Goal: Task Accomplishment & Management: Complete application form

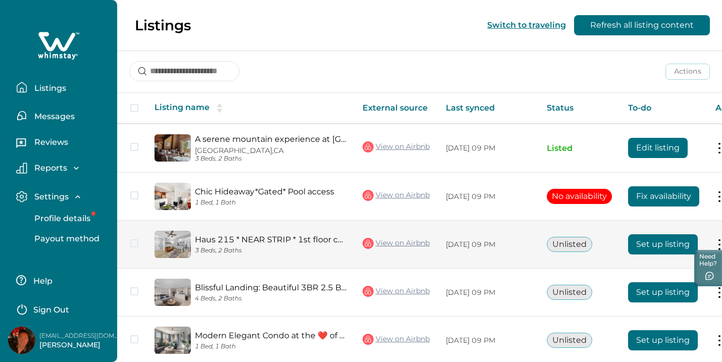
scroll to position [133, 0]
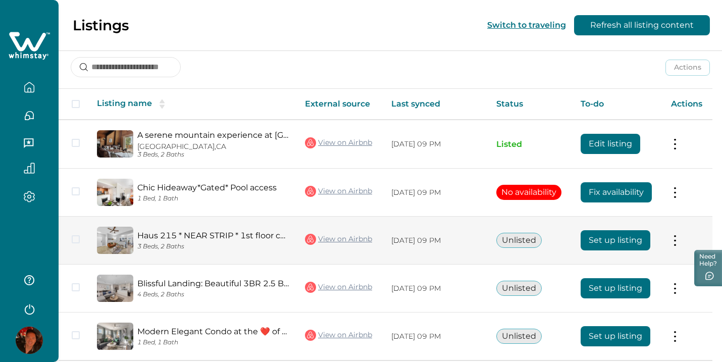
click at [643, 239] on button "Set up listing" at bounding box center [615, 240] width 70 height 20
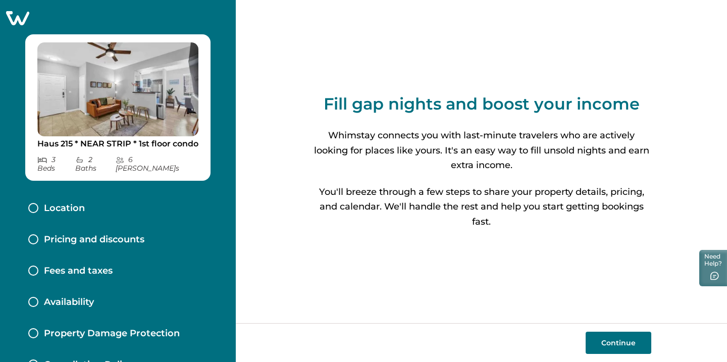
click at [610, 339] on button "Continue" at bounding box center [618, 343] width 66 height 22
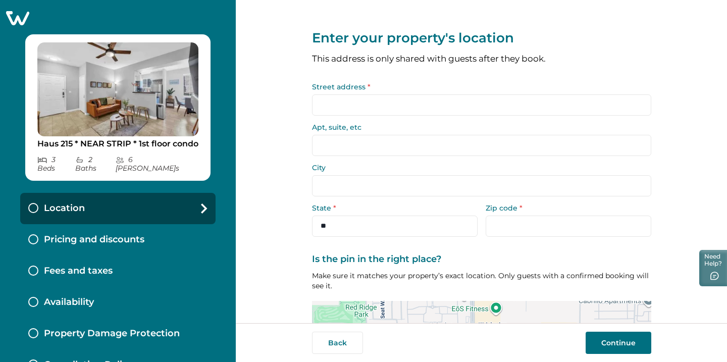
click at [539, 94] on input "Street address *" at bounding box center [481, 104] width 339 height 21
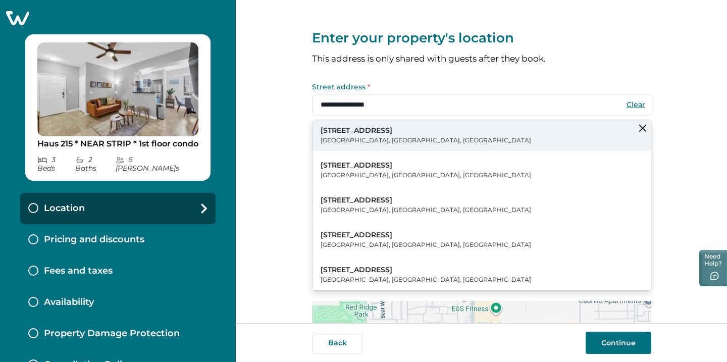
click at [514, 132] on button "[STREET_ADDRESS]" at bounding box center [481, 135] width 338 height 31
type input "**********"
type input "*********"
select select "**"
type input "*****"
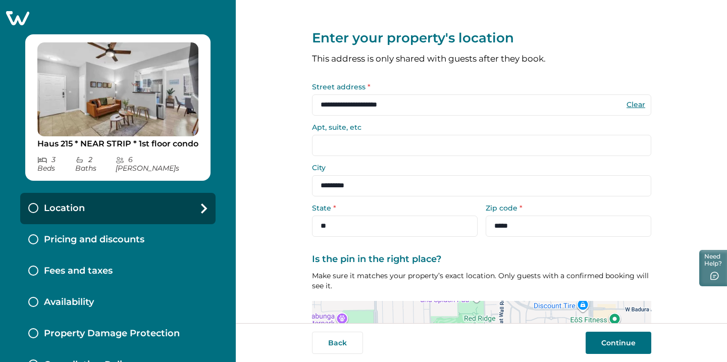
click at [616, 342] on button "Continue" at bounding box center [618, 343] width 66 height 22
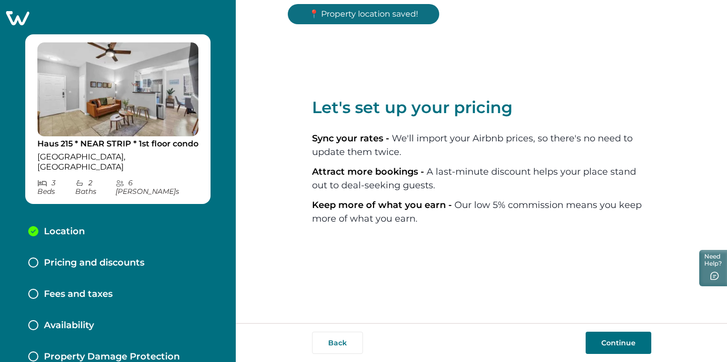
click at [616, 343] on button "Continue" at bounding box center [618, 343] width 66 height 22
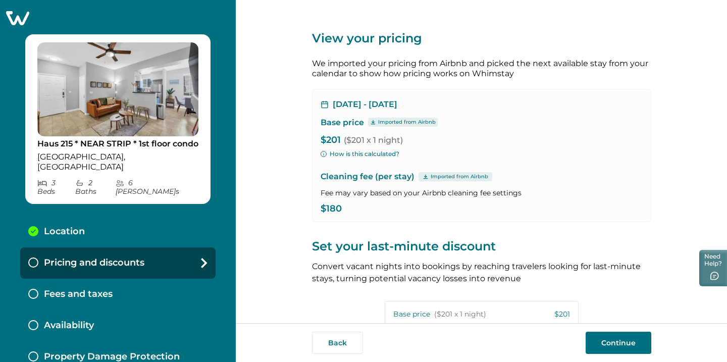
click at [616, 340] on button "Continue" at bounding box center [618, 343] width 66 height 22
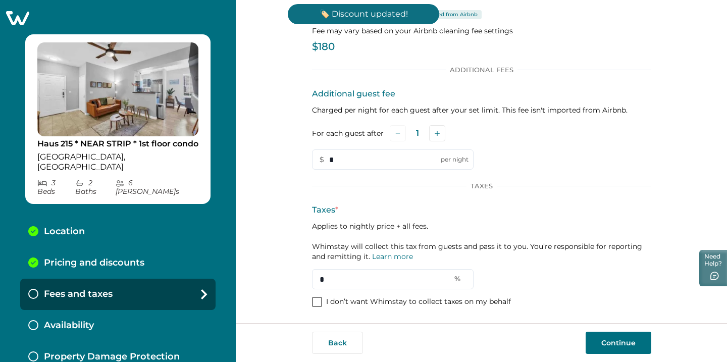
scroll to position [53, 0]
click at [378, 277] on input "*" at bounding box center [392, 280] width 161 height 20
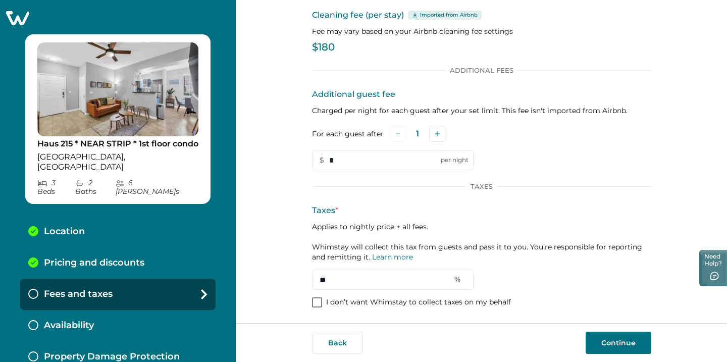
type input "**"
click at [599, 337] on button "Continue" at bounding box center [618, 343] width 66 height 22
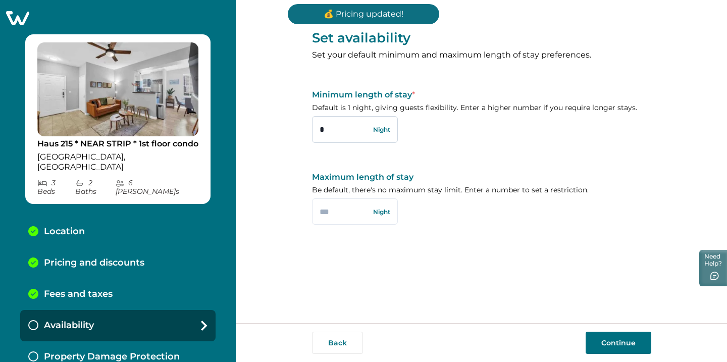
click at [357, 130] on input "*" at bounding box center [355, 129] width 86 height 26
type input "*"
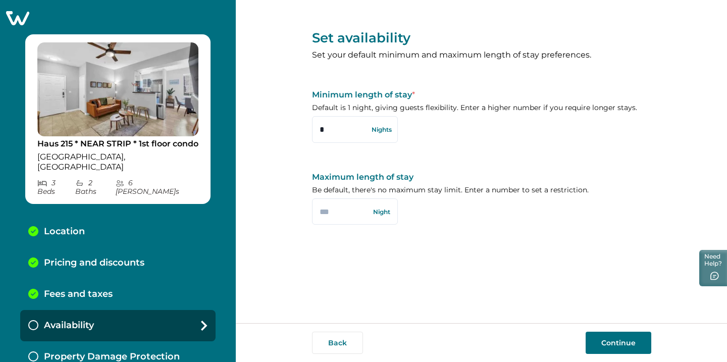
type input "*"
click at [610, 335] on button "Continue" at bounding box center [618, 343] width 66 height 22
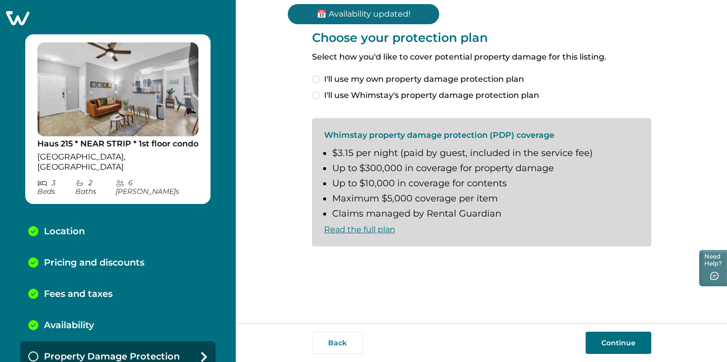
click at [473, 95] on span "I'll use Whimstay's property damage protection plan" at bounding box center [431, 95] width 215 height 12
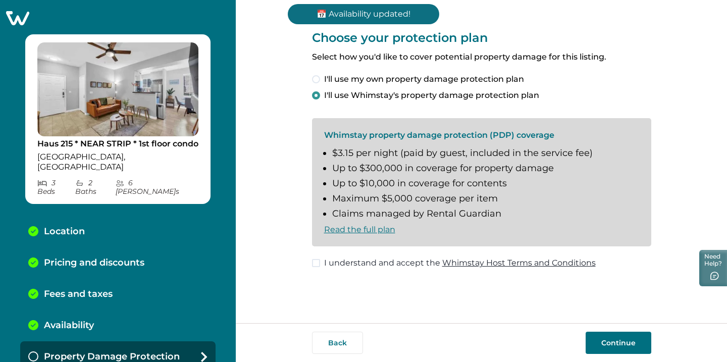
click at [319, 260] on span at bounding box center [316, 263] width 8 height 8
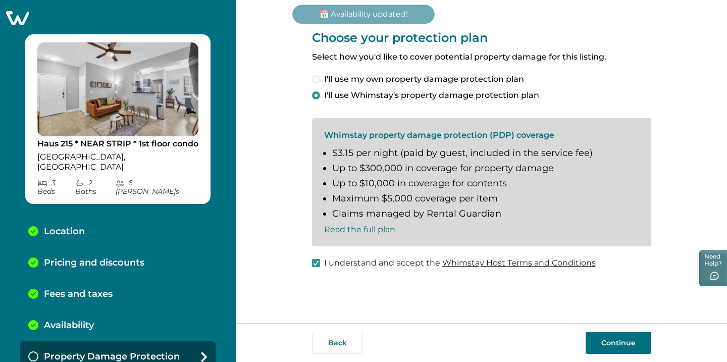
click at [631, 336] on button "Continue" at bounding box center [618, 343] width 66 height 22
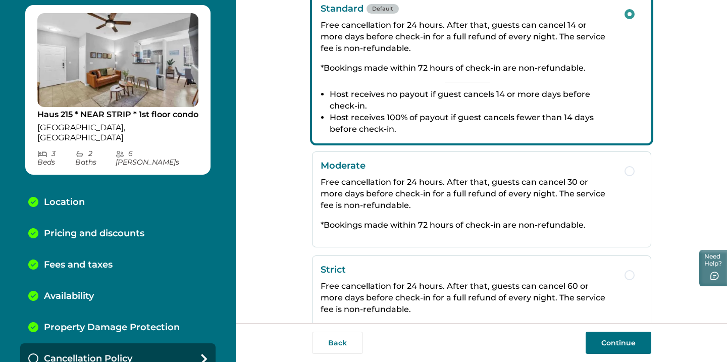
scroll to position [180, 0]
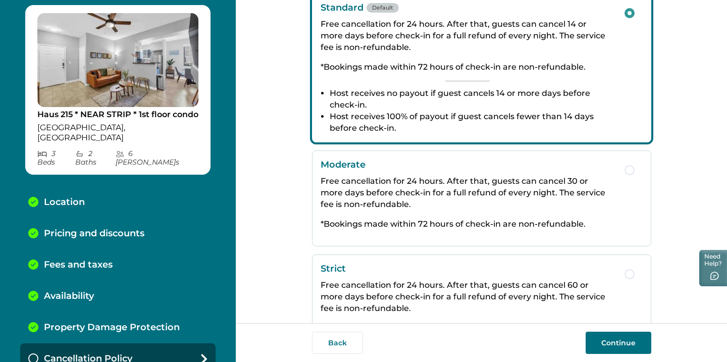
click at [624, 276] on span "button" at bounding box center [629, 274] width 10 height 10
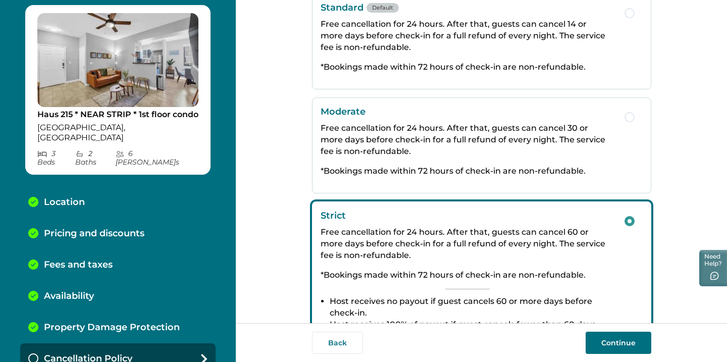
click at [627, 340] on button "Continue" at bounding box center [618, 343] width 66 height 22
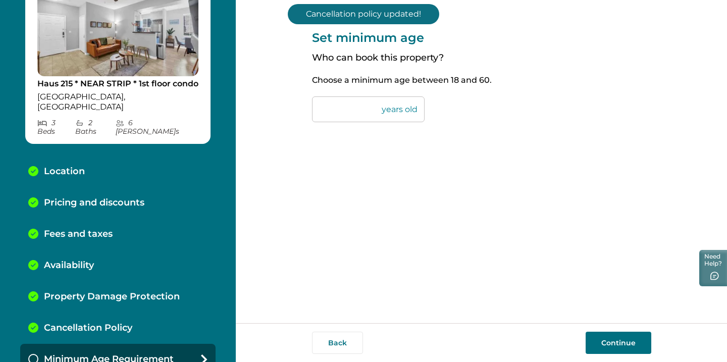
click at [342, 118] on input "**" at bounding box center [368, 109] width 113 height 26
type input "**"
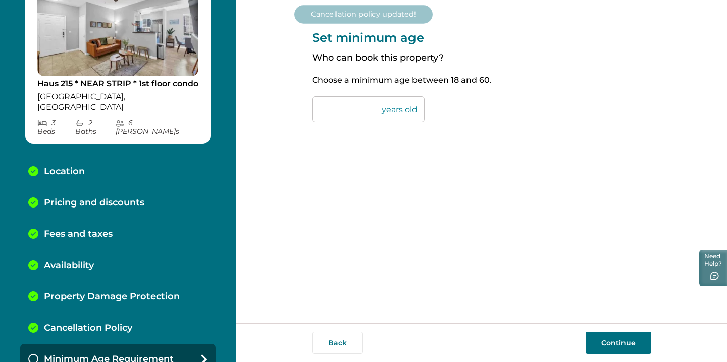
click at [600, 344] on button "Continue" at bounding box center [618, 343] width 66 height 22
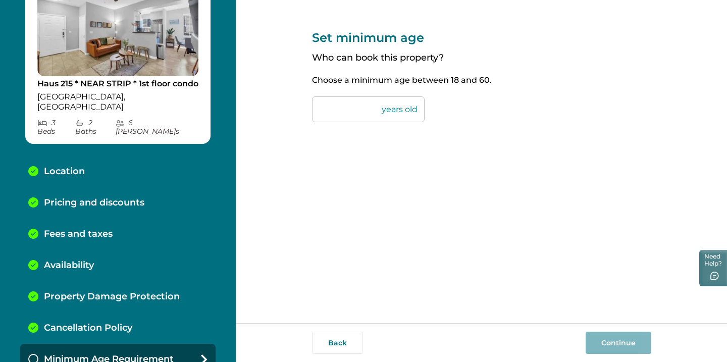
scroll to position [91, 0]
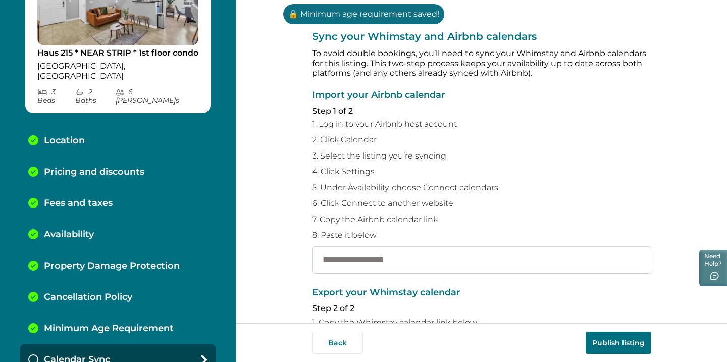
click at [588, 246] on input "text" at bounding box center [481, 259] width 339 height 27
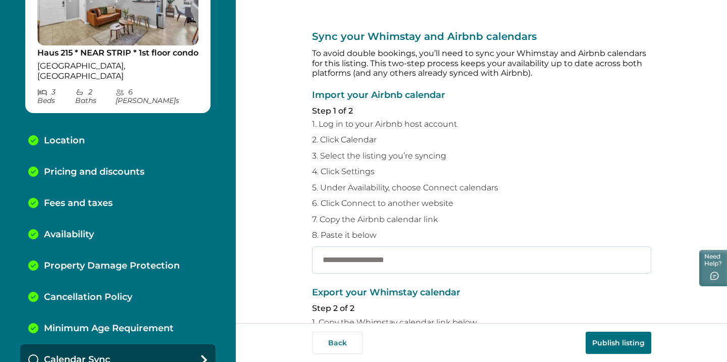
click at [400, 255] on input "text" at bounding box center [481, 259] width 339 height 27
paste input "**********"
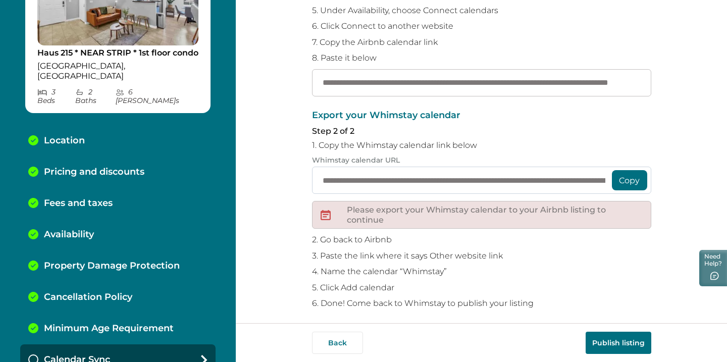
scroll to position [177, 0]
type input "**********"
click at [619, 172] on button "Copy" at bounding box center [629, 181] width 35 height 20
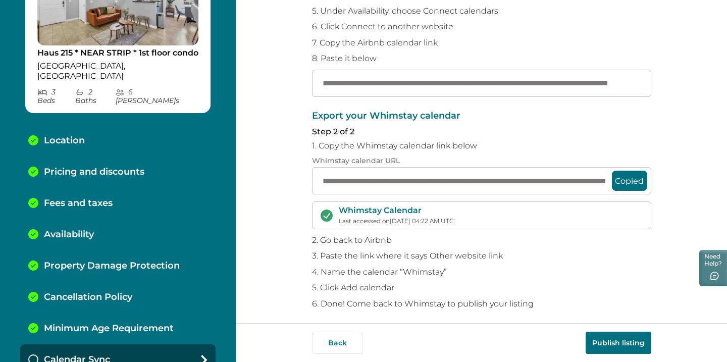
scroll to position [176, 0]
click at [609, 338] on button "Publish listing" at bounding box center [618, 343] width 66 height 22
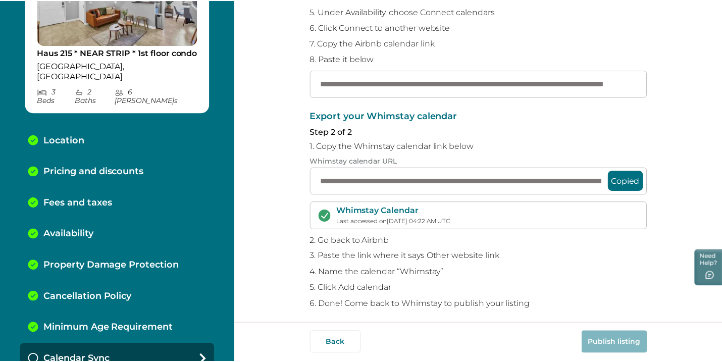
scroll to position [128, 0]
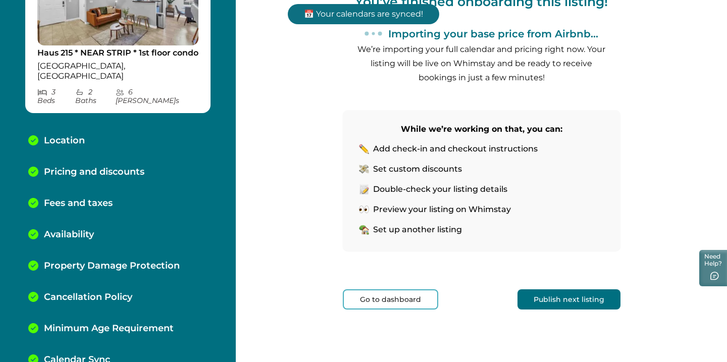
click at [385, 304] on button "Go to dashboard" at bounding box center [390, 299] width 95 height 20
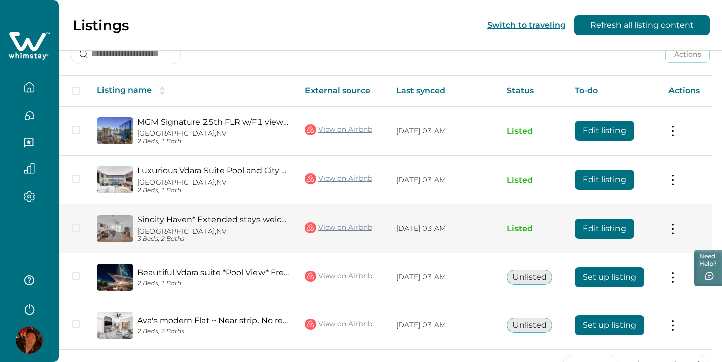
scroll to position [147, 0]
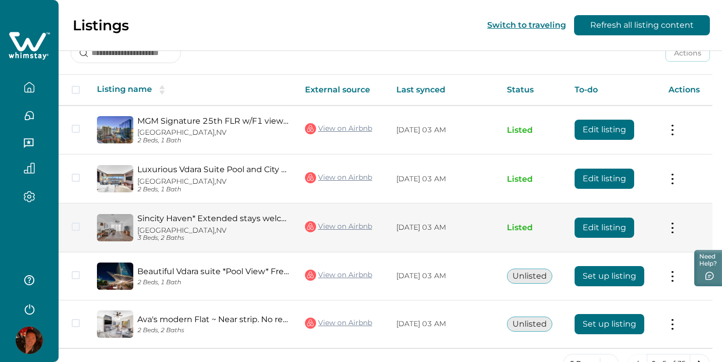
click at [459, 239] on td "[DATE] 03 AM" at bounding box center [443, 227] width 111 height 49
click at [594, 223] on button "Edit listing" at bounding box center [604, 228] width 60 height 20
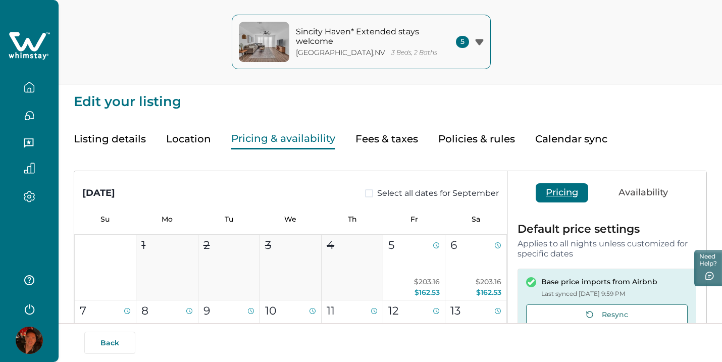
click at [299, 142] on button "Pricing & availability" at bounding box center [283, 139] width 104 height 21
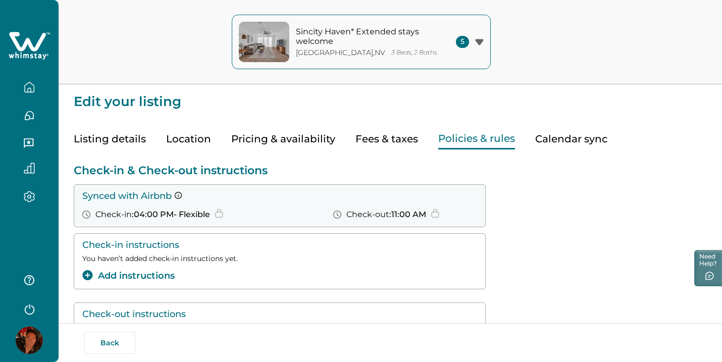
click at [468, 145] on button "Policies & rules" at bounding box center [476, 139] width 77 height 21
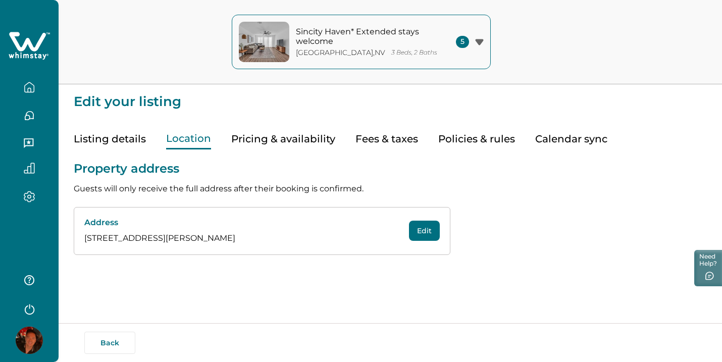
click at [200, 145] on button "Location" at bounding box center [188, 139] width 45 height 21
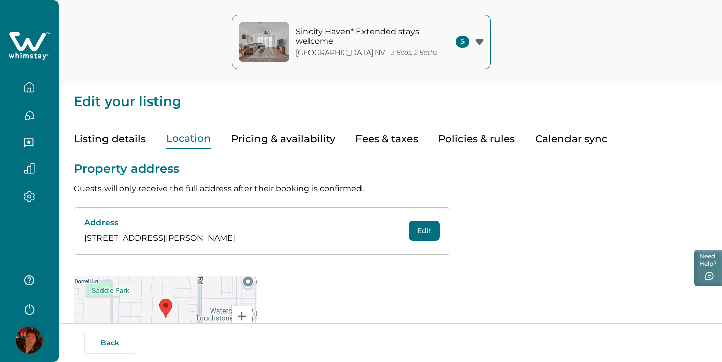
click at [264, 140] on button "Pricing & availability" at bounding box center [283, 139] width 104 height 21
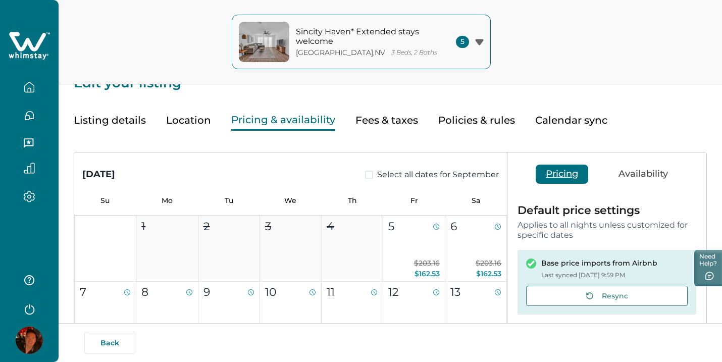
scroll to position [19, 0]
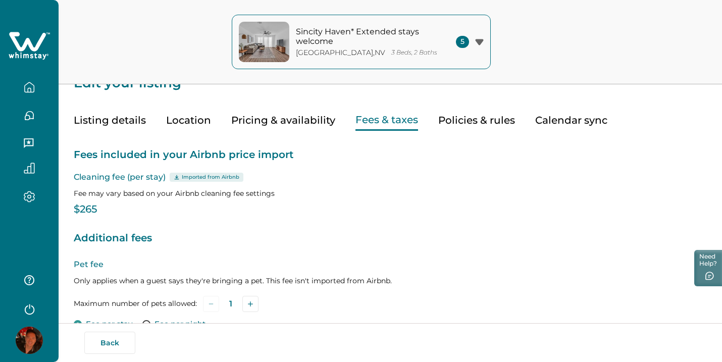
click at [394, 119] on button "Fees & taxes" at bounding box center [386, 120] width 63 height 21
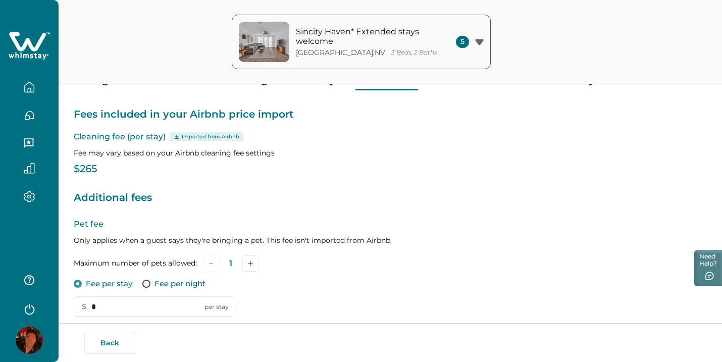
scroll to position [69, 0]
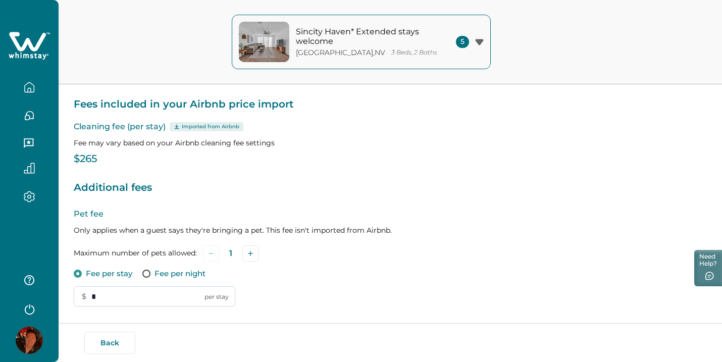
click at [154, 302] on input "*" at bounding box center [154, 296] width 161 height 20
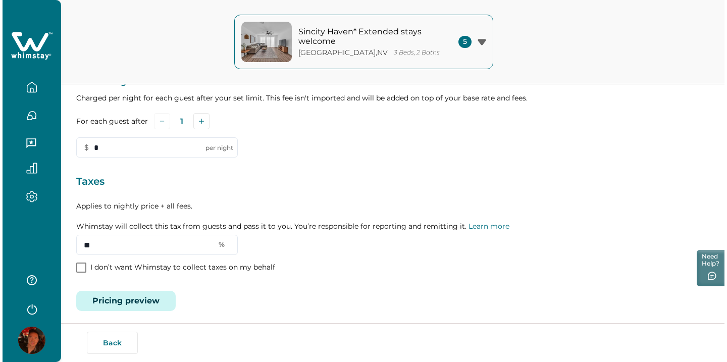
scroll to position [351, 0]
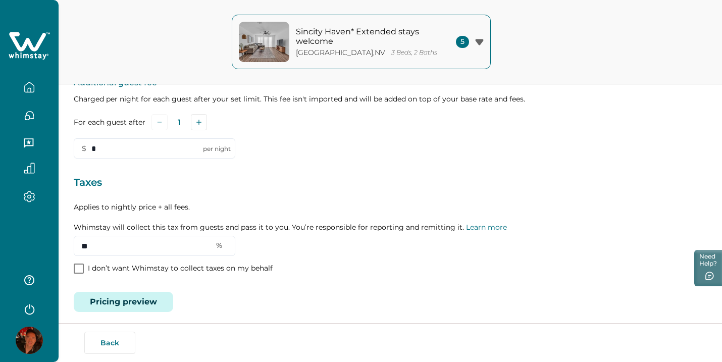
type input "***"
click at [122, 295] on button "Pricing preview" at bounding box center [123, 302] width 99 height 20
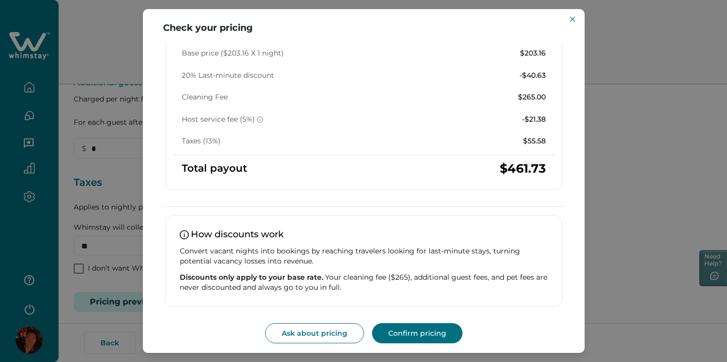
scroll to position [193, 0]
click at [412, 327] on button "Confirm pricing" at bounding box center [417, 334] width 90 height 20
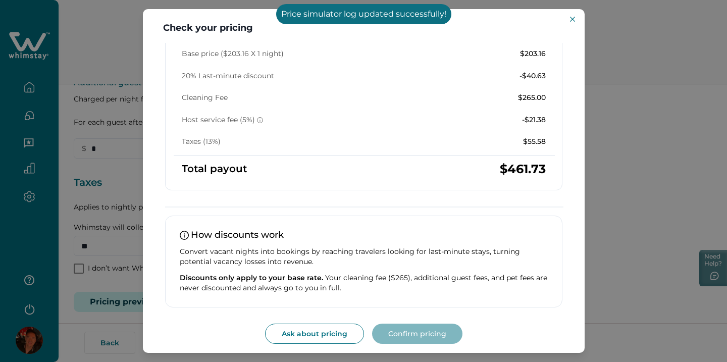
click at [610, 215] on div "Check your pricing Understand how base rates, fees, and discounts come together…" at bounding box center [363, 181] width 727 height 362
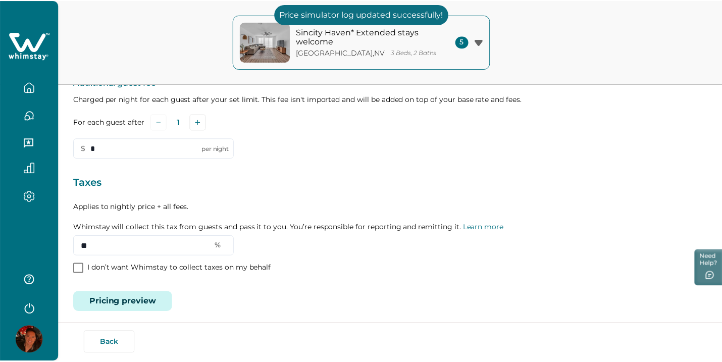
scroll to position [149, 0]
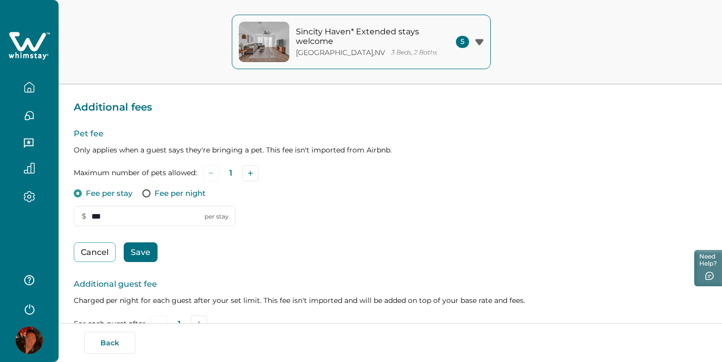
click at [152, 255] on button "Save" at bounding box center [141, 252] width 34 height 20
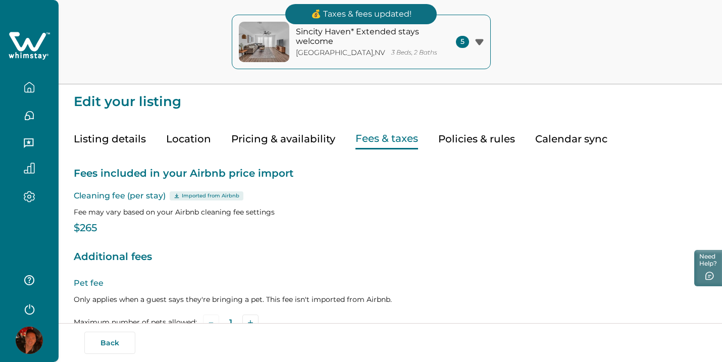
scroll to position [0, 0]
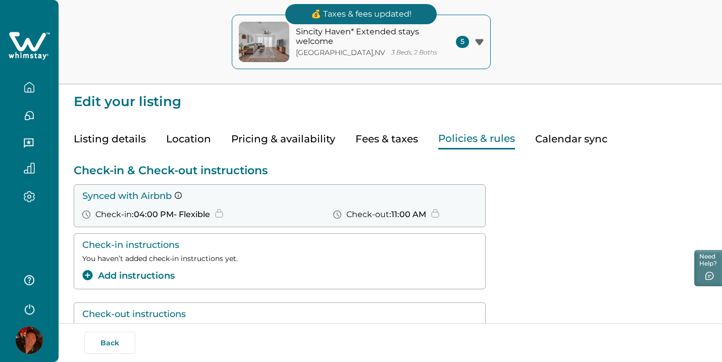
click at [477, 146] on button "Policies & rules" at bounding box center [476, 139] width 77 height 21
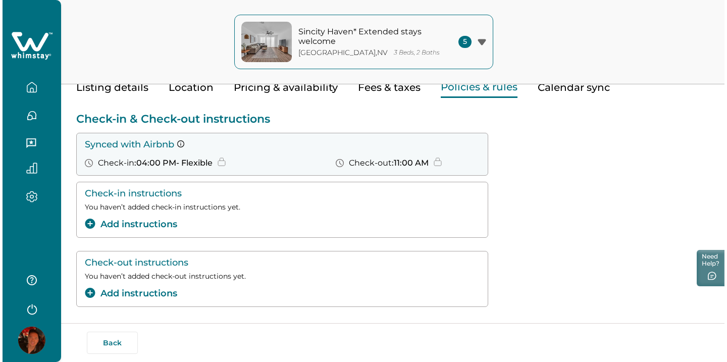
scroll to position [52, 0]
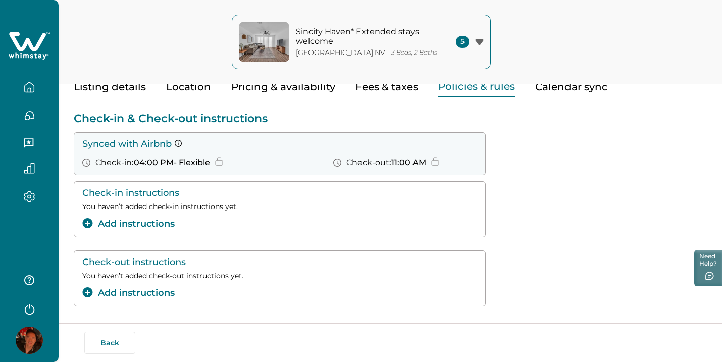
click at [160, 222] on button "Add instructions" at bounding box center [128, 224] width 92 height 14
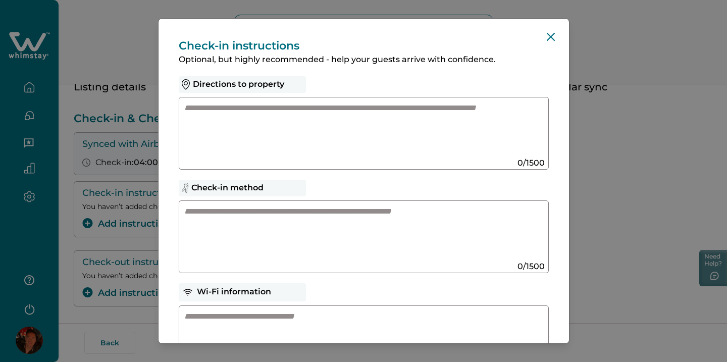
click at [285, 242] on textarea at bounding box center [353, 233] width 339 height 54
paste textarea "**********"
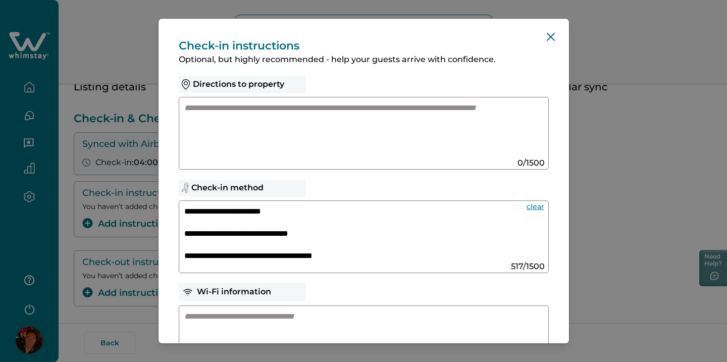
scroll to position [0, 0]
drag, startPoint x: 310, startPoint y: 211, endPoint x: 243, endPoint y: 212, distance: 67.1
click at [243, 212] on textarea "**********" at bounding box center [351, 233] width 334 height 54
drag, startPoint x: 352, startPoint y: 254, endPoint x: 294, endPoint y: 257, distance: 58.1
click at [294, 257] on textarea "**********" at bounding box center [351, 233] width 334 height 54
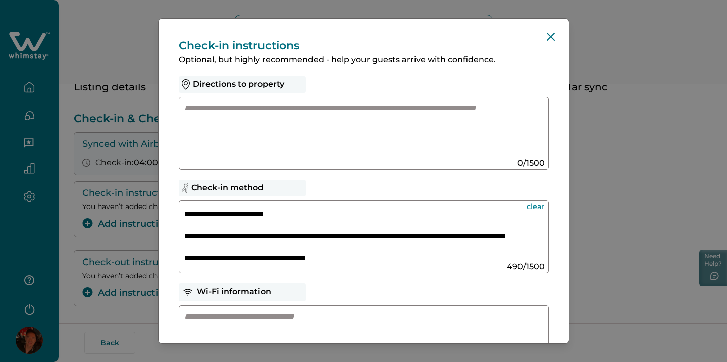
scroll to position [147, 0]
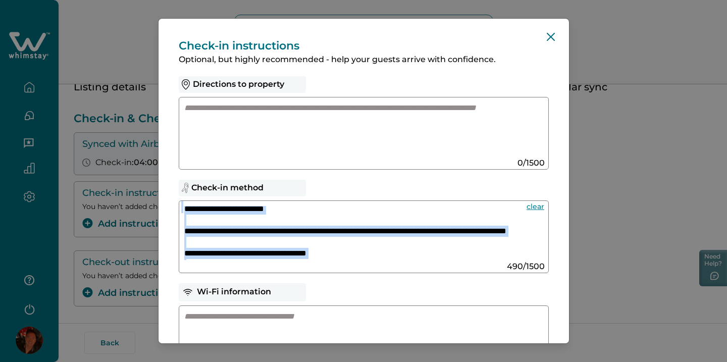
drag, startPoint x: 183, startPoint y: 229, endPoint x: 204, endPoint y: 240, distance: 23.5
click at [204, 241] on div "**********" at bounding box center [364, 236] width 370 height 73
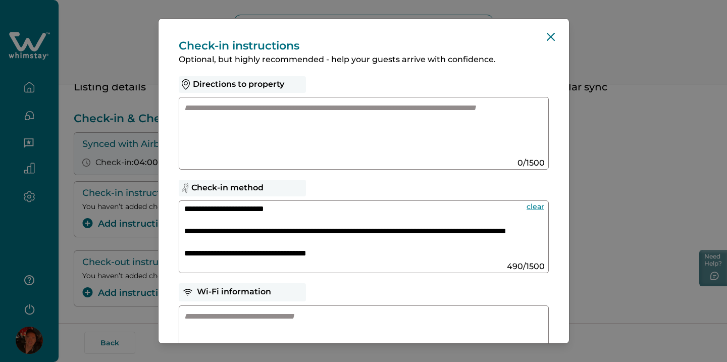
click at [204, 240] on textarea "**********" at bounding box center [351, 233] width 334 height 54
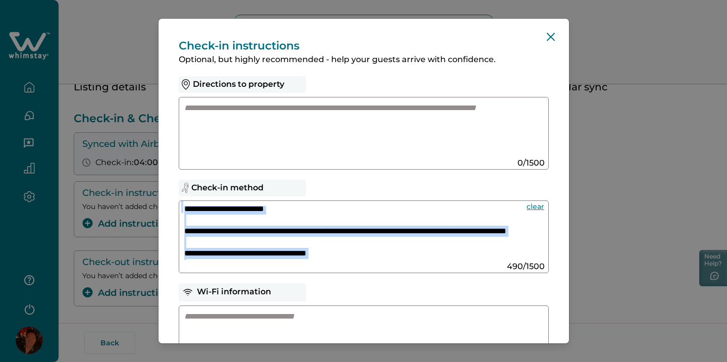
drag, startPoint x: 177, startPoint y: 220, endPoint x: 205, endPoint y: 232, distance: 31.0
click at [205, 232] on div "**********" at bounding box center [363, 307] width 410 height 576
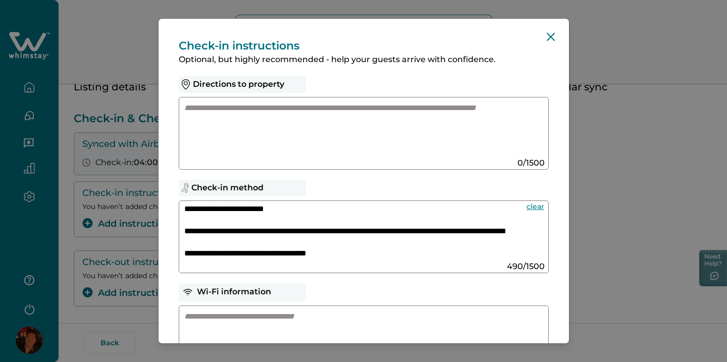
click at [205, 232] on textarea "**********" at bounding box center [351, 233] width 334 height 54
drag, startPoint x: 184, startPoint y: 234, endPoint x: 254, endPoint y: 249, distance: 71.9
click at [254, 249] on textarea "**********" at bounding box center [351, 233] width 334 height 54
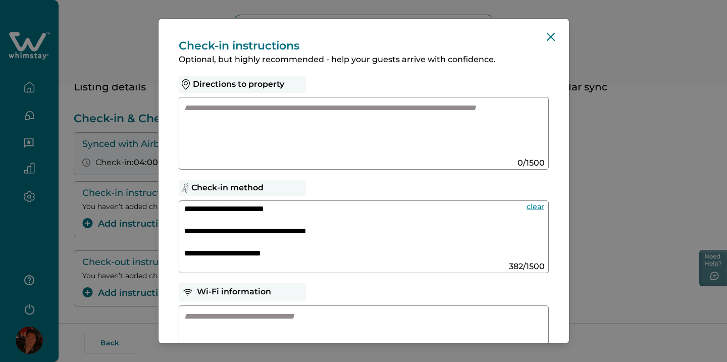
drag, startPoint x: 312, startPoint y: 255, endPoint x: 191, endPoint y: 256, distance: 121.1
click at [191, 256] on textarea "**********" at bounding box center [351, 233] width 334 height 54
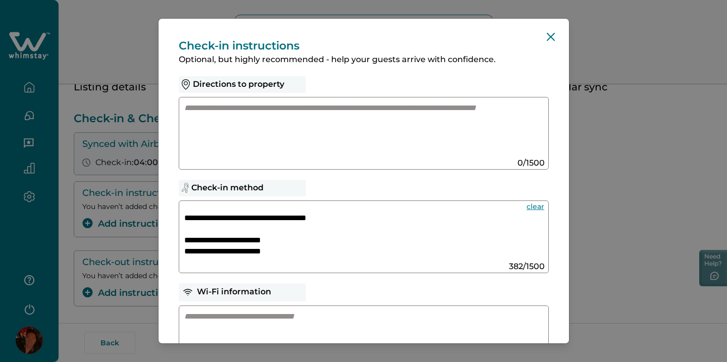
scroll to position [161, 0]
drag, startPoint x: 185, startPoint y: 240, endPoint x: 297, endPoint y: 252, distance: 112.2
click at [297, 252] on textarea "**********" at bounding box center [351, 233] width 334 height 54
type textarea "**********"
click at [210, 317] on textarea at bounding box center [353, 338] width 339 height 54
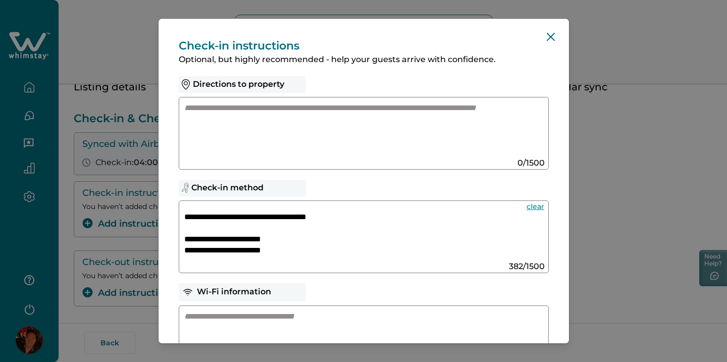
paste textarea "**********"
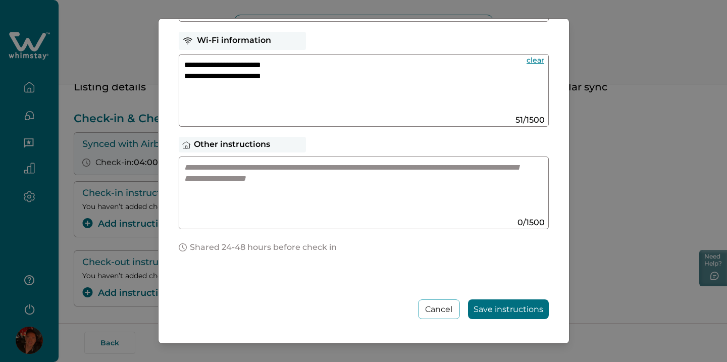
scroll to position [251, 0]
type textarea "**********"
click at [494, 311] on button "Save instructions" at bounding box center [508, 309] width 81 height 20
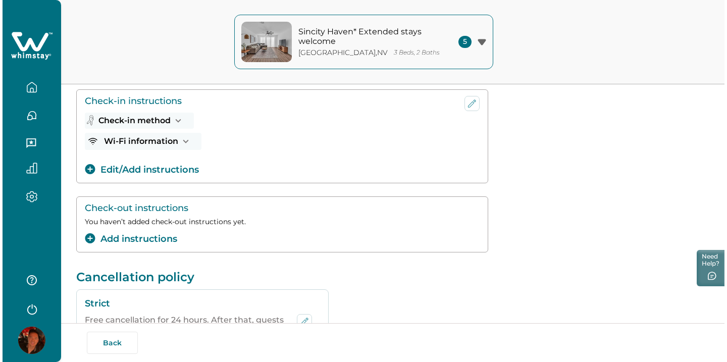
scroll to position [142, 0]
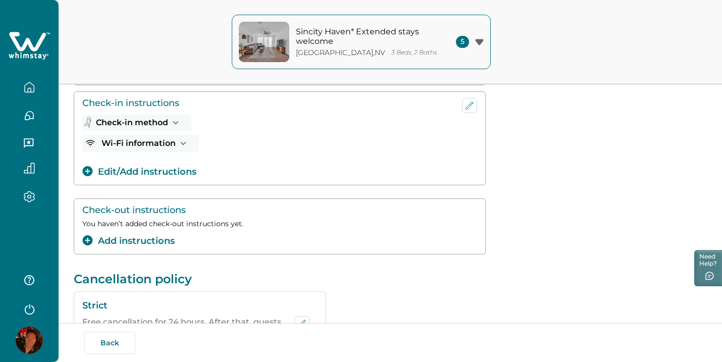
click at [149, 244] on button "Add instructions" at bounding box center [128, 241] width 92 height 14
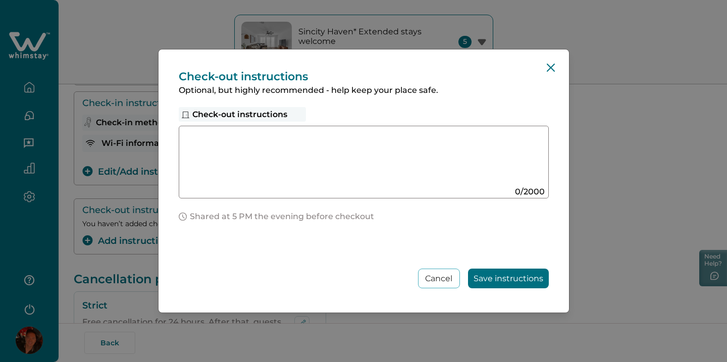
click at [271, 181] on textarea at bounding box center [353, 158] width 339 height 54
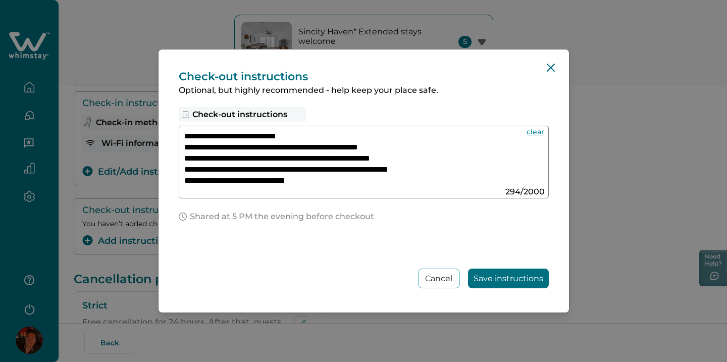
scroll to position [34, 0]
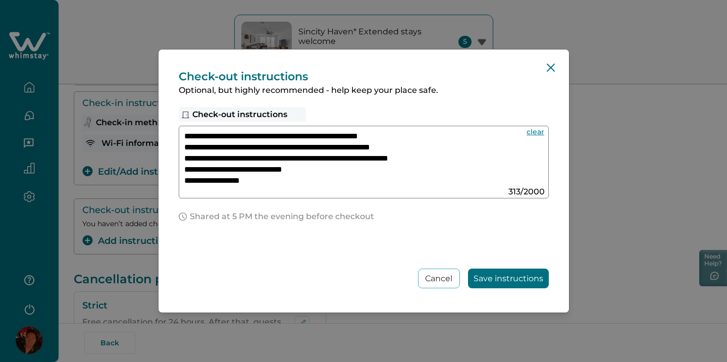
type textarea "**********"
click at [488, 275] on button "Save instructions" at bounding box center [508, 278] width 81 height 20
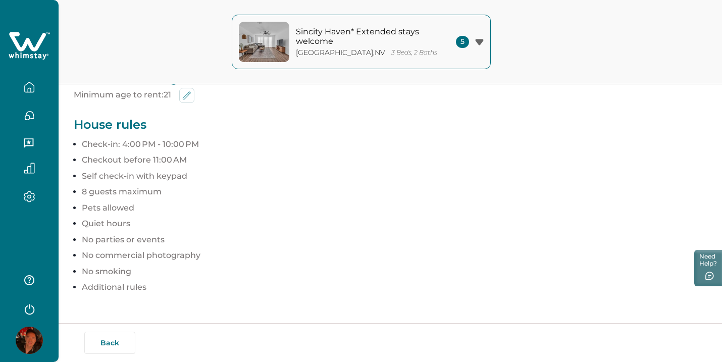
scroll to position [560, 0]
click at [97, 347] on button "Back" at bounding box center [109, 343] width 51 height 22
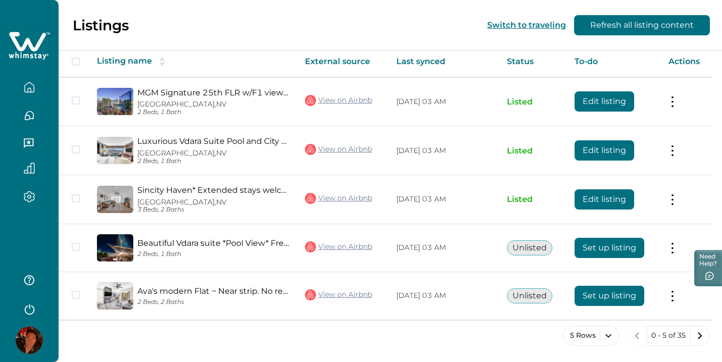
scroll to position [35, 0]
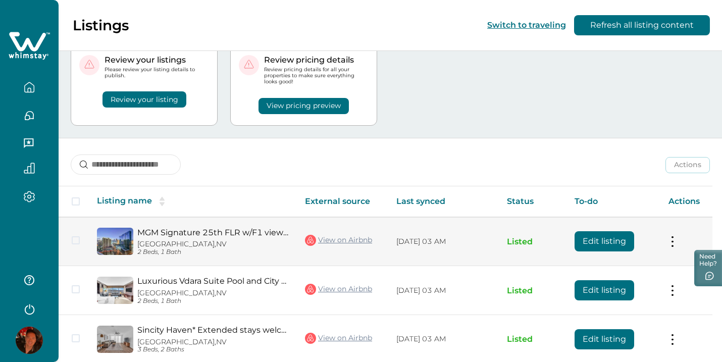
click at [592, 237] on button "Edit listing" at bounding box center [604, 241] width 60 height 20
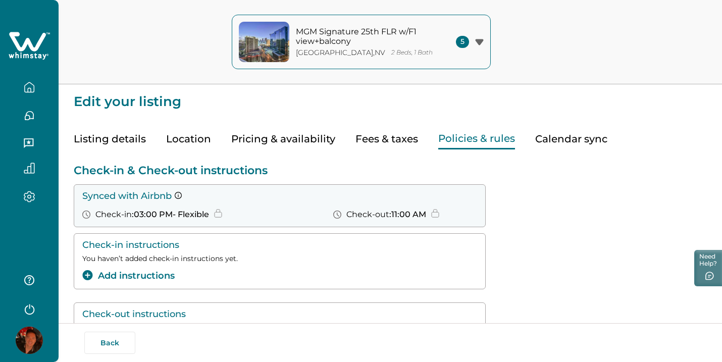
click at [466, 142] on button "Policies & rules" at bounding box center [476, 139] width 77 height 21
click at [140, 277] on button "Add instructions" at bounding box center [128, 276] width 92 height 14
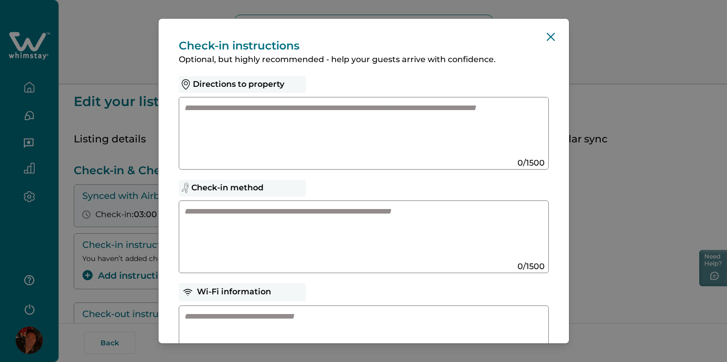
click at [320, 141] on textarea at bounding box center [353, 129] width 339 height 54
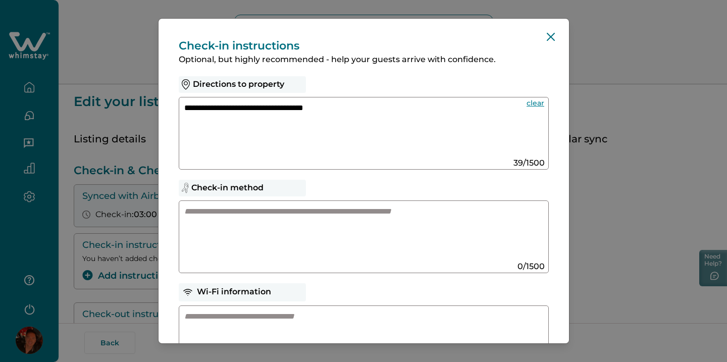
type textarea "**********"
click at [251, 222] on textarea at bounding box center [353, 233] width 339 height 54
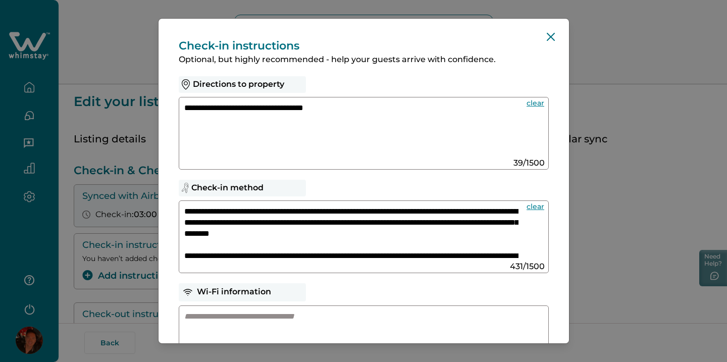
type textarea "**********"
drag, startPoint x: 183, startPoint y: 207, endPoint x: 388, endPoint y: 286, distance: 218.9
click at [388, 286] on div "**********" at bounding box center [363, 307] width 410 height 576
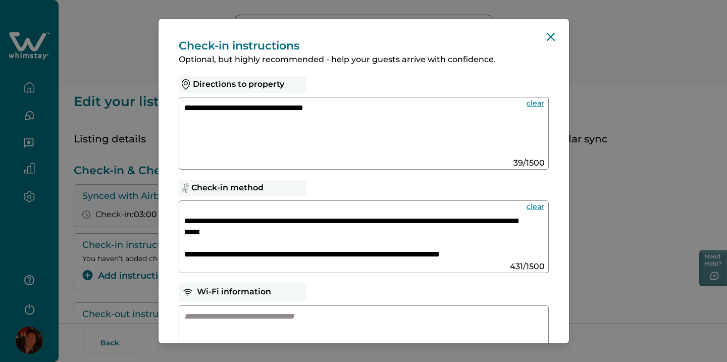
scroll to position [46, 0]
drag, startPoint x: 186, startPoint y: 210, endPoint x: 416, endPoint y: 268, distance: 237.7
click at [416, 268] on div "**********" at bounding box center [364, 236] width 370 height 73
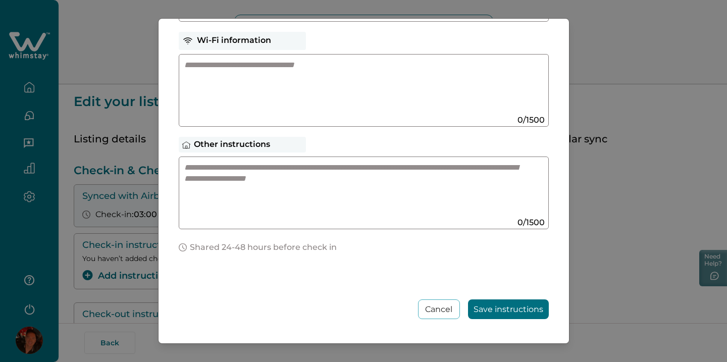
scroll to position [251, 0]
click at [475, 306] on button "Save instructions" at bounding box center [508, 309] width 81 height 20
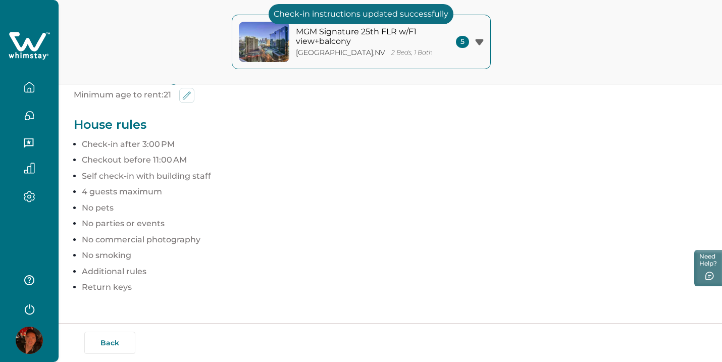
scroll to position [542, 0]
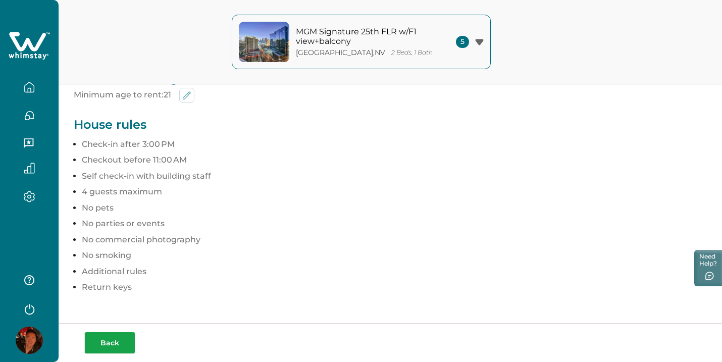
click at [115, 337] on button "Back" at bounding box center [109, 343] width 51 height 22
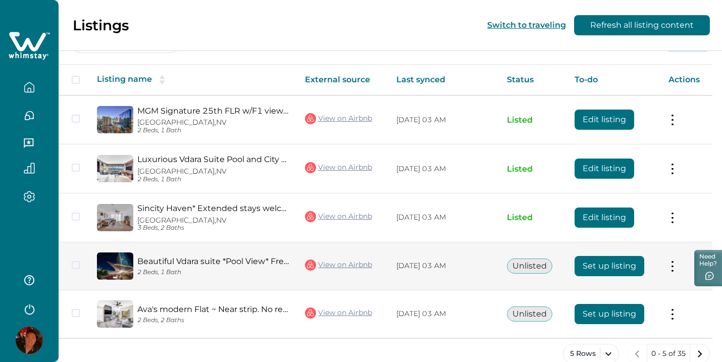
scroll to position [172, 0]
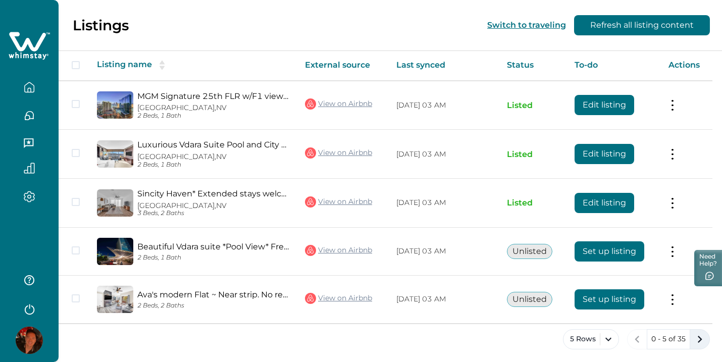
click at [699, 335] on icon "next page" at bounding box center [699, 339] width 14 height 14
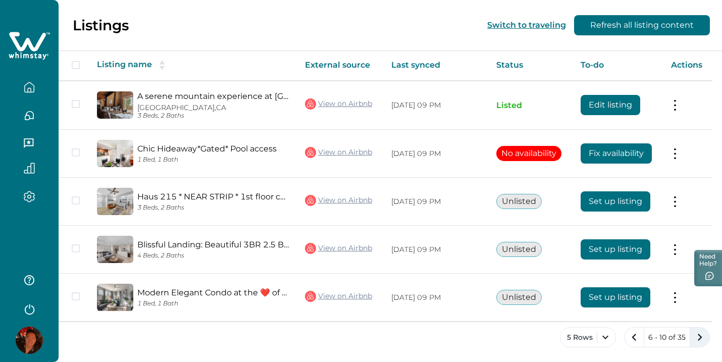
scroll to position [143, 0]
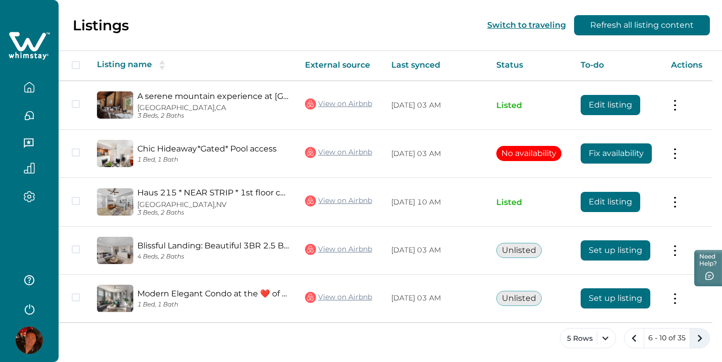
click at [701, 332] on icon "next page" at bounding box center [699, 338] width 14 height 14
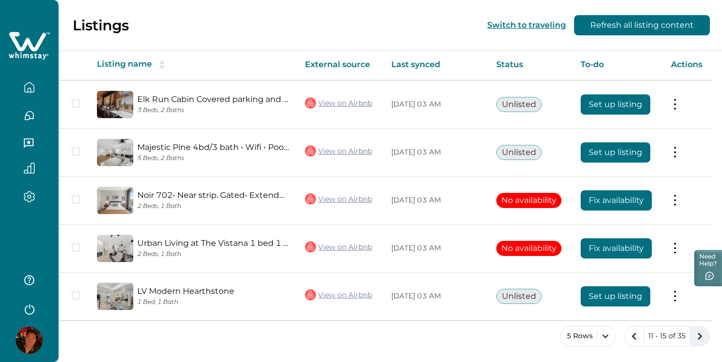
scroll to position [172, 0]
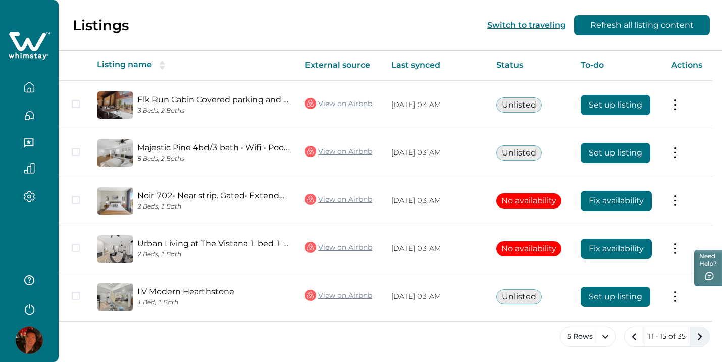
click at [699, 334] on icon "next page" at bounding box center [699, 336] width 5 height 7
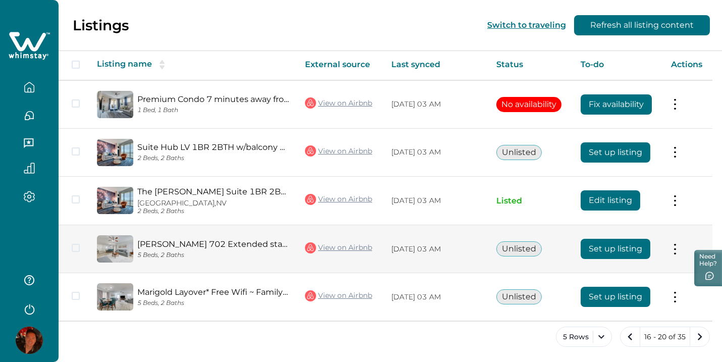
scroll to position [172, 0]
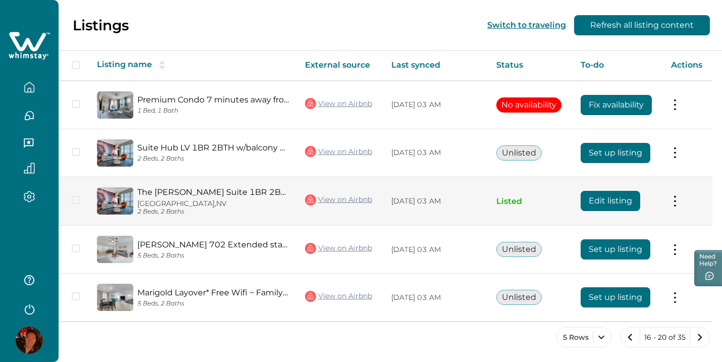
click at [612, 197] on button "Edit listing" at bounding box center [610, 201] width 60 height 20
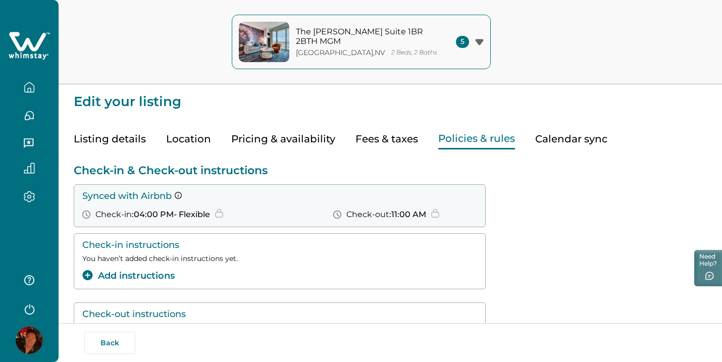
click at [450, 142] on button "Policies & rules" at bounding box center [476, 139] width 77 height 21
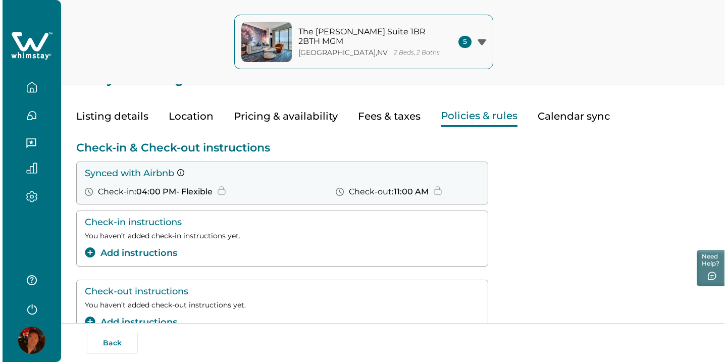
scroll to position [29, 0]
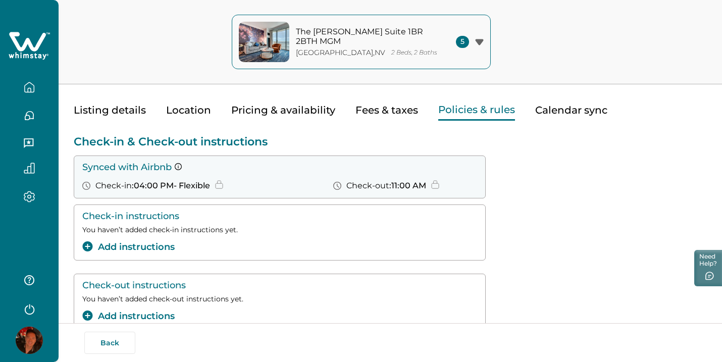
click at [121, 253] on button "Add instructions" at bounding box center [128, 247] width 92 height 14
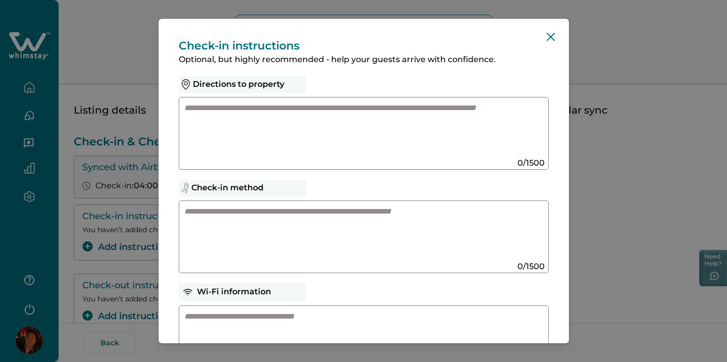
click at [218, 213] on textarea at bounding box center [353, 233] width 339 height 54
paste textarea "**********"
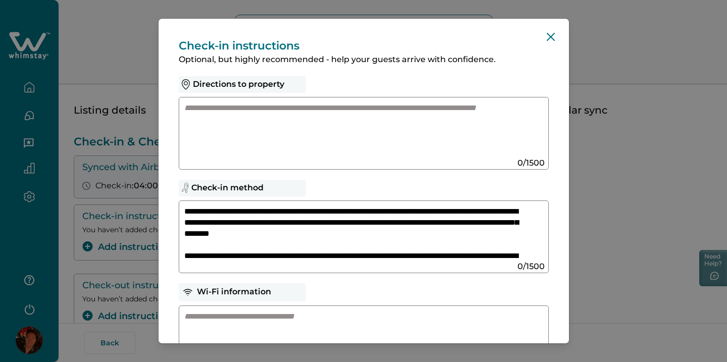
scroll to position [46, 0]
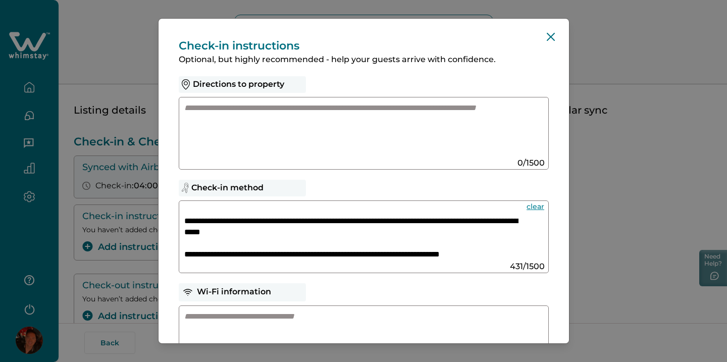
type textarea "**********"
click at [253, 138] on textarea at bounding box center [353, 129] width 339 height 54
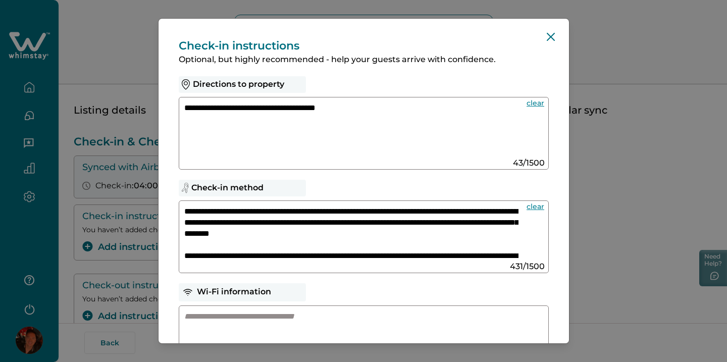
scroll to position [0, 0]
type textarea "**********"
click at [251, 212] on textarea "**********" at bounding box center [351, 233] width 334 height 54
type textarea "**********"
click at [337, 262] on div "**********" at bounding box center [364, 236] width 370 height 73
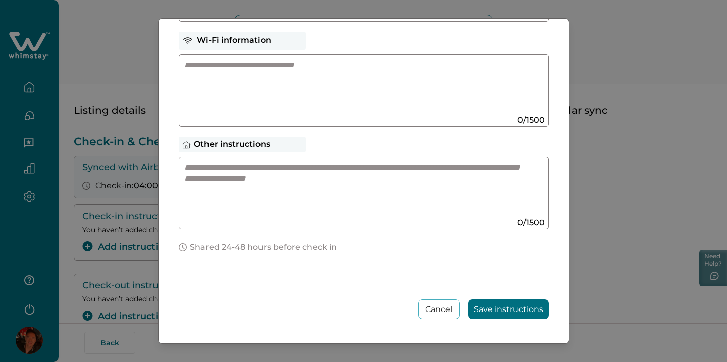
scroll to position [251, 0]
click at [470, 303] on button "Save instructions" at bounding box center [508, 309] width 81 height 20
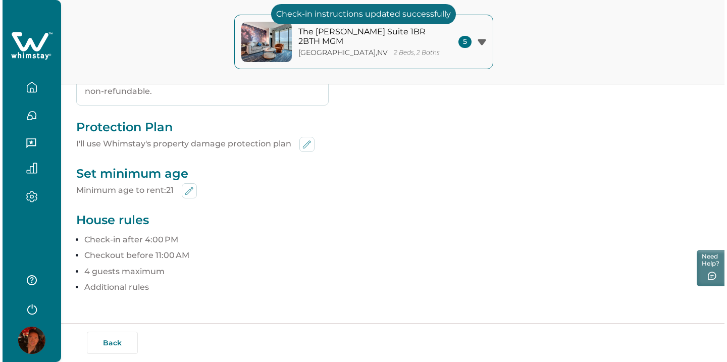
scroll to position [439, 0]
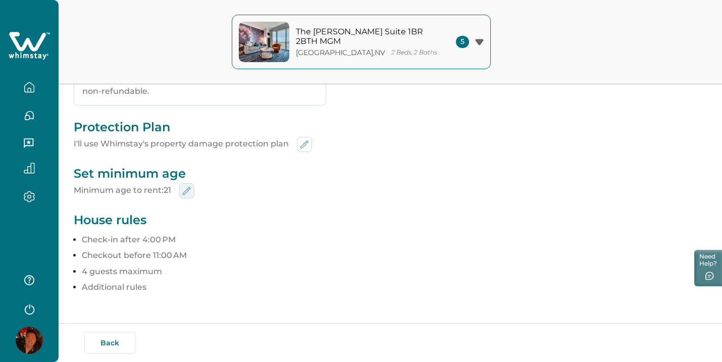
click at [186, 186] on icon "edit-min-age" at bounding box center [187, 191] width 12 height 12
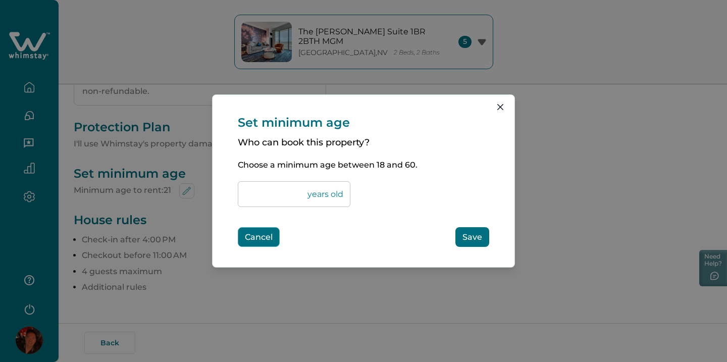
click at [247, 232] on button "Cancel" at bounding box center [259, 237] width 42 height 20
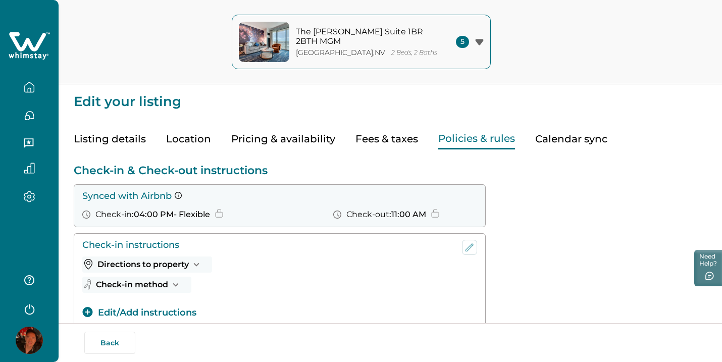
scroll to position [0, 0]
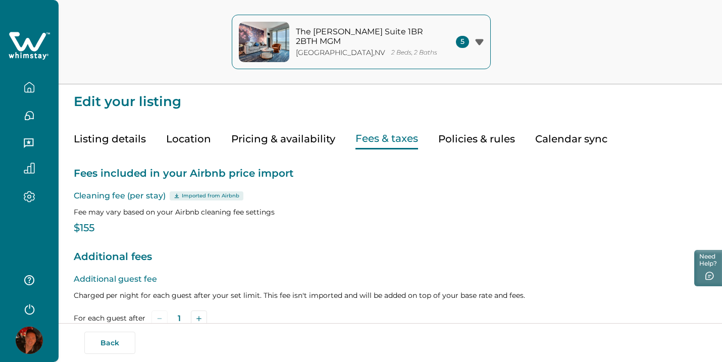
type input "*"
click at [409, 139] on button "Fees & taxes" at bounding box center [386, 139] width 63 height 21
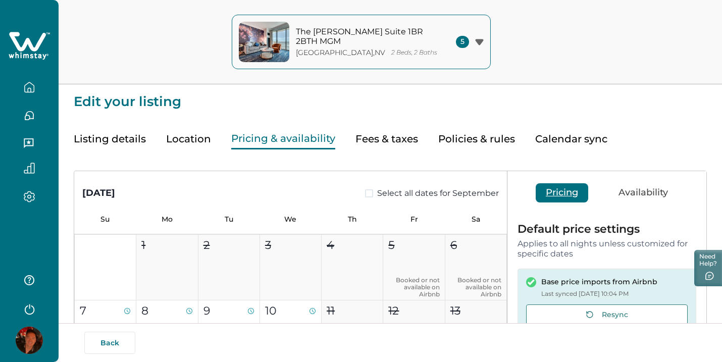
click at [309, 146] on button "Pricing & availability" at bounding box center [283, 139] width 104 height 21
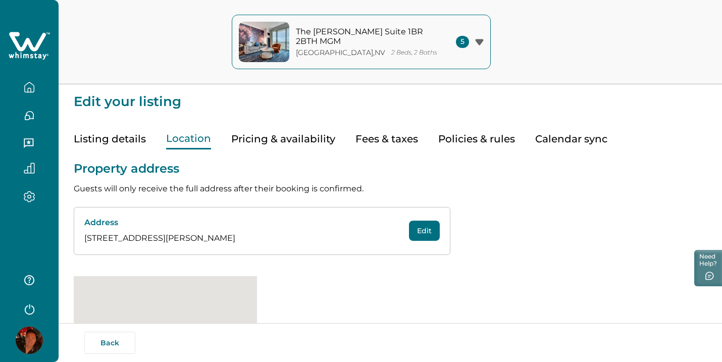
click at [196, 136] on button "Location" at bounding box center [188, 139] width 45 height 21
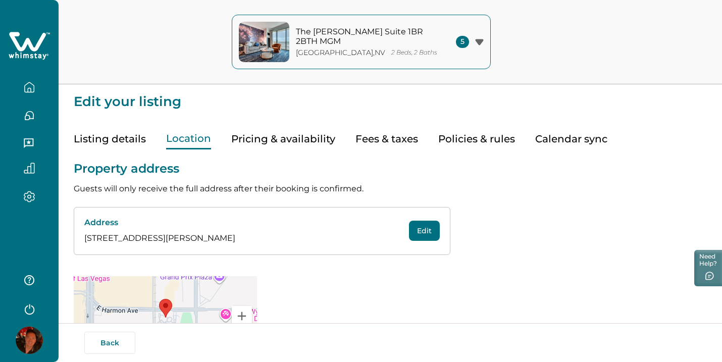
click at [120, 140] on button "Listing details" at bounding box center [110, 139] width 72 height 21
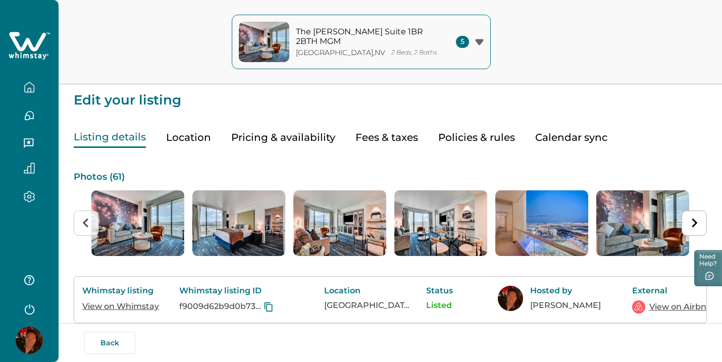
scroll to position [1, 0]
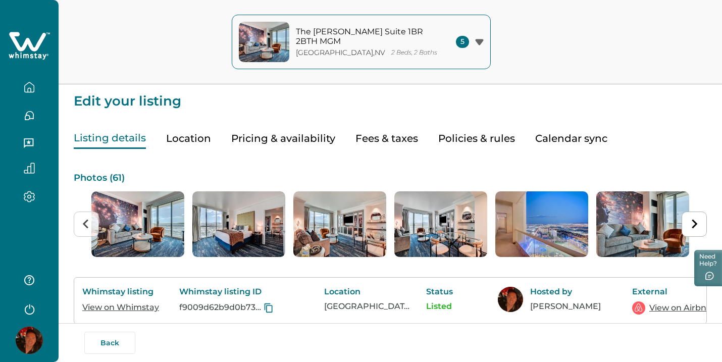
click at [463, 133] on button "Policies & rules" at bounding box center [476, 138] width 77 height 21
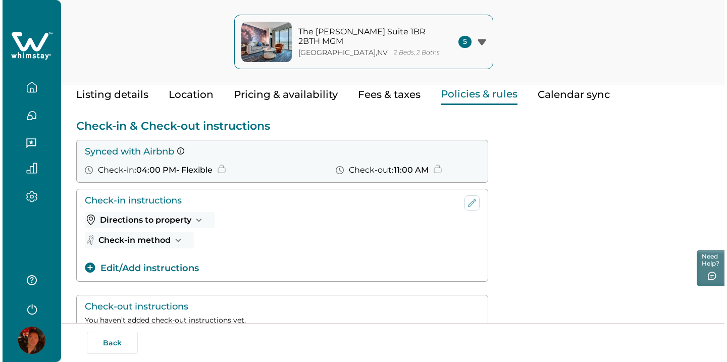
scroll to position [48, 0]
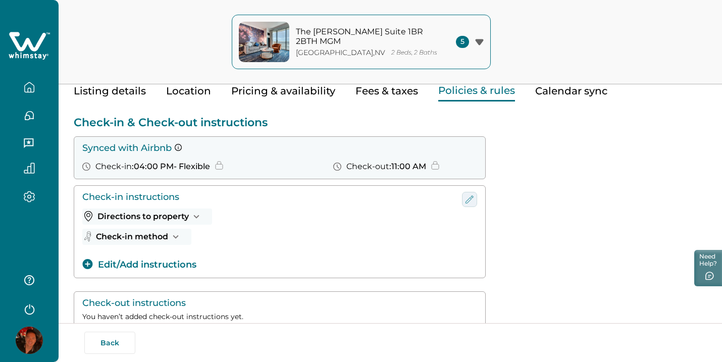
click at [464, 202] on icon "edit-check-in" at bounding box center [469, 199] width 12 height 12
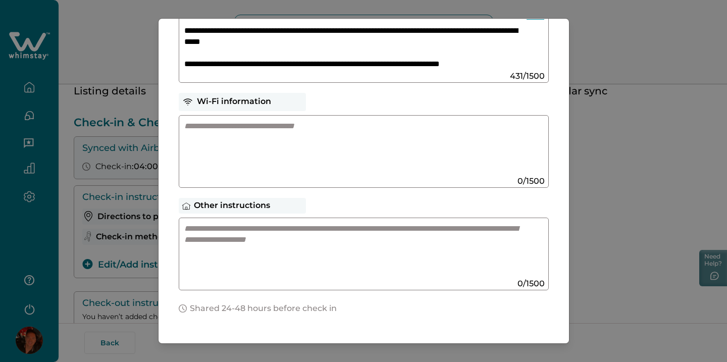
scroll to position [205, 0]
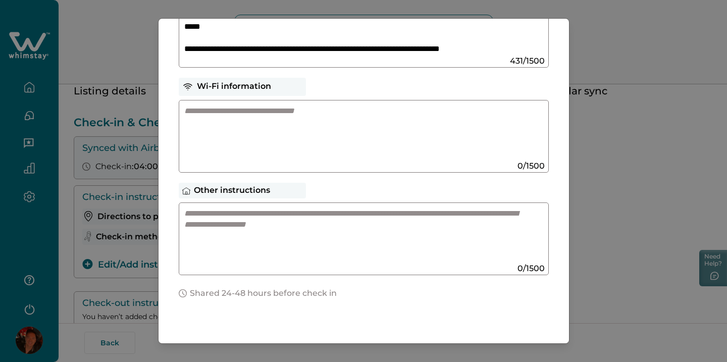
click at [352, 136] on textarea at bounding box center [353, 132] width 339 height 54
type textarea "**********"
click at [328, 227] on textarea at bounding box center [353, 235] width 339 height 54
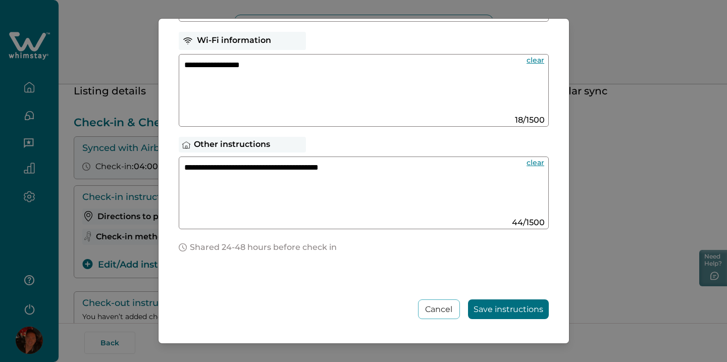
scroll to position [251, 0]
type textarea "**********"
click at [483, 309] on button "Save instructions" at bounding box center [508, 309] width 81 height 20
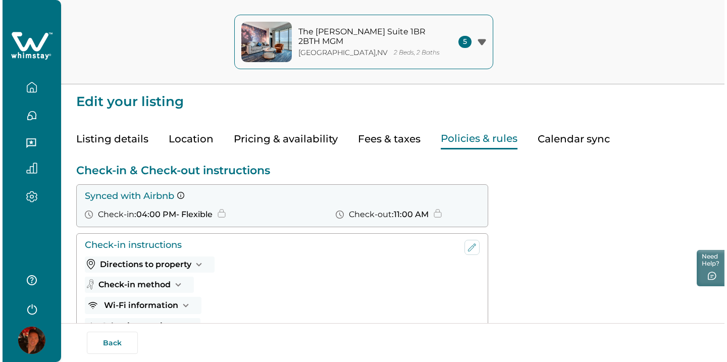
scroll to position [0, 0]
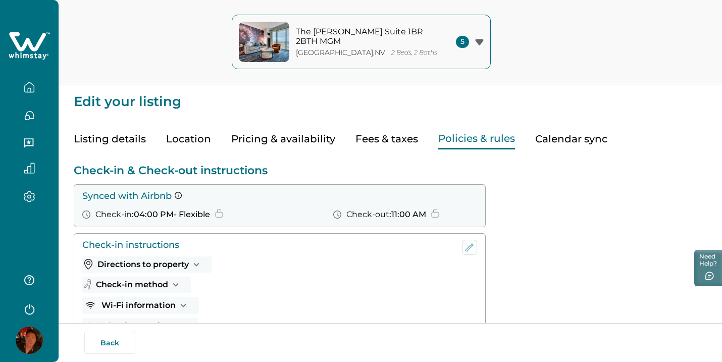
click at [480, 46] on div "5" at bounding box center [470, 42] width 28 height 12
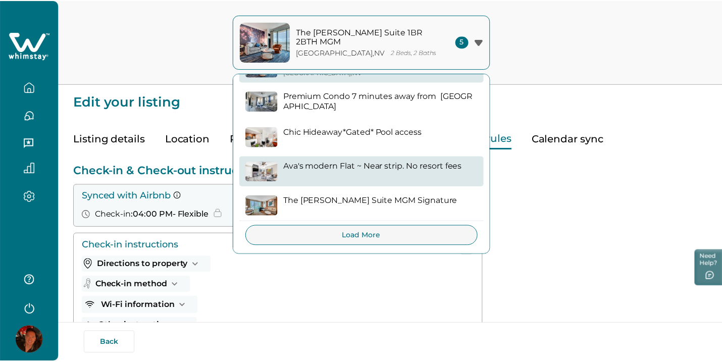
scroll to position [29, 0]
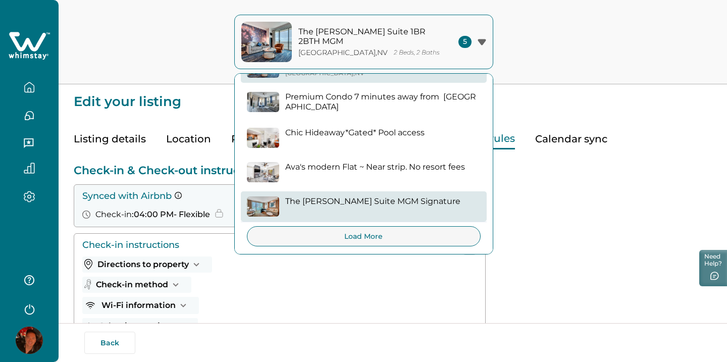
click at [415, 196] on p "The [PERSON_NAME] Suite MGM Signature" at bounding box center [372, 201] width 175 height 10
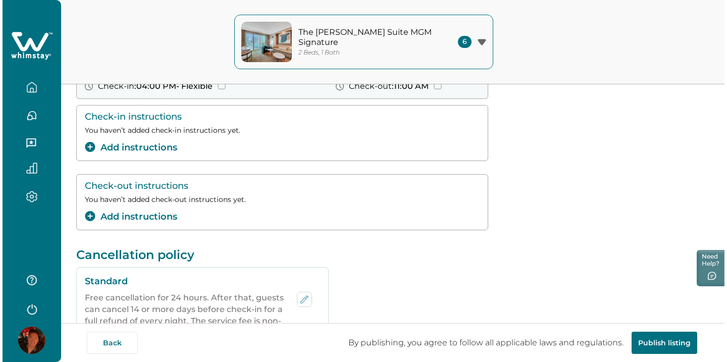
scroll to position [128, 0]
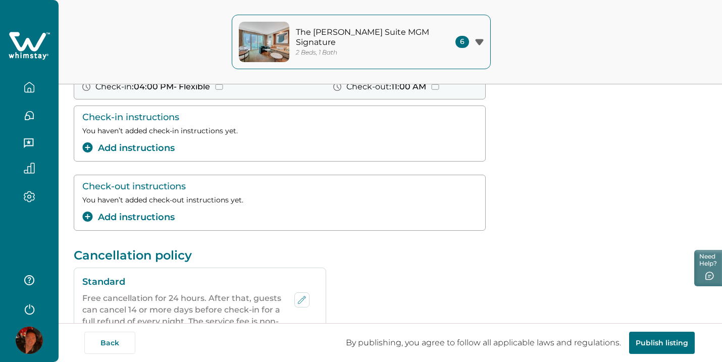
click at [135, 154] on button "Add instructions" at bounding box center [128, 148] width 92 height 14
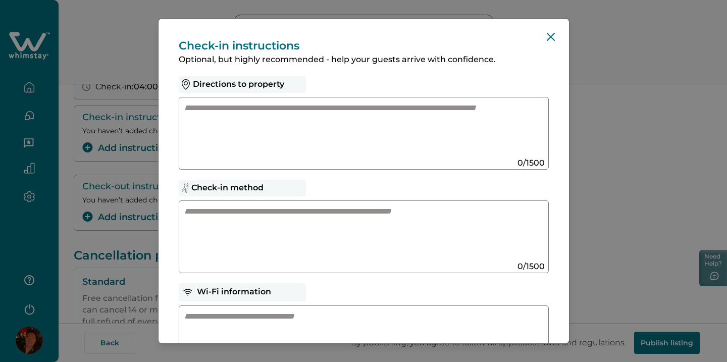
click at [208, 235] on textarea at bounding box center [353, 233] width 339 height 54
paste textarea "**********"
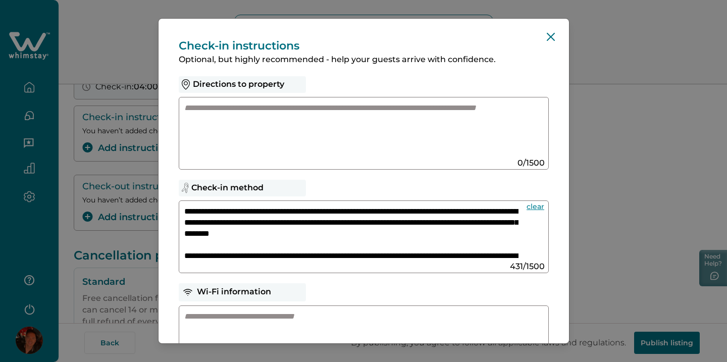
scroll to position [0, 0]
type textarea "**********"
click at [293, 140] on textarea at bounding box center [353, 129] width 339 height 54
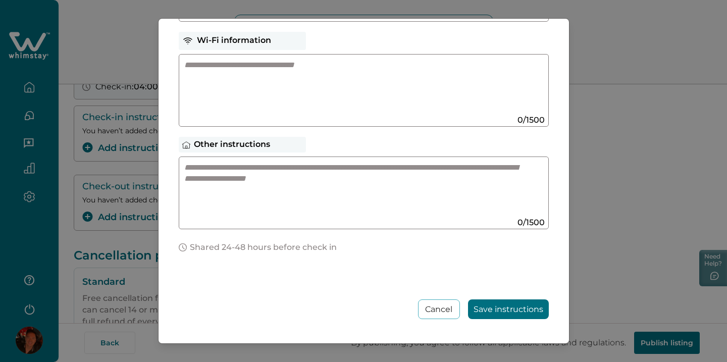
scroll to position [251, 0]
type textarea "**********"
click at [473, 304] on button "Save instructions" at bounding box center [508, 309] width 81 height 20
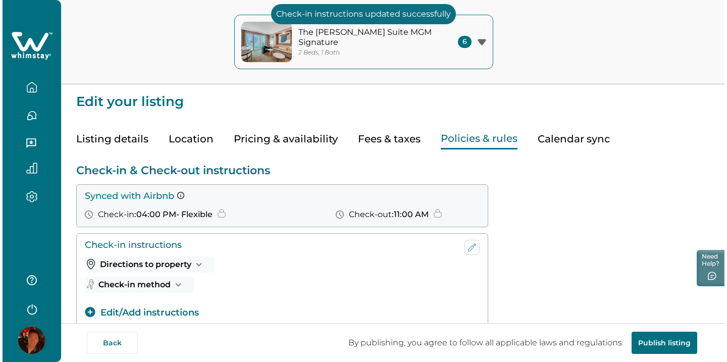
scroll to position [0, 0]
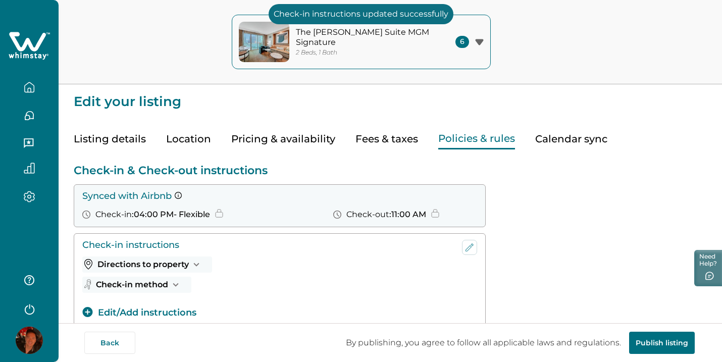
click at [471, 42] on div "6" at bounding box center [469, 42] width 28 height 12
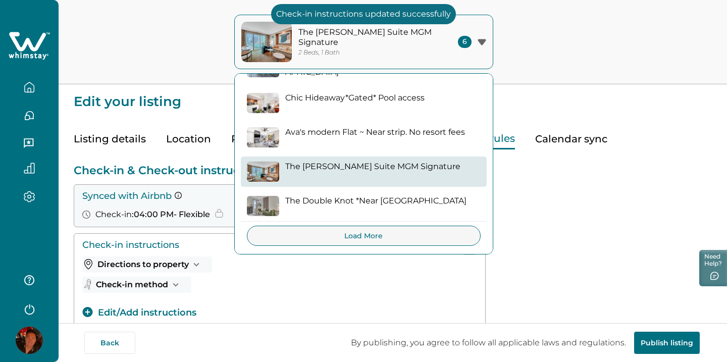
scroll to position [64, 0]
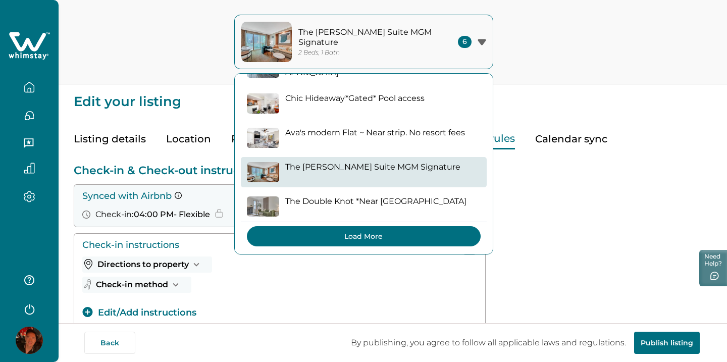
click at [399, 235] on button "Load More" at bounding box center [364, 236] width 234 height 20
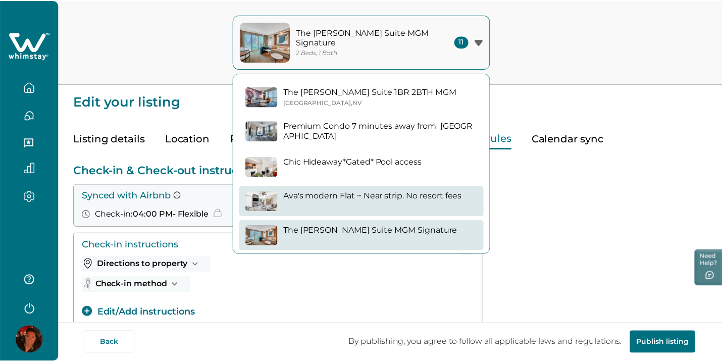
scroll to position [0, 0]
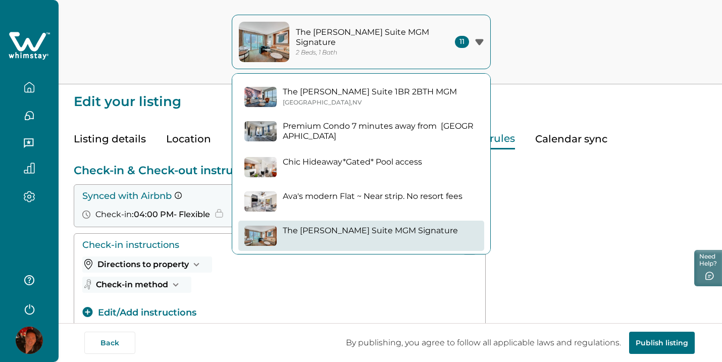
click at [541, 206] on div "Check-in & Check-out instructions Synced with Airbnb Check-in : 04:00 PM - Flex…" at bounding box center [390, 281] width 633 height 235
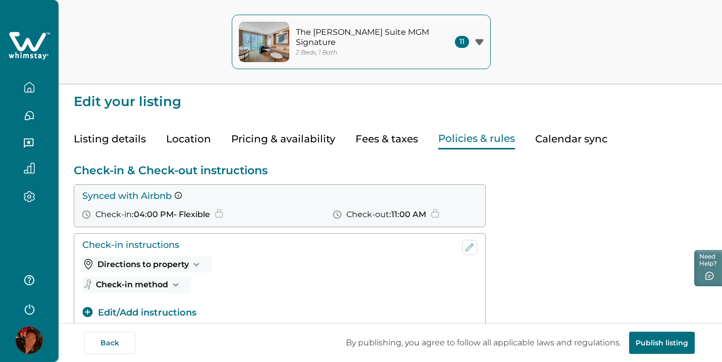
click at [36, 82] on button "button" at bounding box center [29, 87] width 42 height 20
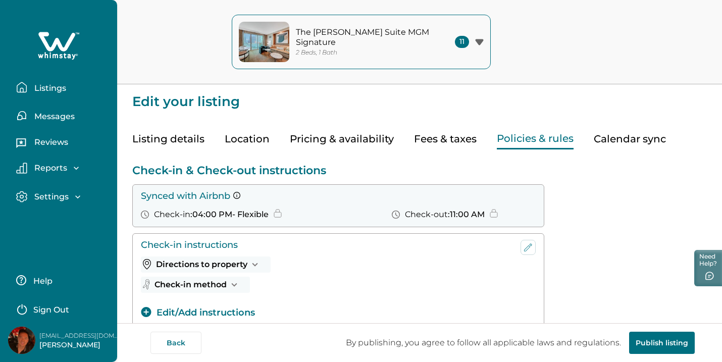
click at [60, 85] on p "Listings" at bounding box center [48, 88] width 35 height 10
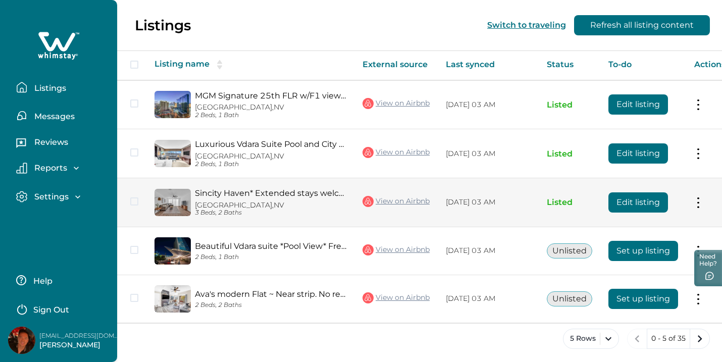
scroll to position [172, 0]
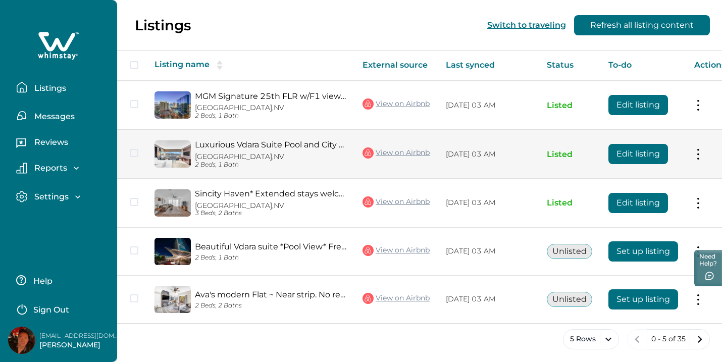
click at [627, 153] on button "Edit listing" at bounding box center [638, 154] width 60 height 20
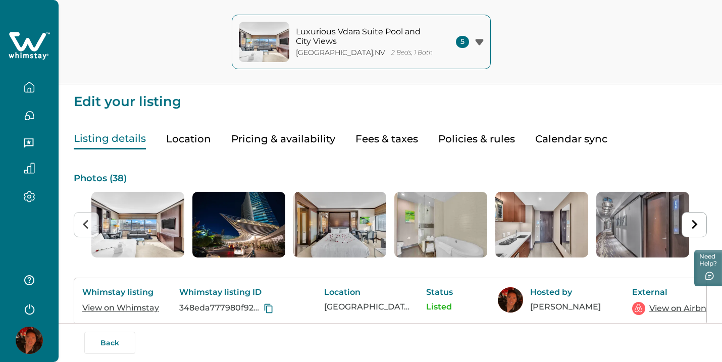
click at [492, 139] on button "Policies & rules" at bounding box center [476, 139] width 77 height 21
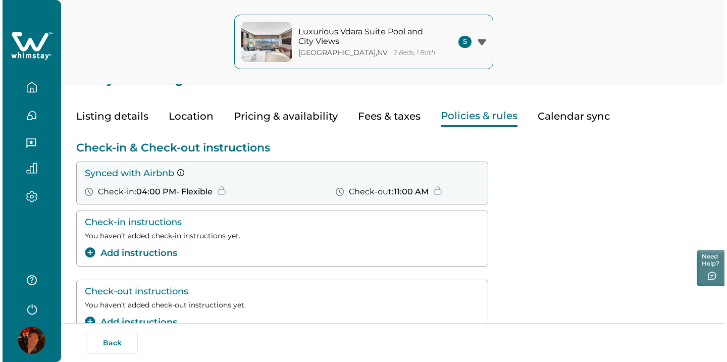
scroll to position [24, 0]
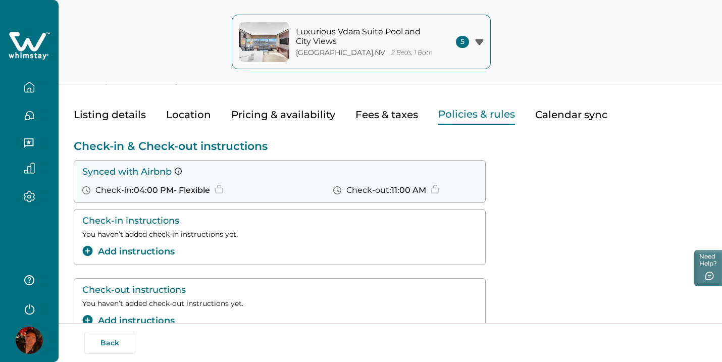
click at [98, 251] on button "Add instructions" at bounding box center [128, 252] width 92 height 14
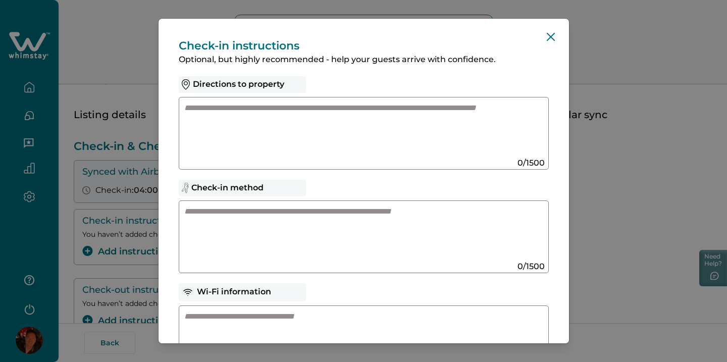
click at [242, 147] on textarea at bounding box center [353, 129] width 339 height 54
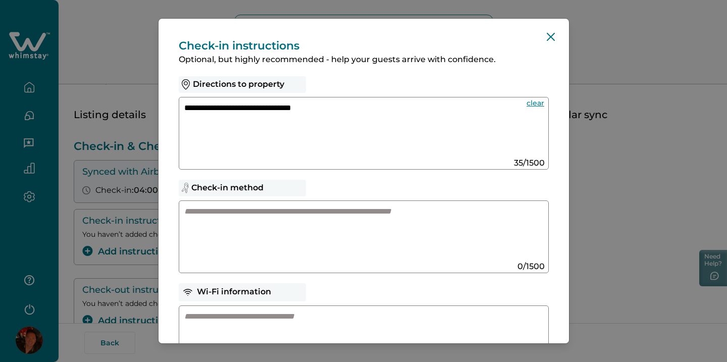
type textarea "**********"
click at [207, 219] on textarea at bounding box center [353, 233] width 339 height 54
paste textarea "**********"
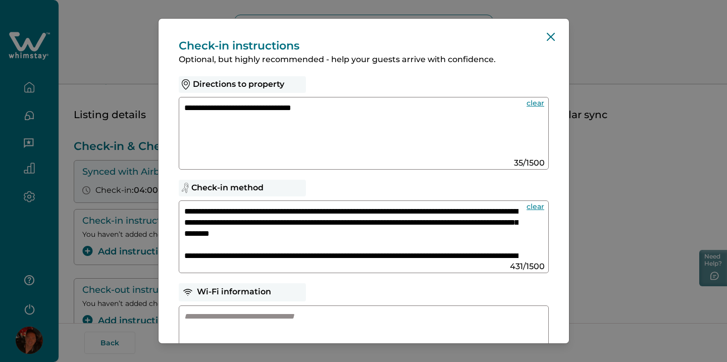
scroll to position [0, 0]
click at [262, 212] on textarea "**********" at bounding box center [351, 233] width 334 height 54
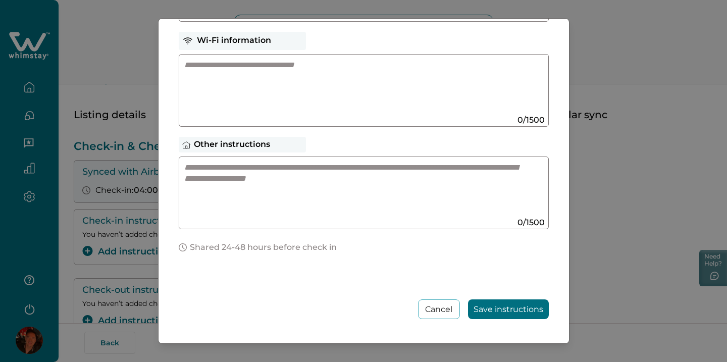
scroll to position [251, 0]
type textarea "**********"
click at [492, 320] on div "**********" at bounding box center [363, 55] width 410 height 576
click at [492, 318] on button "Save instructions" at bounding box center [508, 309] width 81 height 20
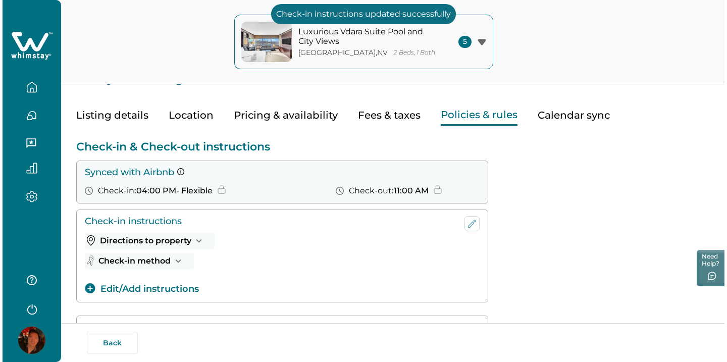
scroll to position [0, 0]
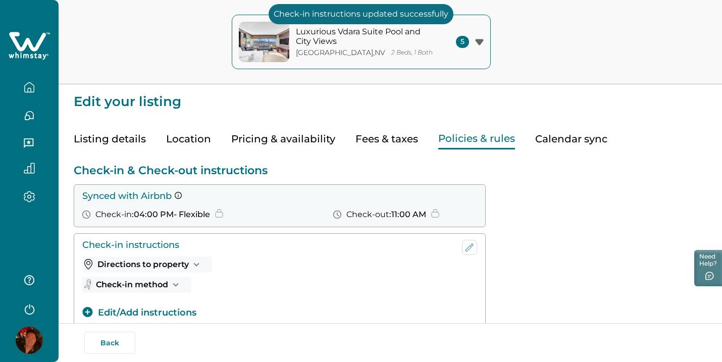
click at [477, 46] on div "5" at bounding box center [470, 42] width 28 height 12
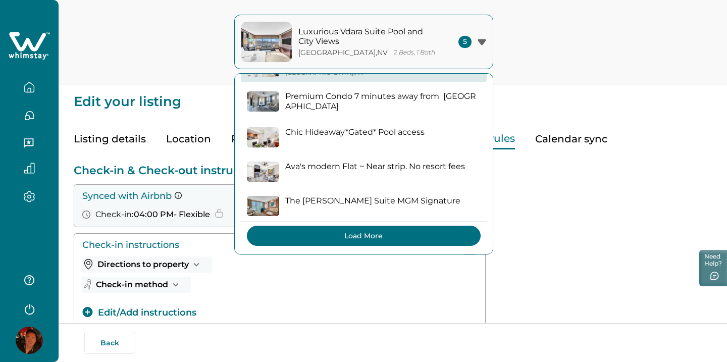
scroll to position [29, 0]
click at [405, 238] on button "Load More" at bounding box center [364, 236] width 234 height 20
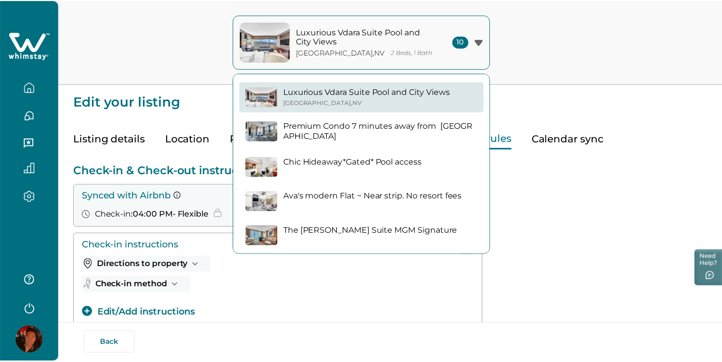
scroll to position [0, 0]
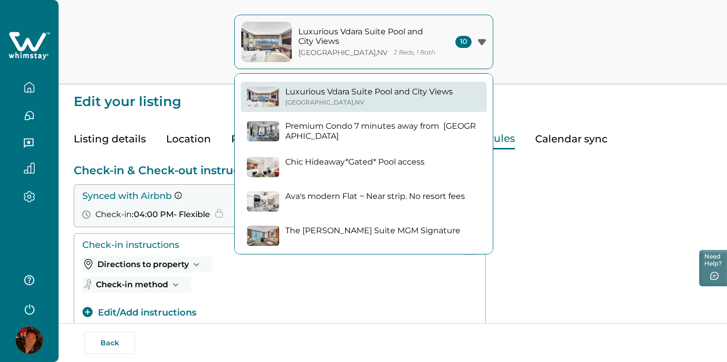
click at [522, 238] on div "Check-in instructions Directions to property This is located at the [GEOGRAPHIC…" at bounding box center [393, 279] width 638 height 93
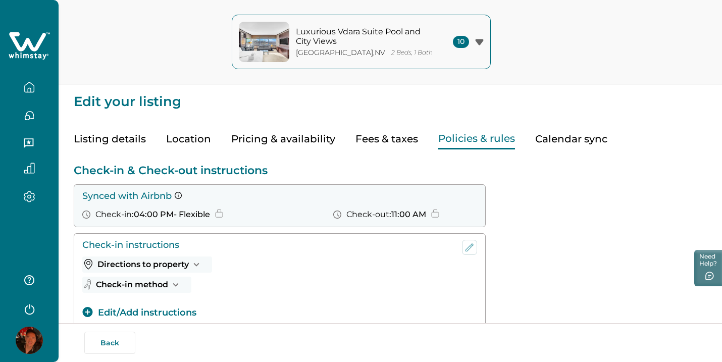
click at [36, 91] on button "button" at bounding box center [29, 87] width 42 height 20
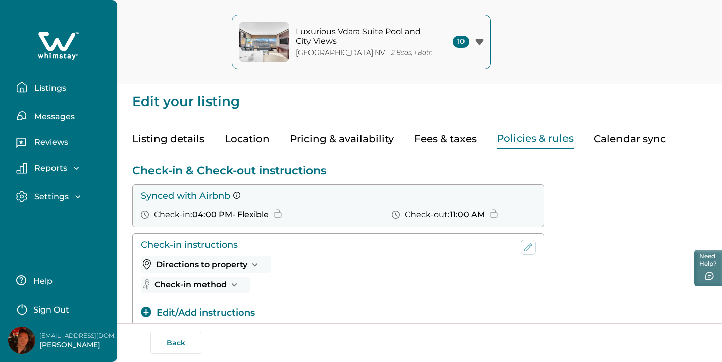
click at [61, 95] on button "Listings" at bounding box center [62, 87] width 93 height 20
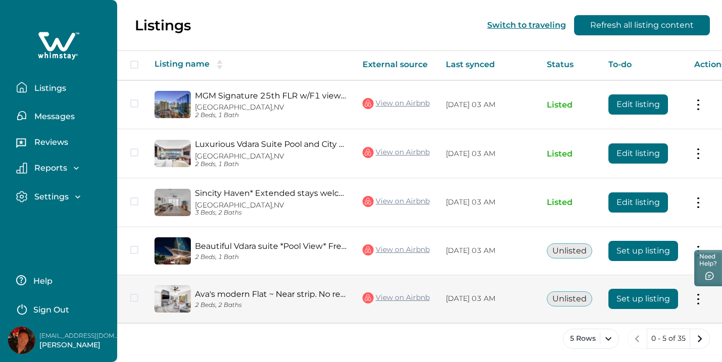
scroll to position [172, 0]
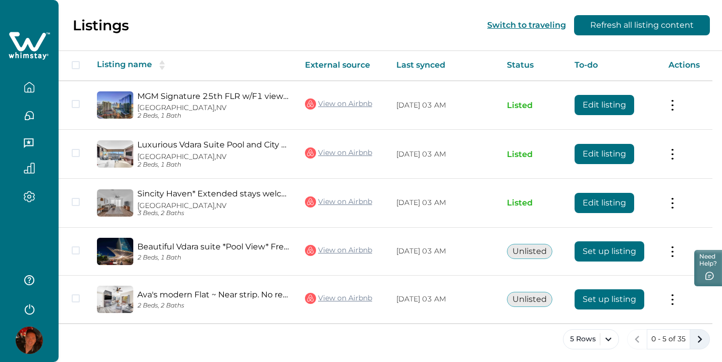
click at [702, 338] on icon "next page" at bounding box center [699, 339] width 14 height 14
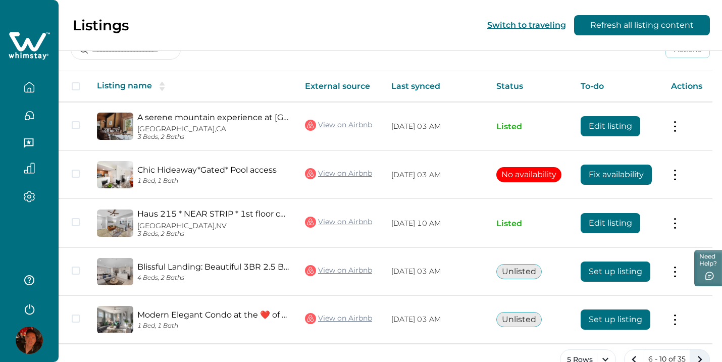
click at [693, 352] on icon "next page" at bounding box center [699, 359] width 14 height 14
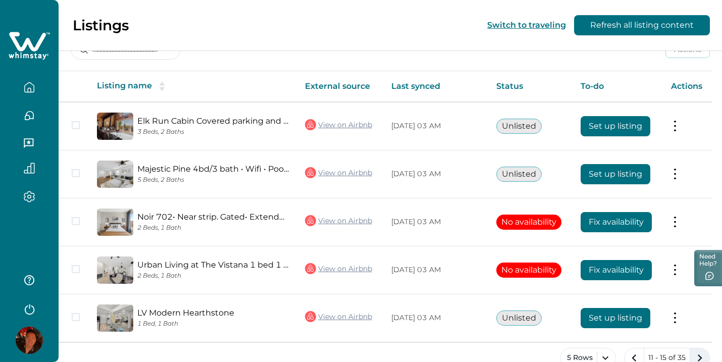
scroll to position [136, 0]
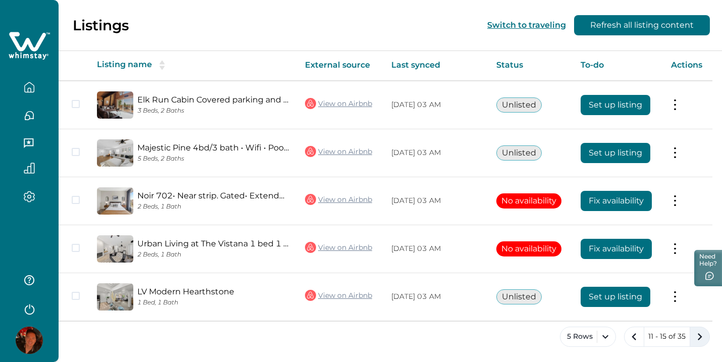
click at [696, 334] on icon "next page" at bounding box center [699, 337] width 14 height 14
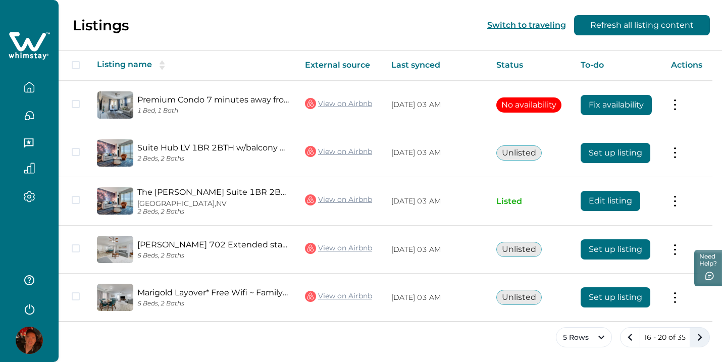
scroll to position [143, 0]
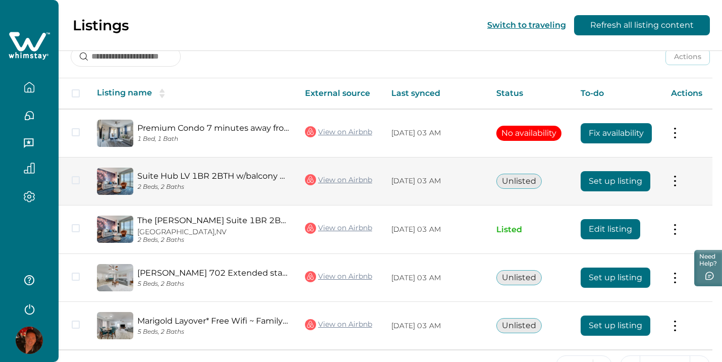
click at [634, 177] on button "Set up listing" at bounding box center [615, 181] width 70 height 20
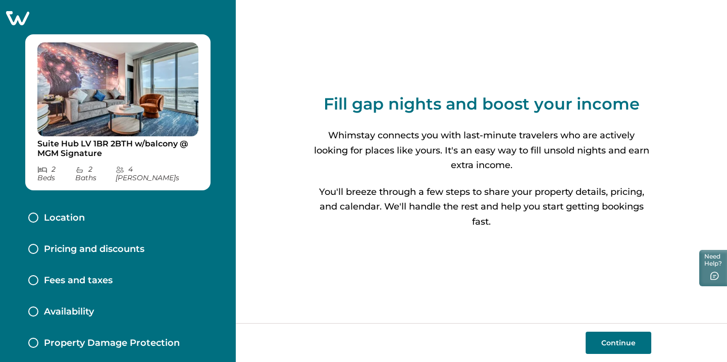
click at [612, 343] on button "Continue" at bounding box center [618, 343] width 66 height 22
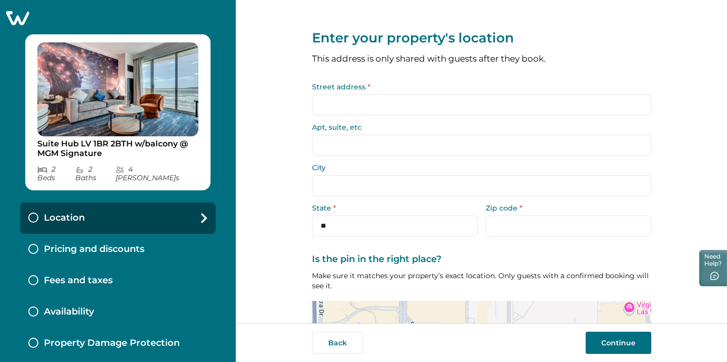
click at [487, 106] on input "Street address *" at bounding box center [481, 104] width 339 height 21
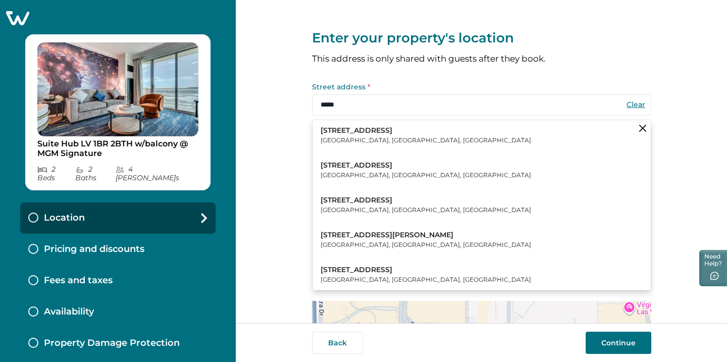
click at [473, 127] on button "[STREET_ADDRESS]" at bounding box center [481, 135] width 338 height 31
type input "**********"
type input "*********"
select select "**"
type input "*****"
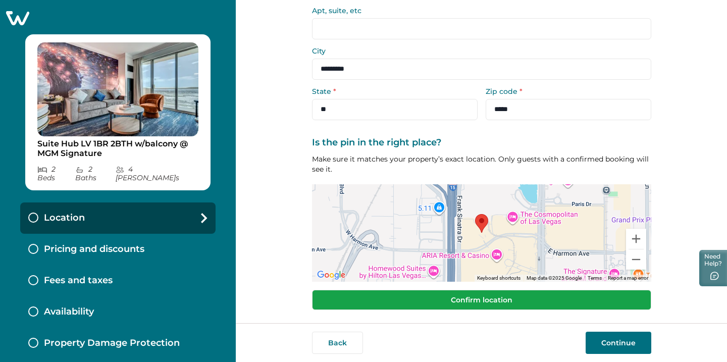
click at [574, 294] on button "Confirm location" at bounding box center [481, 300] width 339 height 20
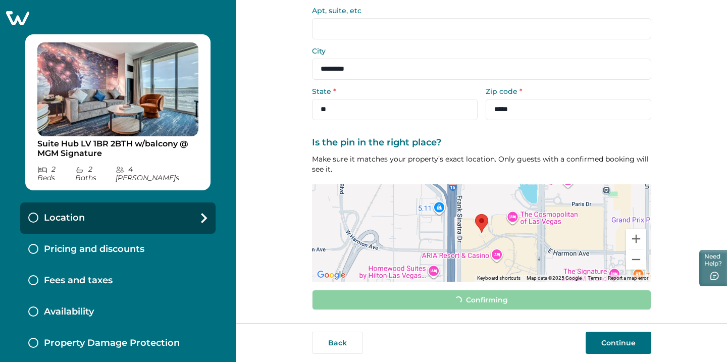
scroll to position [110, 0]
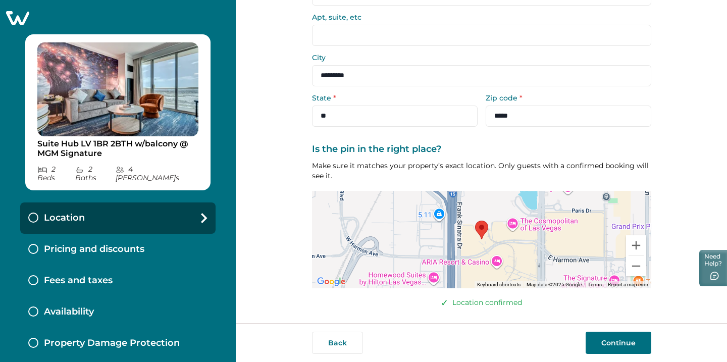
click at [609, 339] on button "Continue" at bounding box center [618, 343] width 66 height 22
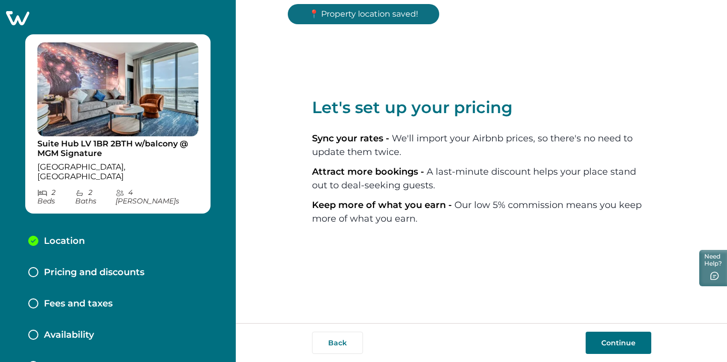
click at [609, 344] on button "Continue" at bounding box center [618, 343] width 66 height 22
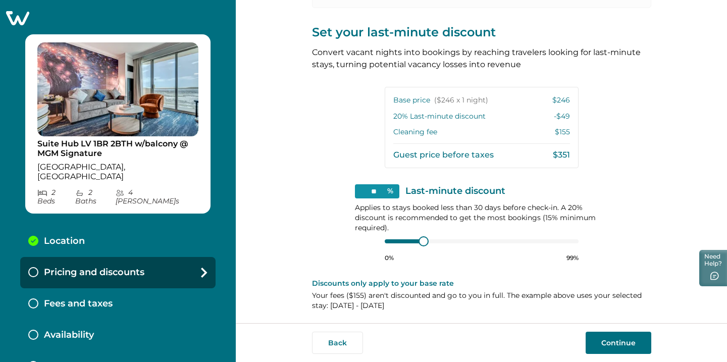
scroll to position [213, 0]
click at [612, 346] on button "Continue" at bounding box center [618, 343] width 66 height 22
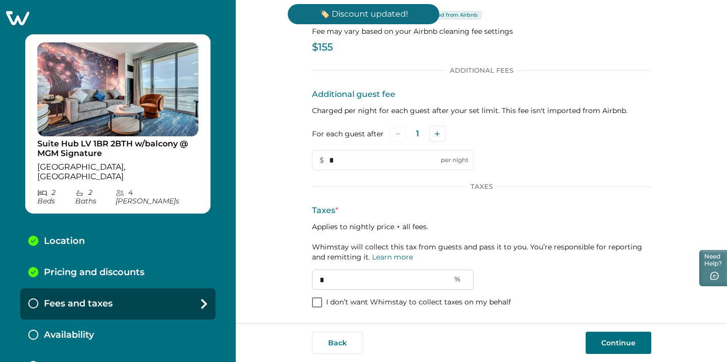
click at [384, 287] on input "*" at bounding box center [392, 280] width 161 height 20
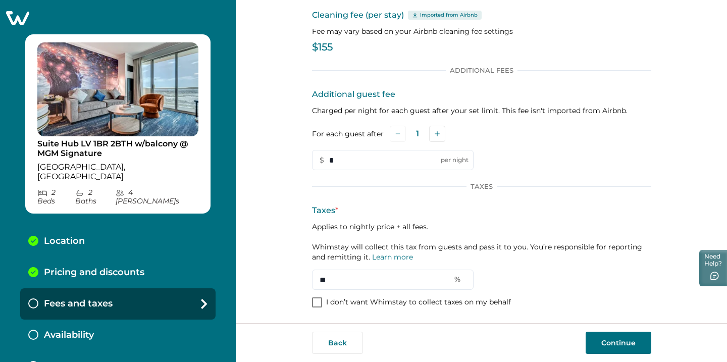
type input "**"
click at [613, 341] on button "Continue" at bounding box center [618, 343] width 66 height 22
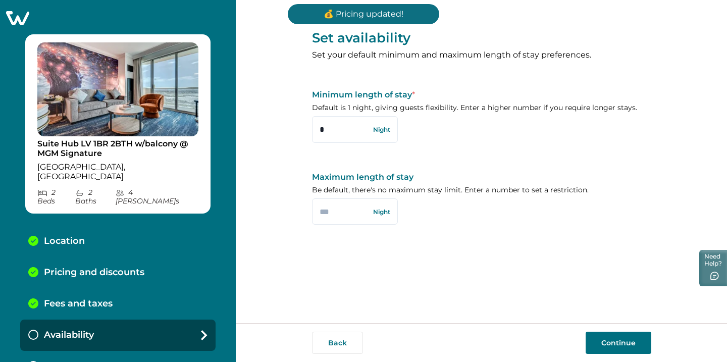
click at [604, 348] on button "Continue" at bounding box center [618, 343] width 66 height 22
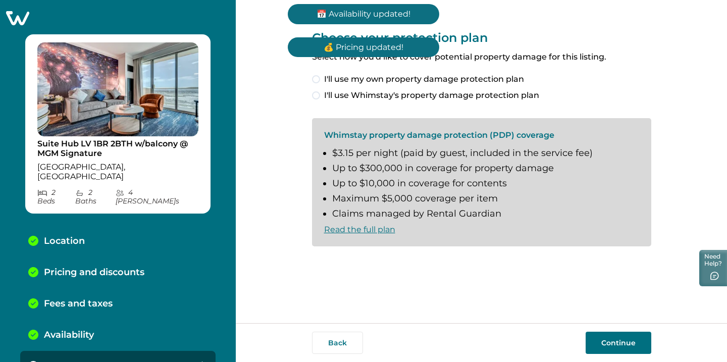
click at [318, 93] on span at bounding box center [316, 95] width 8 height 8
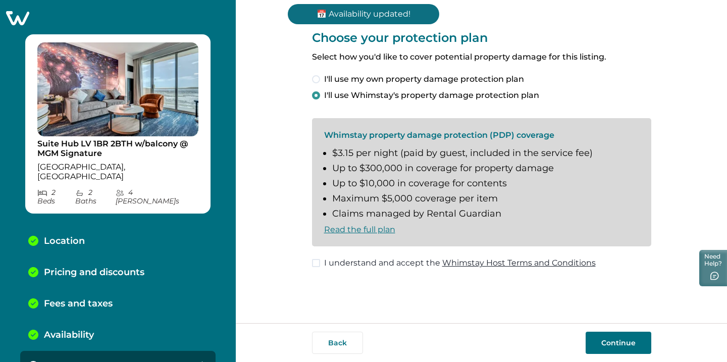
click at [316, 261] on span at bounding box center [316, 263] width 8 height 8
click at [611, 342] on button "Continue" at bounding box center [618, 343] width 66 height 22
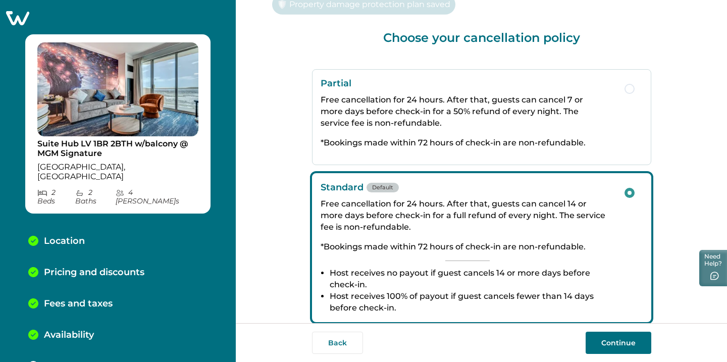
scroll to position [29, 0]
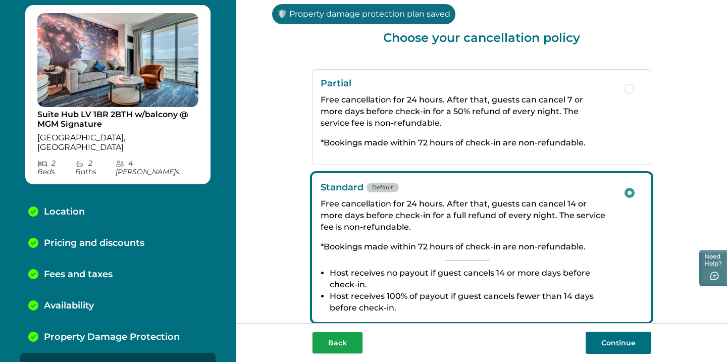
click at [332, 341] on button "Back" at bounding box center [337, 343] width 51 height 22
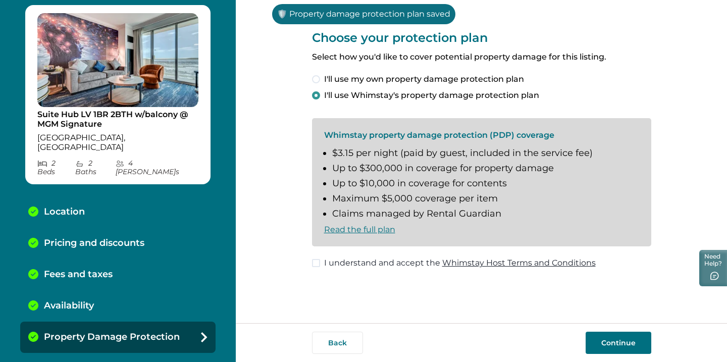
click at [610, 337] on button "Continue" at bounding box center [618, 343] width 66 height 22
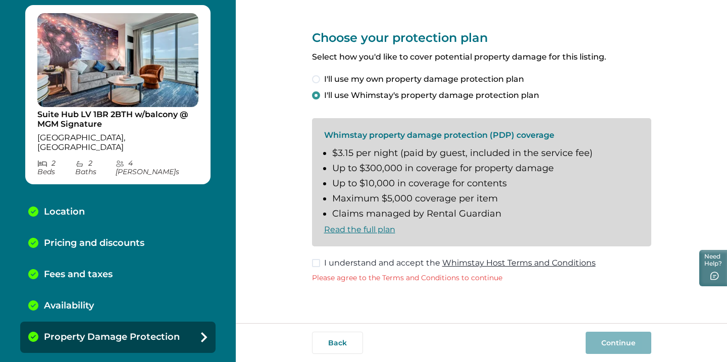
click at [318, 262] on span at bounding box center [316, 263] width 8 height 8
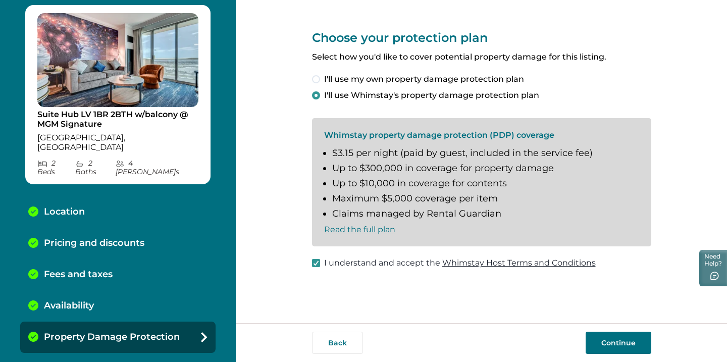
click at [595, 340] on button "Continue" at bounding box center [618, 343] width 66 height 22
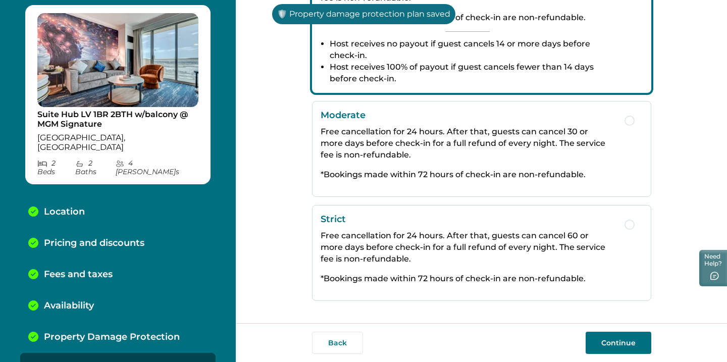
scroll to position [229, 0]
click at [621, 226] on button "Strict Free cancellation for 24 hours. After that, guests can cancel 60 or more…" at bounding box center [481, 253] width 339 height 96
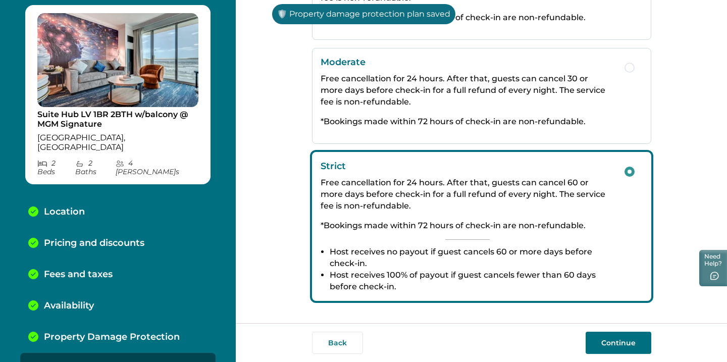
click at [616, 338] on button "Continue" at bounding box center [618, 343] width 66 height 22
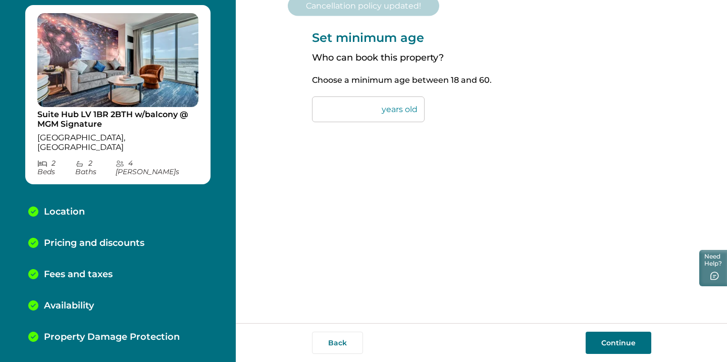
scroll to position [60, 0]
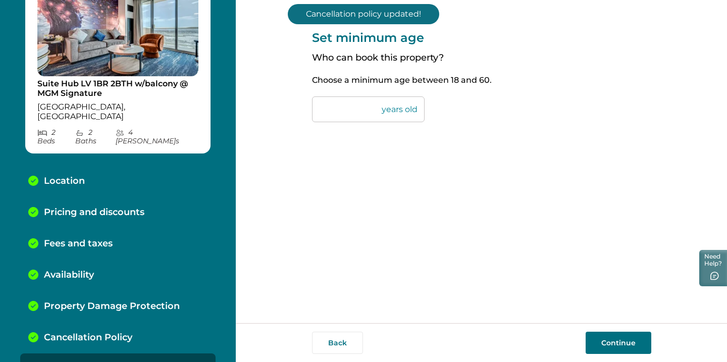
click at [359, 107] on input "**" at bounding box center [368, 109] width 113 height 26
type input "**"
click at [595, 349] on button "Continue" at bounding box center [618, 343] width 66 height 22
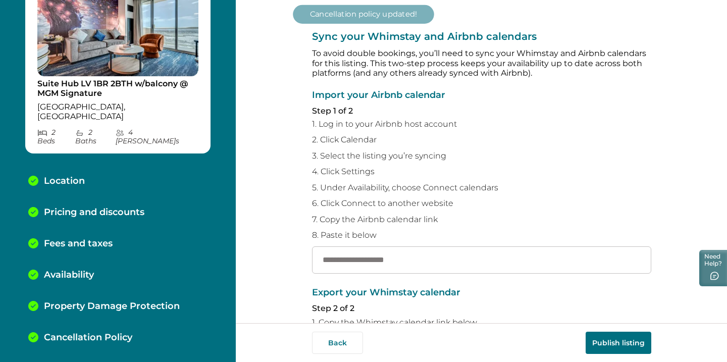
scroll to position [91, 0]
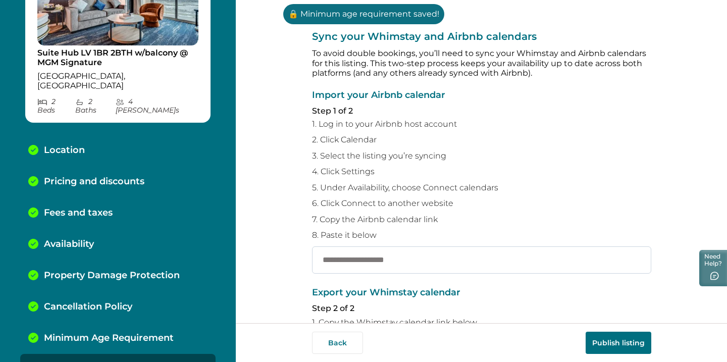
click at [594, 265] on input "text" at bounding box center [481, 259] width 339 height 27
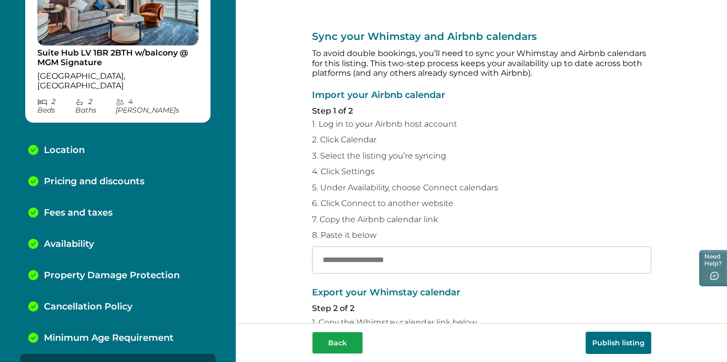
click at [332, 338] on button "Back" at bounding box center [337, 343] width 51 height 22
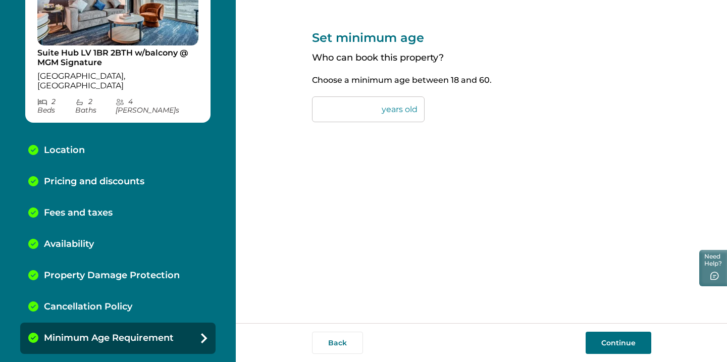
click at [332, 338] on button "Back" at bounding box center [337, 343] width 51 height 22
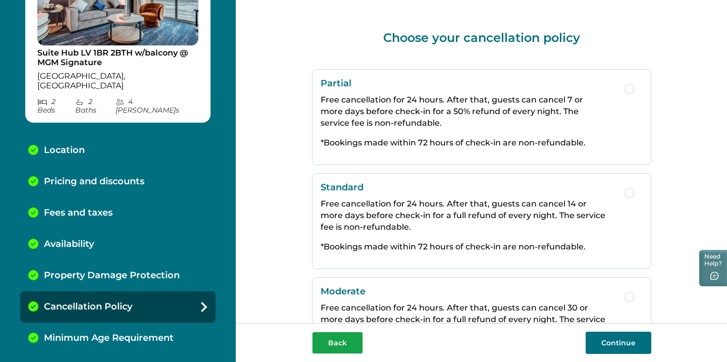
click at [333, 339] on button "Back" at bounding box center [337, 343] width 51 height 22
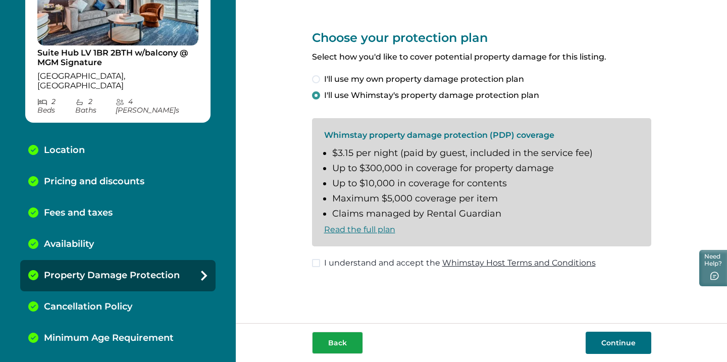
click at [334, 341] on button "Back" at bounding box center [337, 343] width 51 height 22
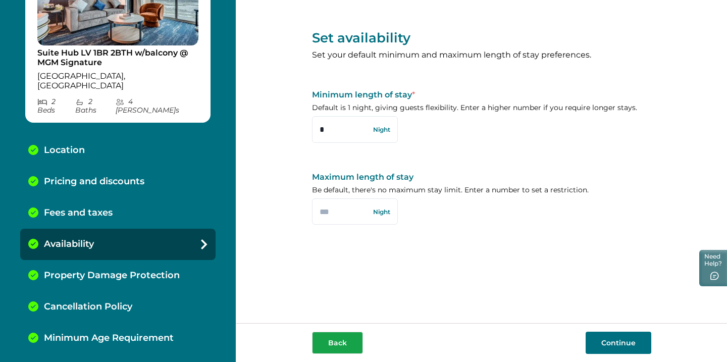
click at [335, 341] on button "Back" at bounding box center [337, 343] width 51 height 22
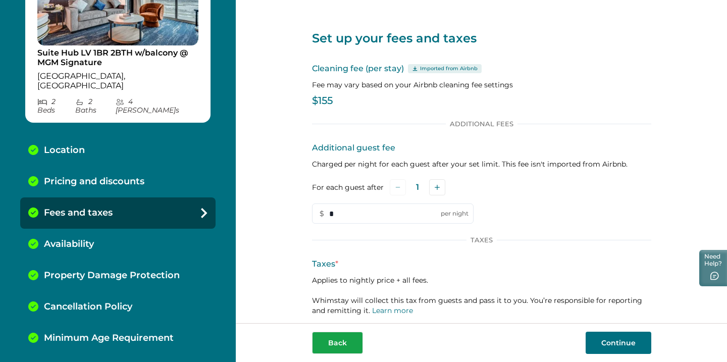
click at [335, 342] on button "Back" at bounding box center [337, 343] width 51 height 22
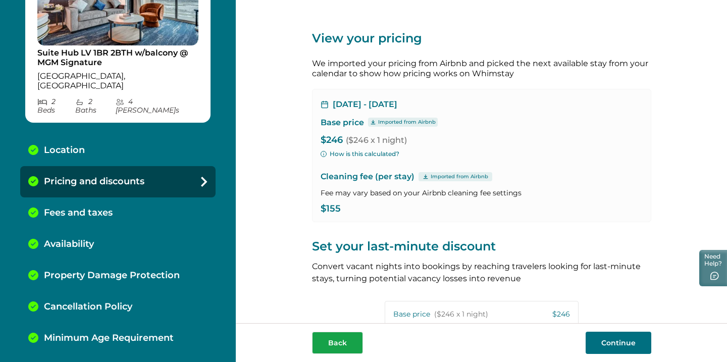
click at [335, 342] on button "Back" at bounding box center [337, 343] width 51 height 22
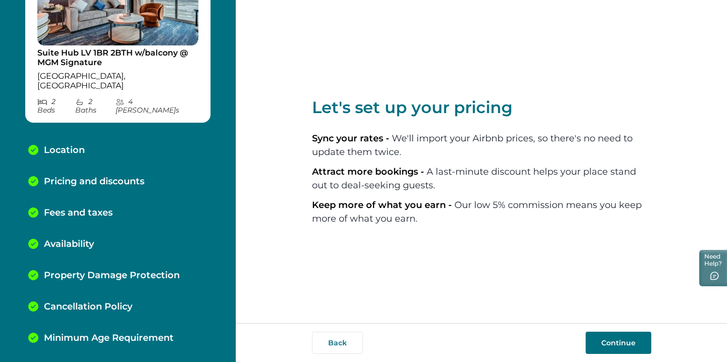
click at [335, 342] on button "Back" at bounding box center [337, 343] width 51 height 22
select select "**"
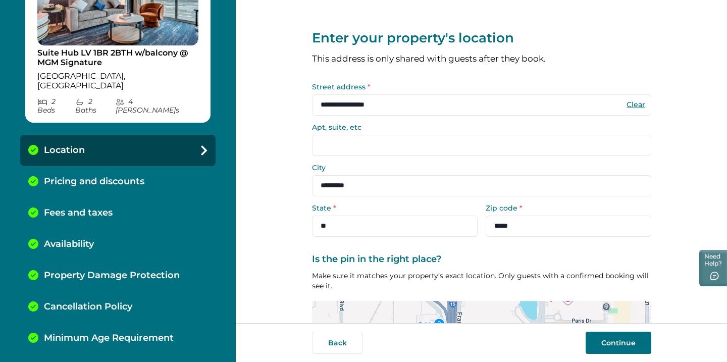
click at [345, 104] on input "**********" at bounding box center [481, 104] width 339 height 21
type input "*"
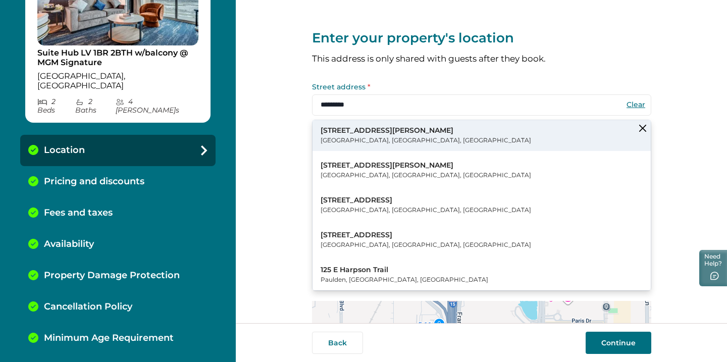
click at [338, 131] on p "[STREET_ADDRESS][PERSON_NAME]" at bounding box center [425, 131] width 210 height 10
type input "**********"
type input "*****"
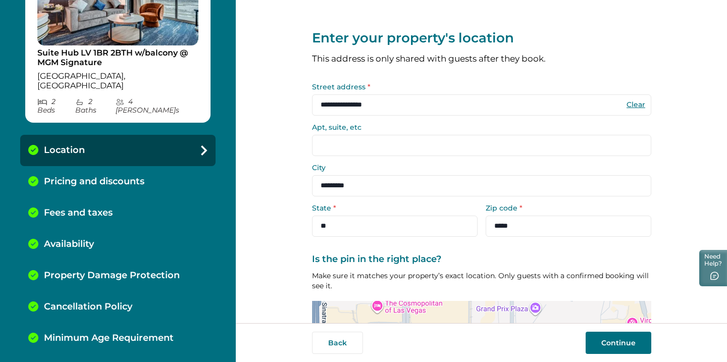
click at [621, 339] on button "Continue" at bounding box center [618, 343] width 66 height 22
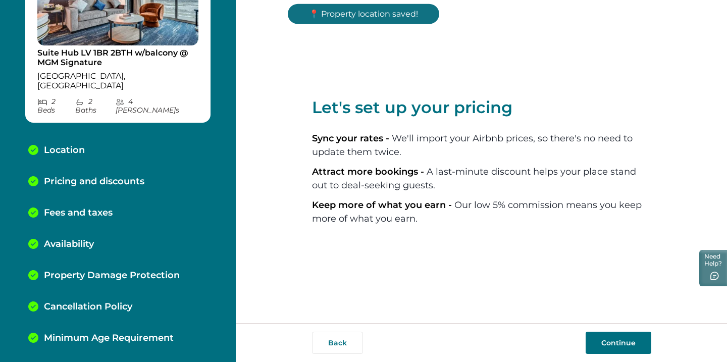
click at [622, 341] on button "Continue" at bounding box center [618, 343] width 66 height 22
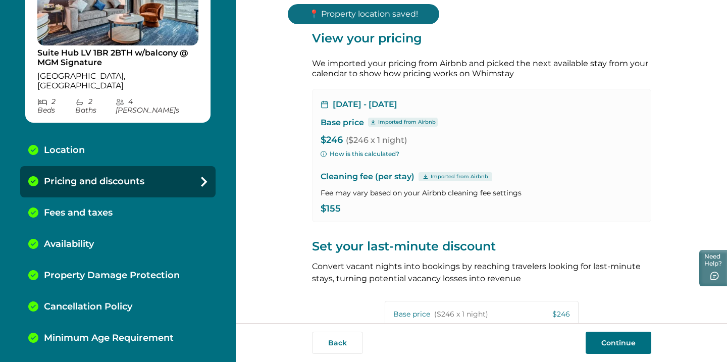
click at [622, 341] on button "Continue" at bounding box center [618, 343] width 66 height 22
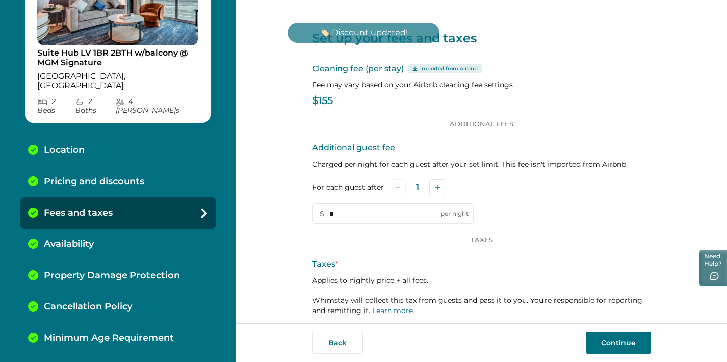
click at [622, 342] on button "Continue" at bounding box center [618, 343] width 66 height 22
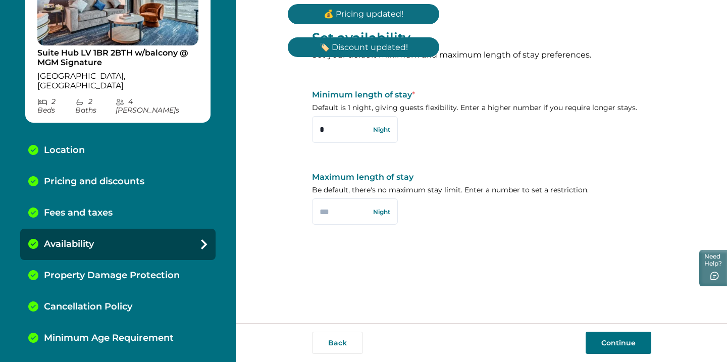
click at [623, 343] on button "Continue" at bounding box center [618, 343] width 66 height 22
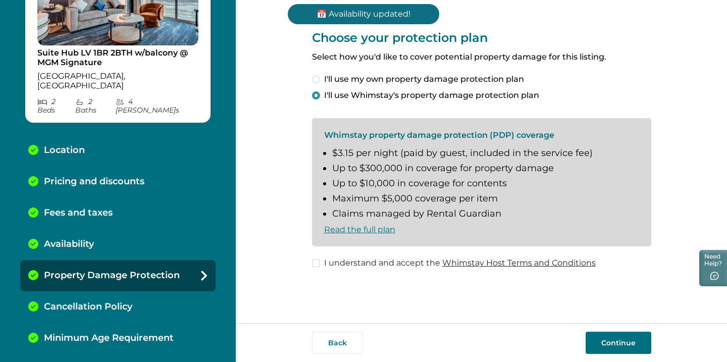
click at [318, 265] on label "I understand and accept the Whimstay Host Terms and Conditions" at bounding box center [454, 263] width 284 height 12
click at [637, 342] on button "Continue" at bounding box center [618, 343] width 66 height 22
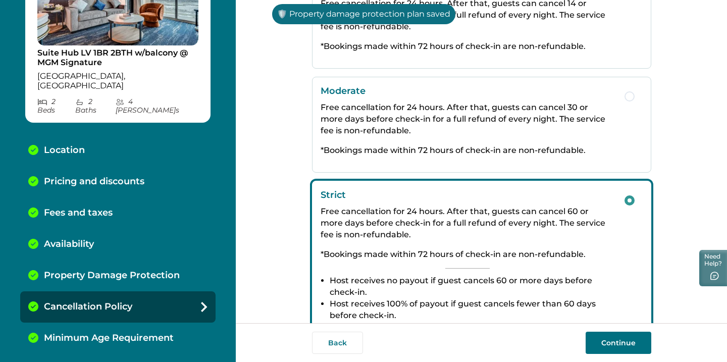
scroll to position [206, 0]
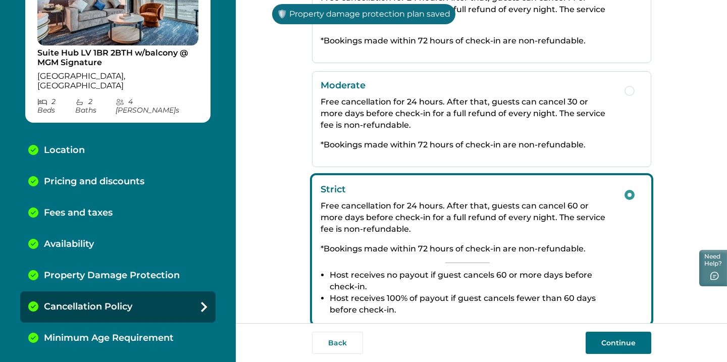
click at [611, 332] on button "Continue" at bounding box center [618, 343] width 66 height 22
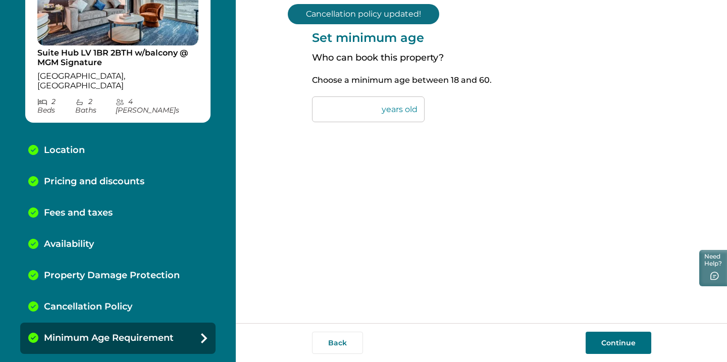
click at [611, 334] on button "Continue" at bounding box center [618, 343] width 66 height 22
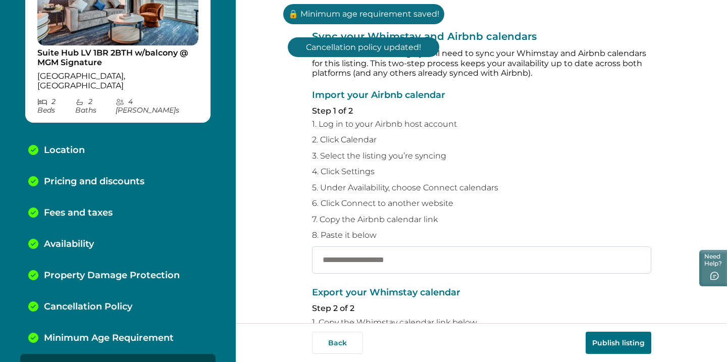
click at [576, 262] on input "text" at bounding box center [481, 259] width 339 height 27
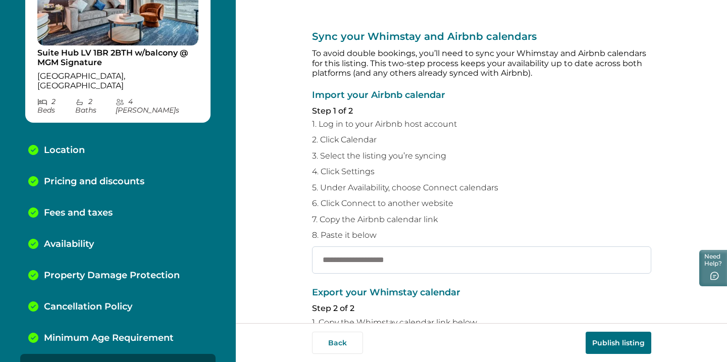
click at [419, 254] on input "text" at bounding box center [481, 259] width 339 height 27
paste input "**********"
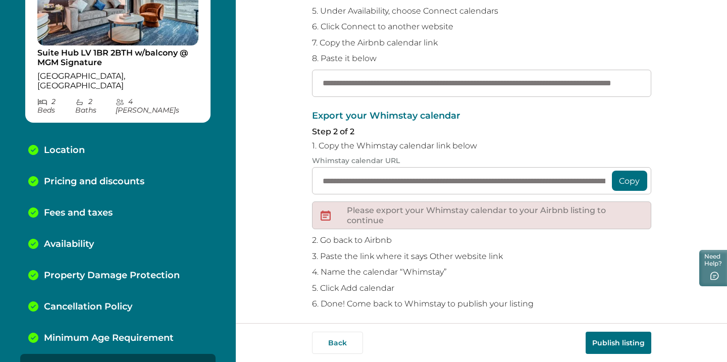
type input "**********"
click at [627, 182] on button "Copy" at bounding box center [629, 181] width 35 height 20
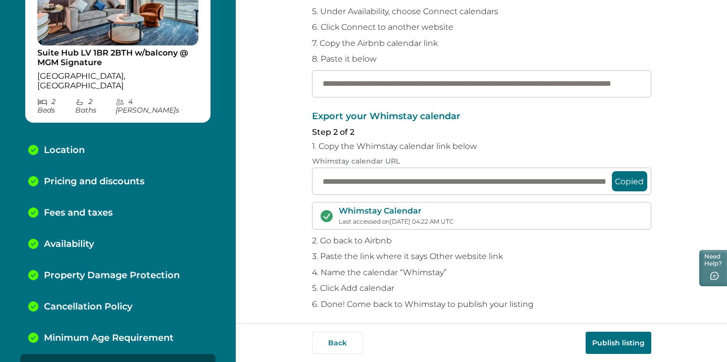
click at [601, 337] on button "Publish listing" at bounding box center [618, 343] width 66 height 22
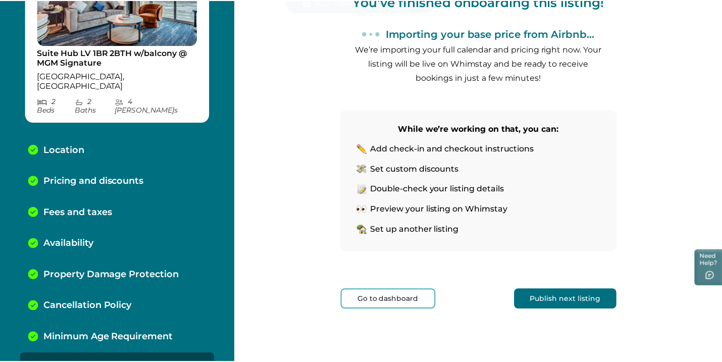
scroll to position [128, 0]
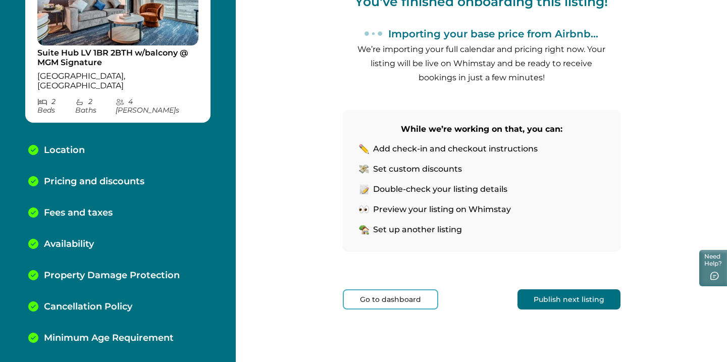
click at [375, 296] on button "Go to dashboard" at bounding box center [390, 299] width 95 height 20
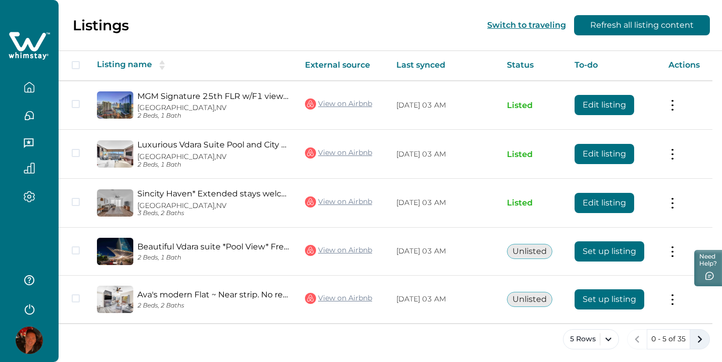
click at [703, 336] on icon "next page" at bounding box center [699, 339] width 14 height 14
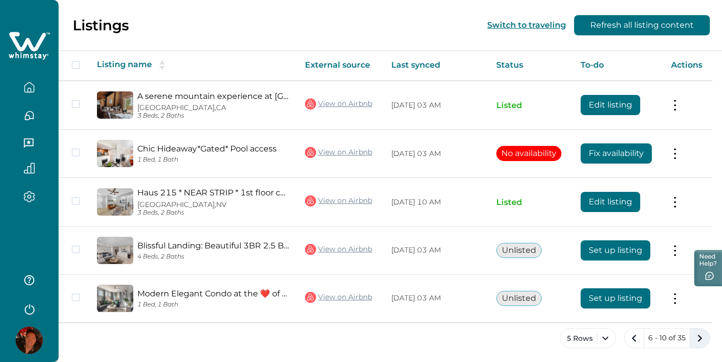
click at [698, 340] on icon "next page" at bounding box center [699, 338] width 14 height 14
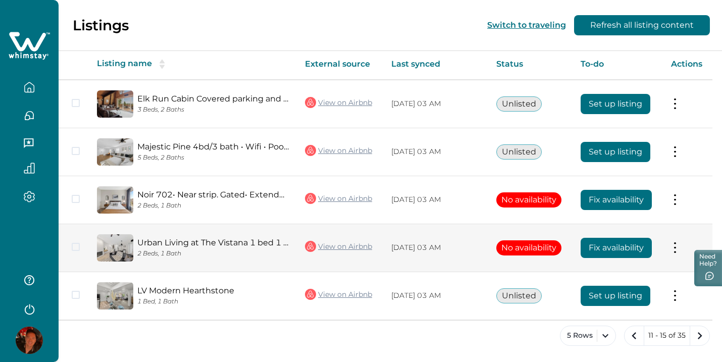
scroll to position [172, 0]
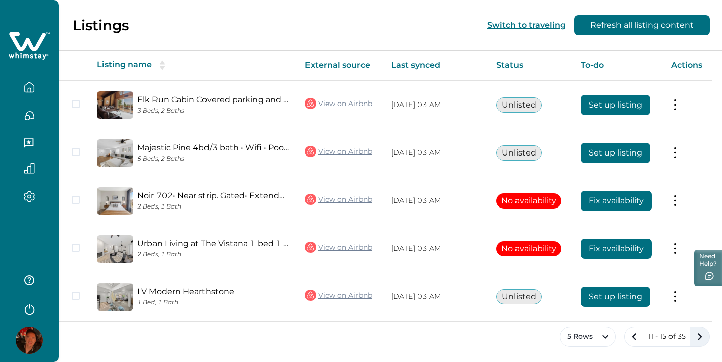
click at [697, 334] on icon "next page" at bounding box center [699, 337] width 14 height 14
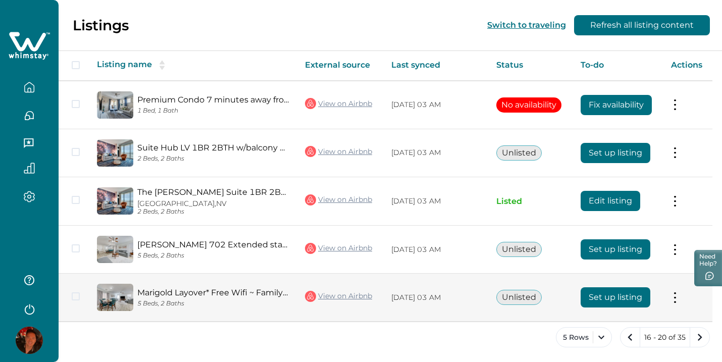
scroll to position [143, 0]
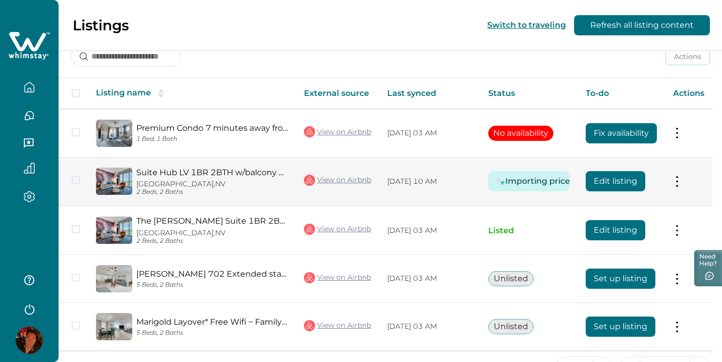
click at [629, 180] on button "Edit listing" at bounding box center [615, 181] width 60 height 20
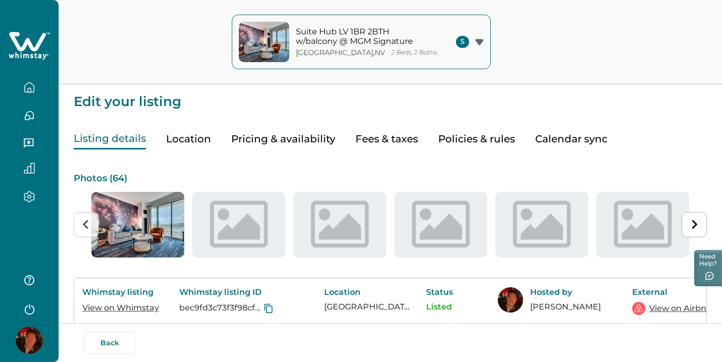
click at [473, 138] on button "Policies & rules" at bounding box center [476, 139] width 77 height 21
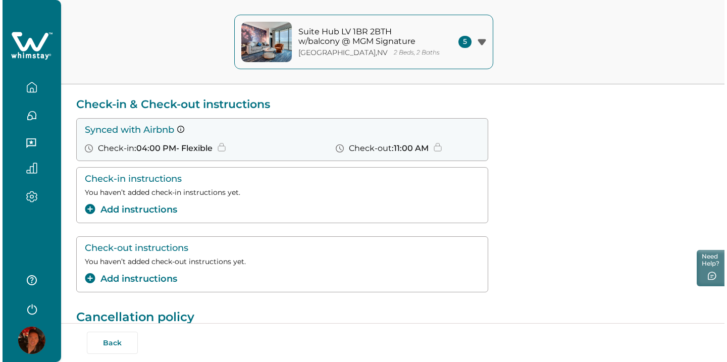
scroll to position [71, 0]
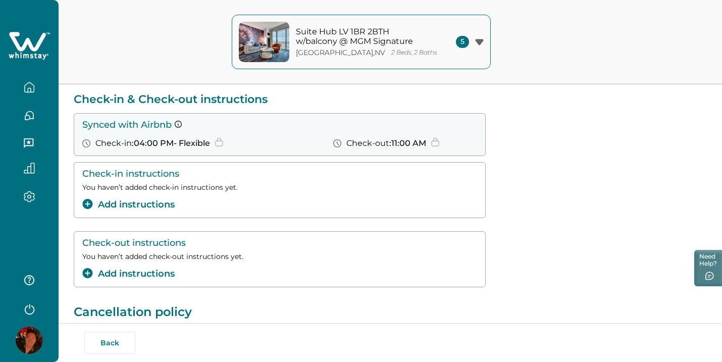
click at [168, 200] on button "Add instructions" at bounding box center [128, 205] width 92 height 14
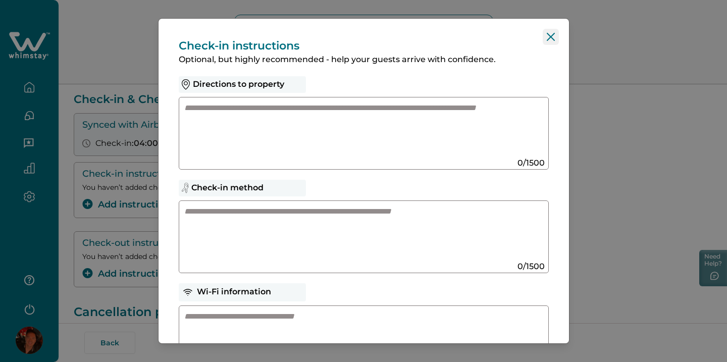
click at [550, 35] on button "Close" at bounding box center [551, 37] width 16 height 16
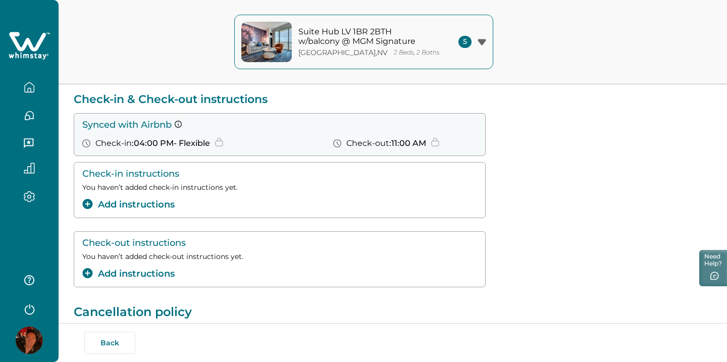
scroll to position [149, 0]
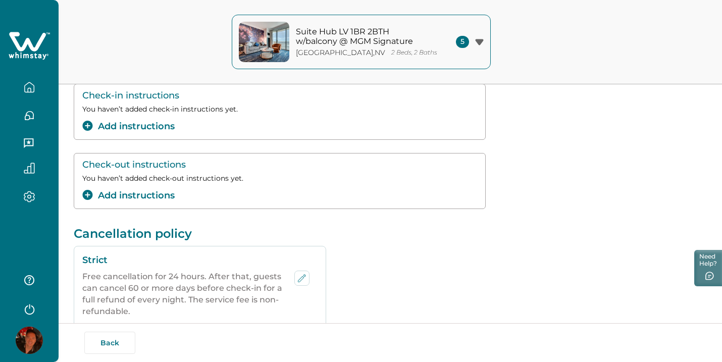
click at [464, 52] on button "Suite Hub LV 1BR 2BTH w/balcony @ [GEOGRAPHIC_DATA] 2 Beds, 2 Baths 5" at bounding box center [361, 42] width 259 height 55
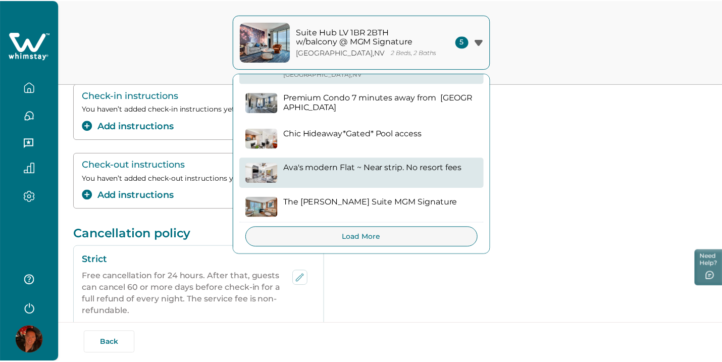
scroll to position [37, 0]
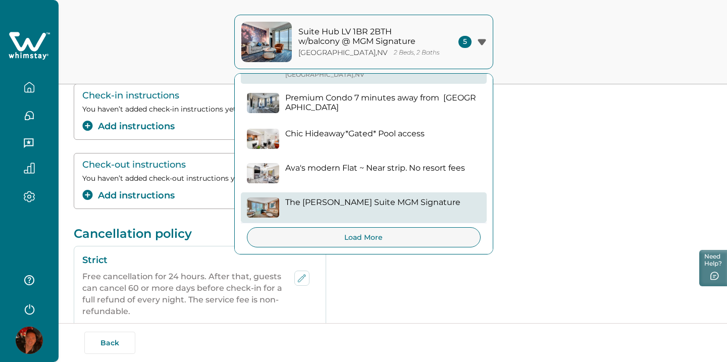
click at [416, 199] on p "The [PERSON_NAME] Suite MGM Signature" at bounding box center [372, 202] width 175 height 10
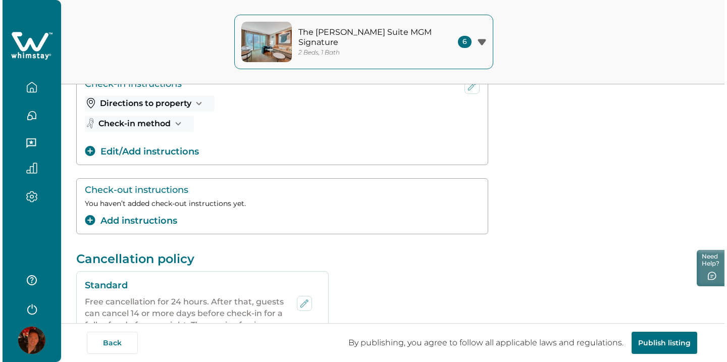
scroll to position [102, 0]
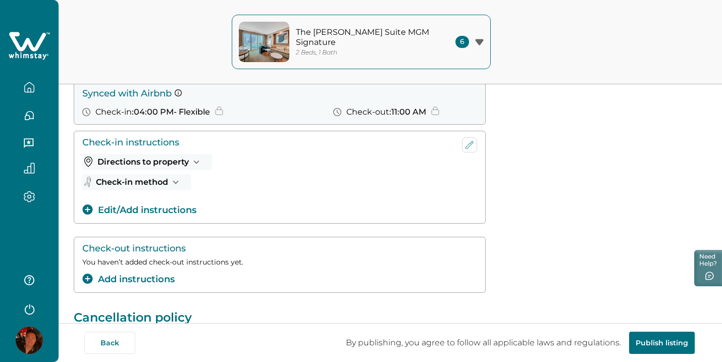
click at [187, 179] on button "Check-in method" at bounding box center [136, 182] width 109 height 16
drag, startPoint x: 82, startPoint y: 195, endPoint x: 111, endPoint y: 208, distance: 31.6
click at [111, 208] on div "Check-in instructions Directions to property This is located at [GEOGRAPHIC_DAT…" at bounding box center [280, 177] width 412 height 93
click at [119, 184] on button "Check-in method" at bounding box center [136, 182] width 109 height 16
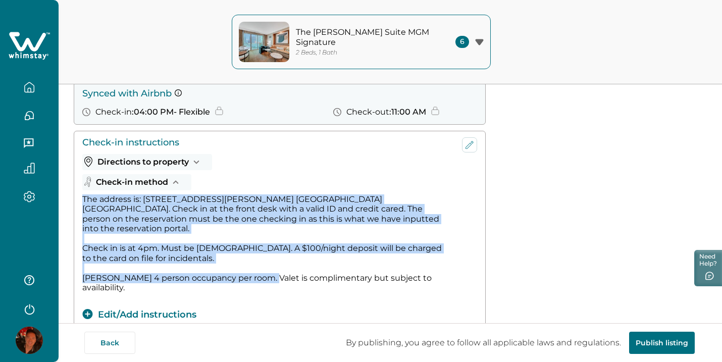
click at [103, 308] on button "Edit/Add instructions" at bounding box center [139, 315] width 114 height 14
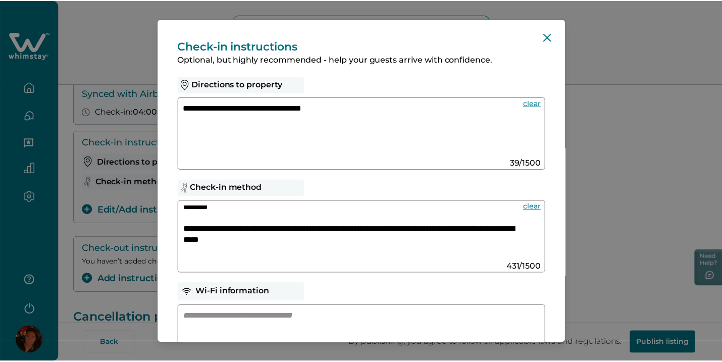
scroll to position [46, 0]
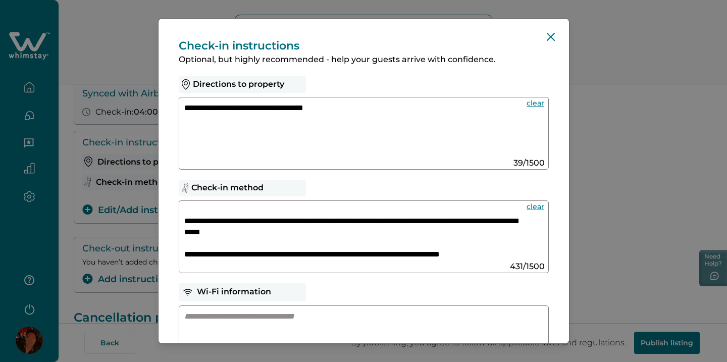
drag, startPoint x: 185, startPoint y: 209, endPoint x: 455, endPoint y: 282, distance: 279.7
click at [455, 282] on div "**********" at bounding box center [363, 307] width 410 height 576
click at [547, 38] on icon "Close" at bounding box center [551, 37] width 8 height 8
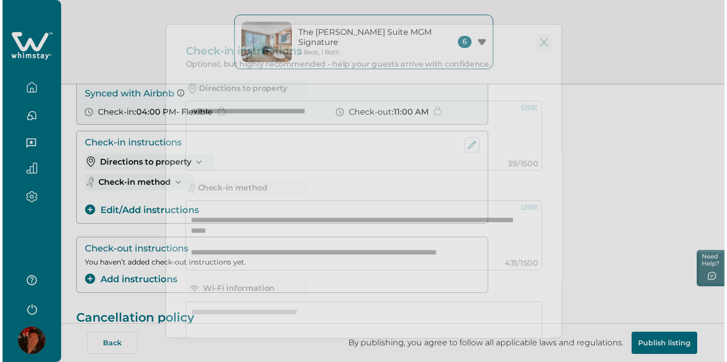
scroll to position [149, 0]
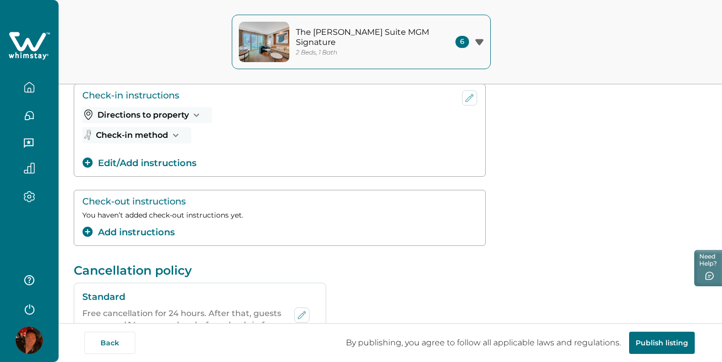
click at [439, 47] on button "The [PERSON_NAME] Suite MGM Signature 2 Beds, 1 Bath 6" at bounding box center [361, 42] width 259 height 55
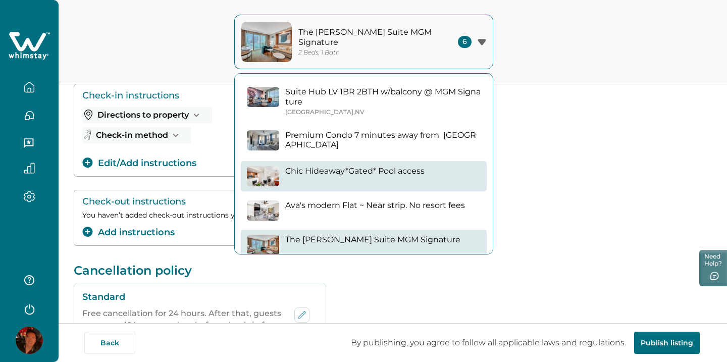
scroll to position [0, 0]
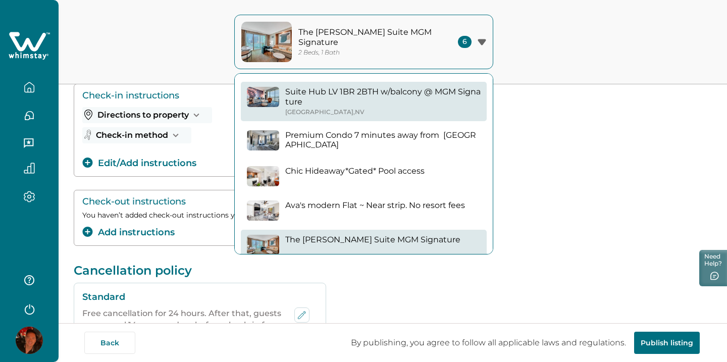
click at [430, 106] on div "Suite Hub LV 1BR 2BTH w/balcony @ [GEOGRAPHIC_DATA] , [GEOGRAPHIC_DATA]" at bounding box center [382, 101] width 195 height 29
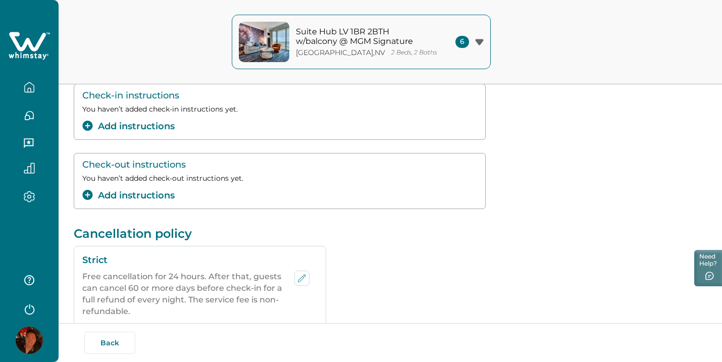
click at [87, 125] on icon "add-instructions" at bounding box center [87, 126] width 11 height 10
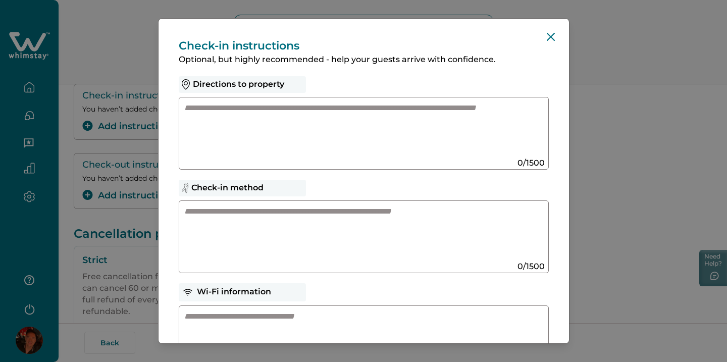
click at [207, 138] on textarea at bounding box center [353, 129] width 339 height 54
click at [212, 214] on textarea at bounding box center [353, 233] width 339 height 54
paste textarea "**********"
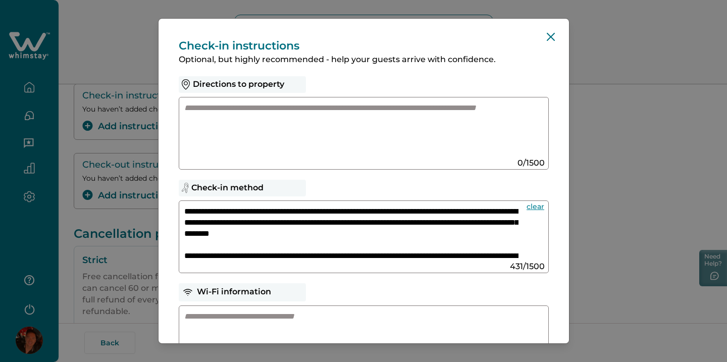
click at [254, 211] on textarea "**********" at bounding box center [351, 233] width 334 height 54
type textarea "**********"
click at [275, 124] on textarea at bounding box center [353, 129] width 339 height 54
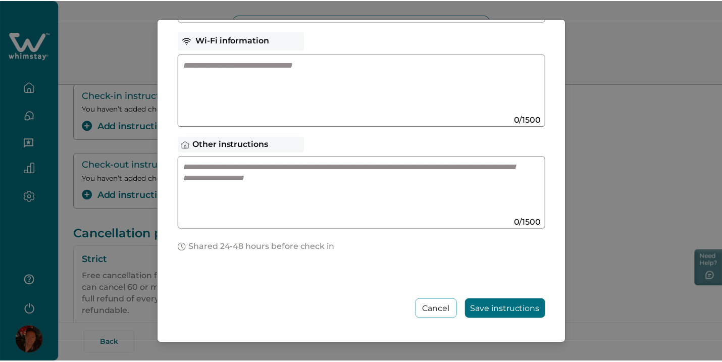
scroll to position [251, 0]
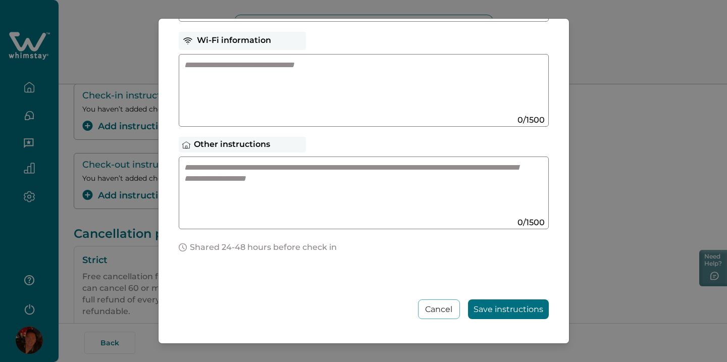
type textarea "**********"
click at [468, 305] on button "Save instructions" at bounding box center [508, 309] width 81 height 20
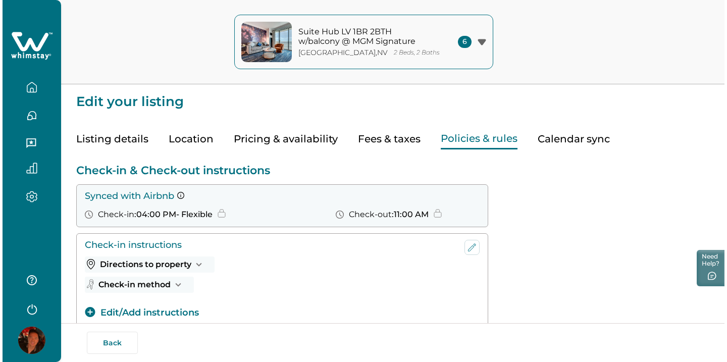
scroll to position [0, 0]
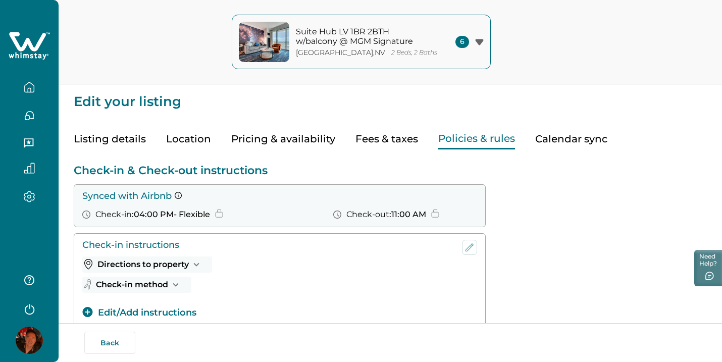
click at [446, 51] on button "Suite Hub LV 1BR 2BTH w/balcony @ [GEOGRAPHIC_DATA] 2 Beds, 2 Baths 6" at bounding box center [361, 42] width 259 height 55
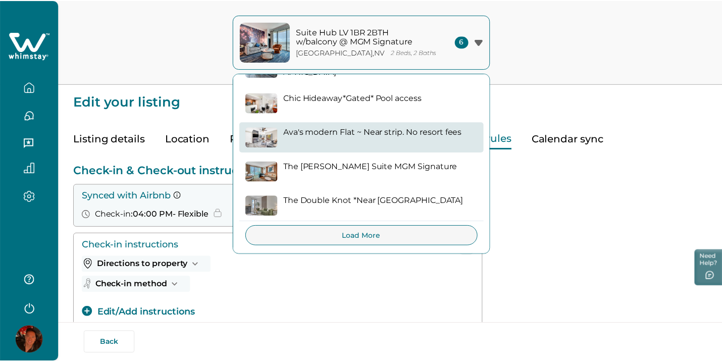
scroll to position [72, 0]
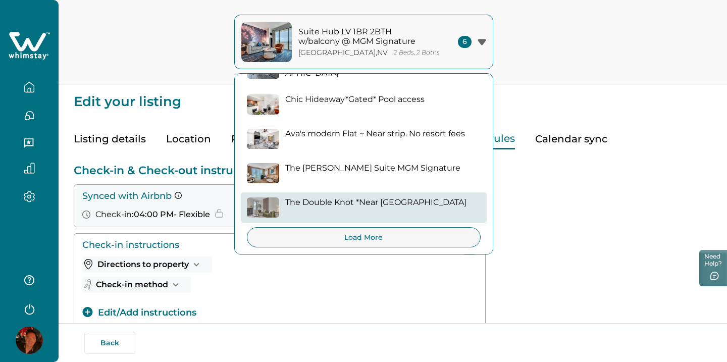
click at [374, 204] on p "The Double Knot *Near [GEOGRAPHIC_DATA]" at bounding box center [375, 202] width 181 height 10
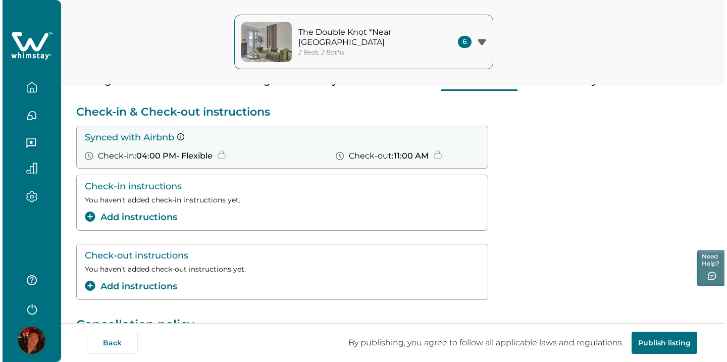
scroll to position [81, 0]
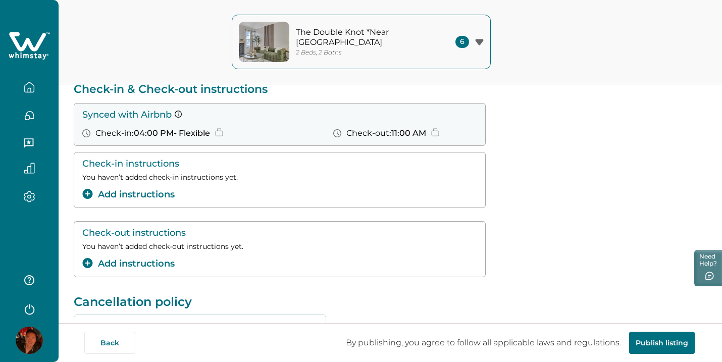
click at [161, 196] on button "Add instructions" at bounding box center [128, 195] width 92 height 14
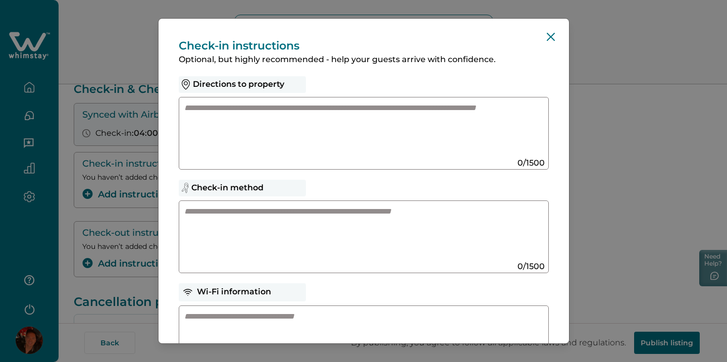
click at [267, 214] on textarea at bounding box center [353, 233] width 339 height 54
click at [355, 242] on textarea at bounding box center [353, 233] width 339 height 54
paste textarea "**********"
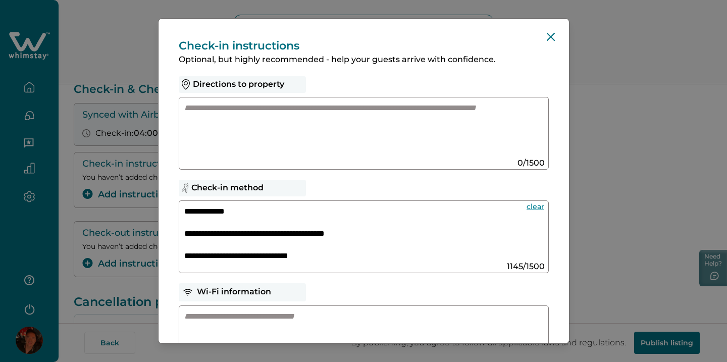
scroll to position [0, 0]
click at [355, 209] on textarea at bounding box center [351, 233] width 334 height 54
type textarea "**********"
click at [435, 149] on textarea at bounding box center [353, 129] width 339 height 54
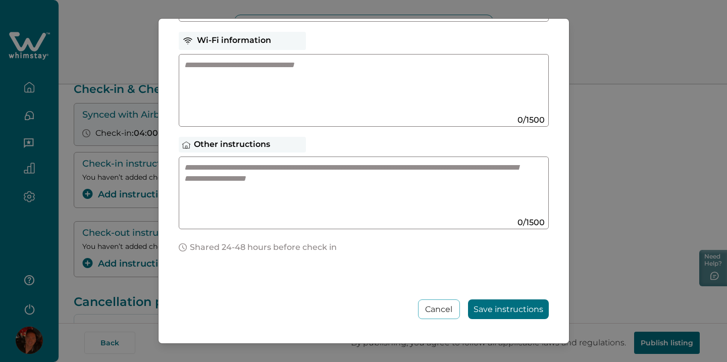
scroll to position [251, 0]
type textarea "**********"
click at [514, 308] on button "Save instructions" at bounding box center [508, 309] width 81 height 20
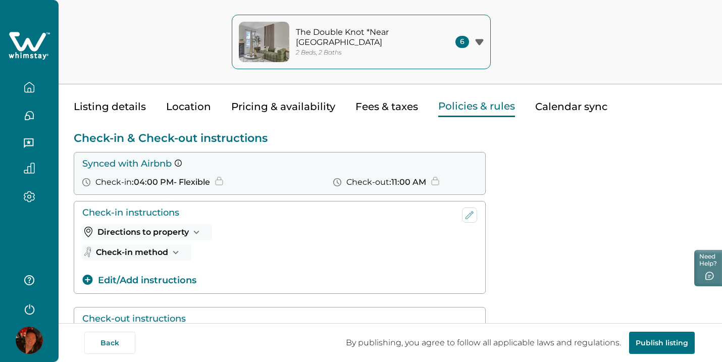
scroll to position [19, 0]
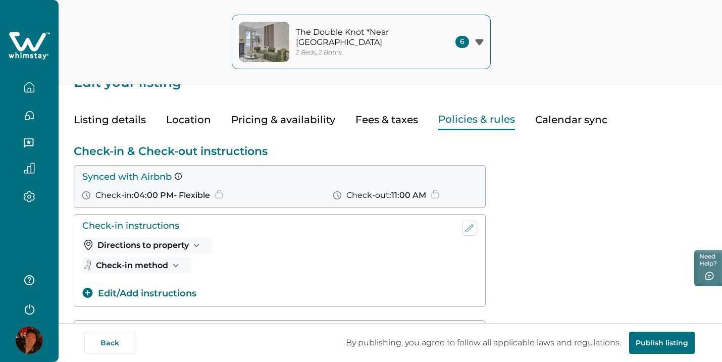
click at [407, 116] on button "Fees & taxes" at bounding box center [386, 120] width 63 height 21
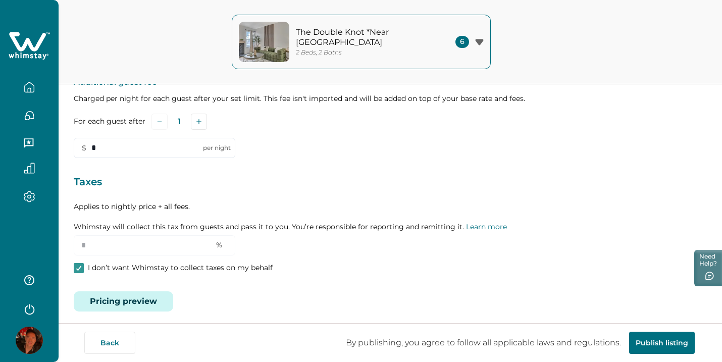
scroll to position [196, 0]
click at [83, 263] on span at bounding box center [79, 268] width 10 height 10
click at [104, 236] on input "*" at bounding box center [154, 246] width 161 height 20
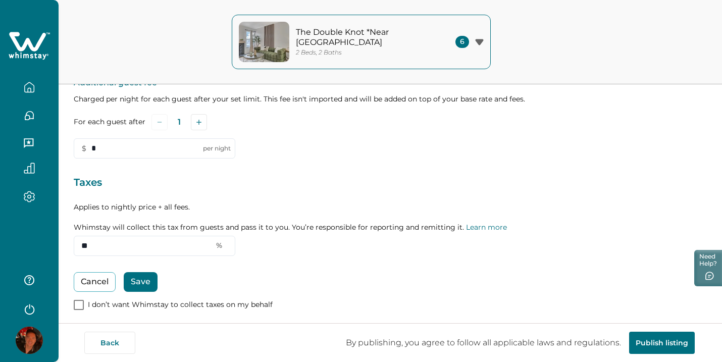
click at [132, 272] on button "Save" at bounding box center [141, 282] width 34 height 20
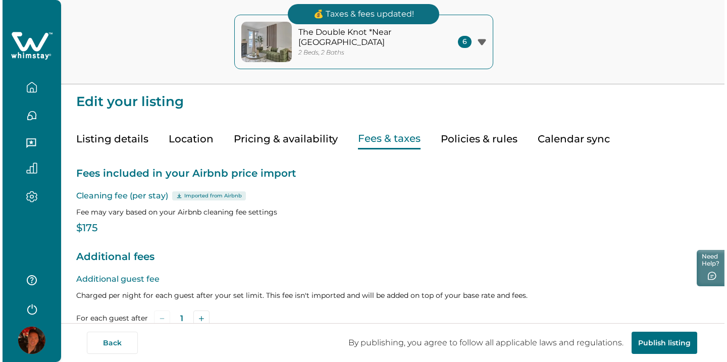
scroll to position [0, 0]
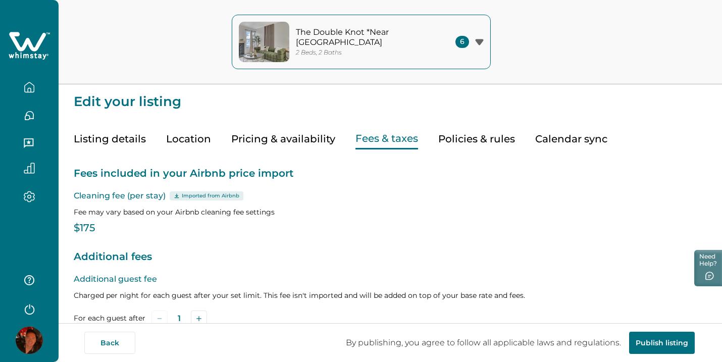
click at [384, 41] on p "The Double Knot *Near [GEOGRAPHIC_DATA]" at bounding box center [364, 37] width 136 height 20
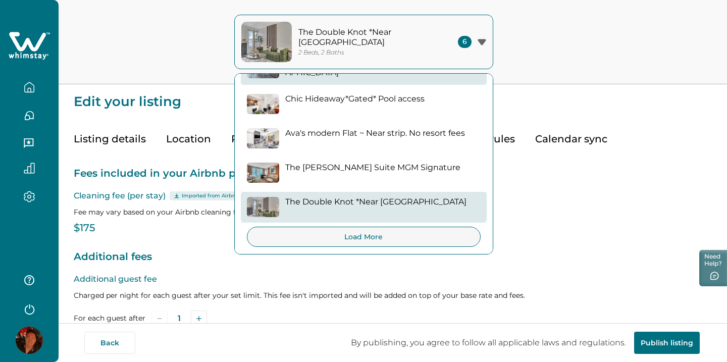
scroll to position [72, 0]
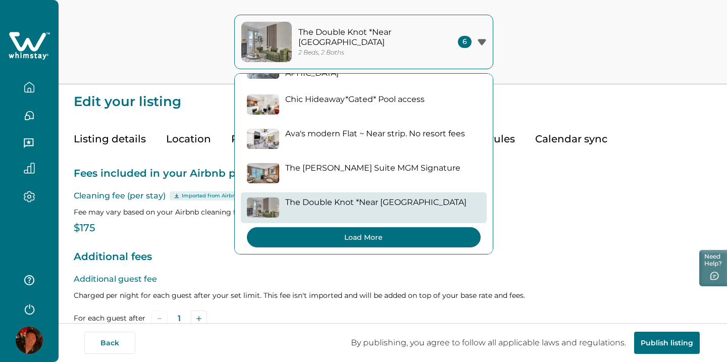
click at [356, 230] on button "Load More" at bounding box center [364, 237] width 234 height 20
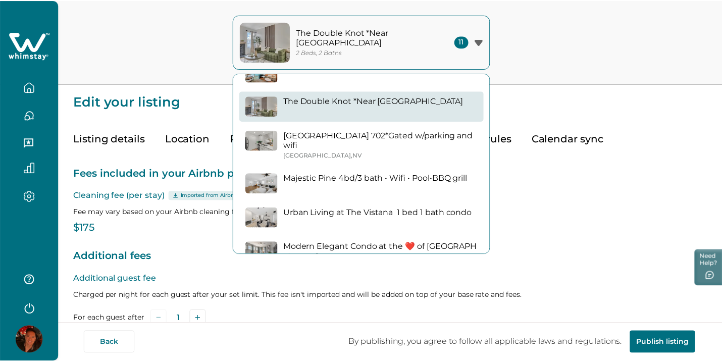
scroll to position [182, 0]
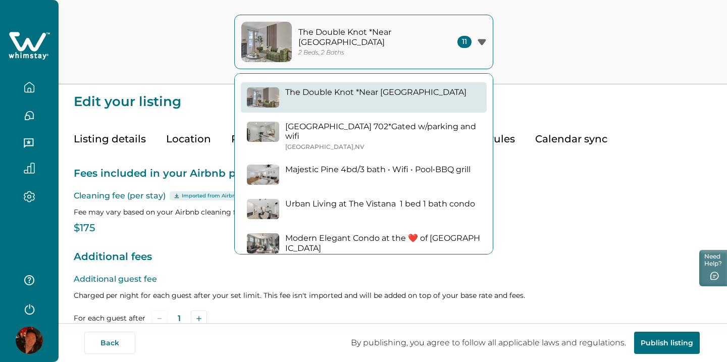
click at [393, 146] on div "Suite Hub LV 1BR 2BTH w/balcony @ [GEOGRAPHIC_DATA] , [GEOGRAPHIC_DATA] Premium…" at bounding box center [364, 109] width 258 height 435
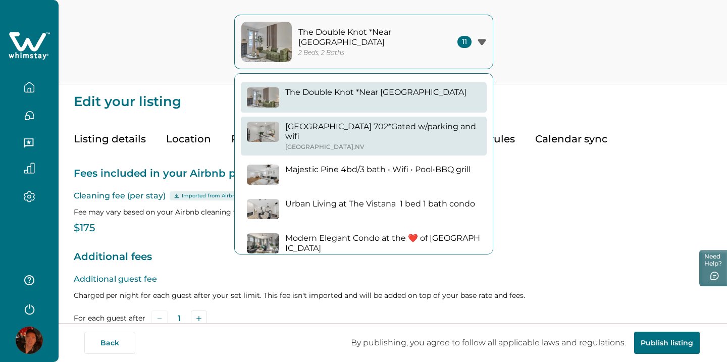
click at [396, 143] on div "[GEOGRAPHIC_DATA] , [GEOGRAPHIC_DATA]" at bounding box center [382, 147] width 195 height 8
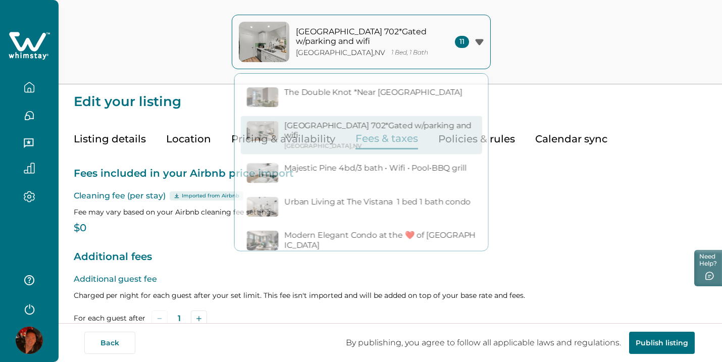
type input "**"
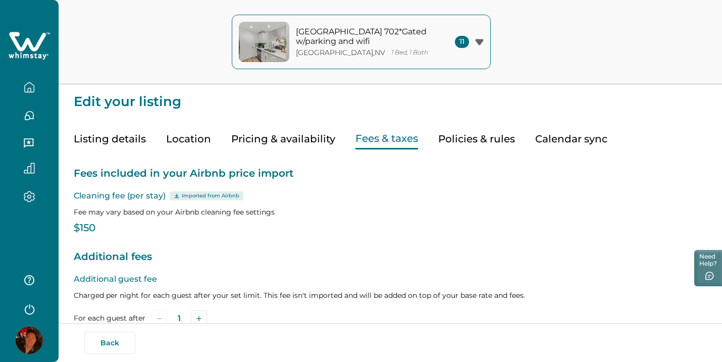
click at [479, 137] on button "Policies & rules" at bounding box center [476, 139] width 77 height 21
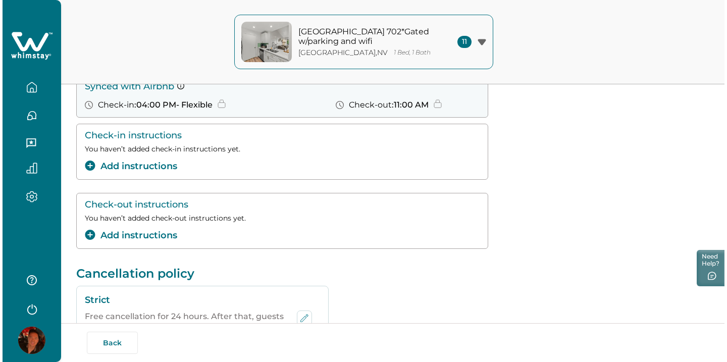
scroll to position [117, 0]
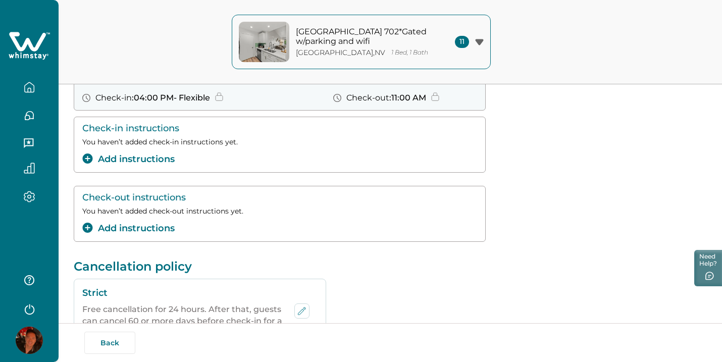
click at [173, 161] on button "Add instructions" at bounding box center [128, 159] width 92 height 14
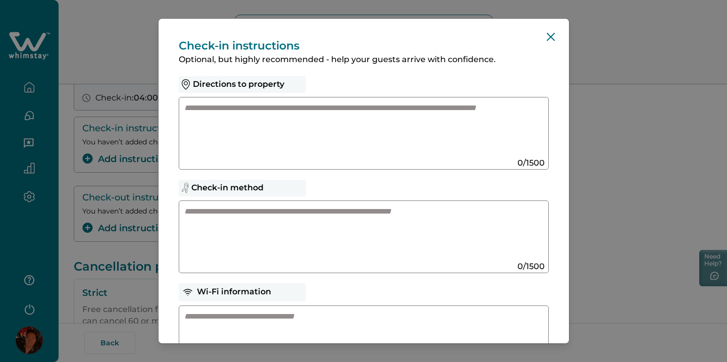
click at [235, 146] on textarea at bounding box center [353, 129] width 339 height 54
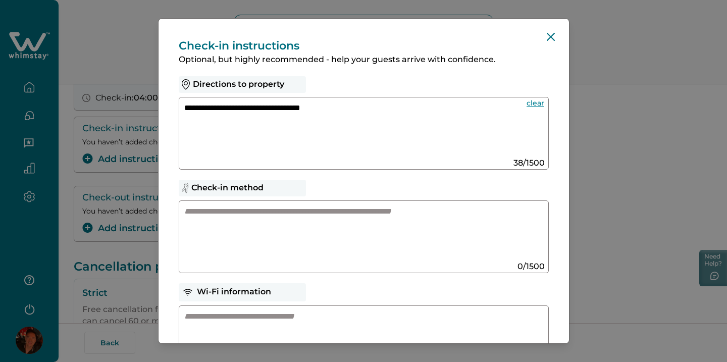
type textarea "**********"
click at [210, 215] on textarea at bounding box center [353, 233] width 339 height 54
paste textarea "**********"
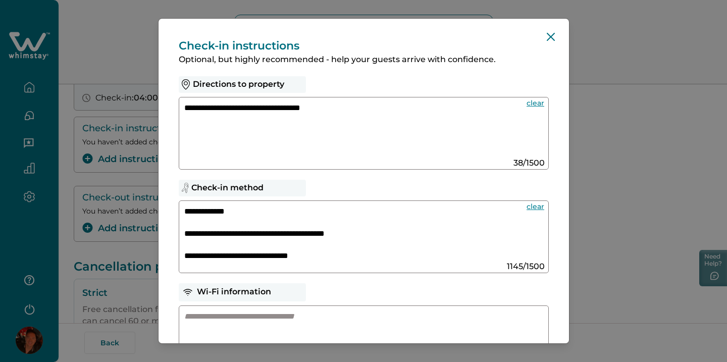
scroll to position [0, 0]
click at [261, 219] on textarea at bounding box center [351, 233] width 334 height 54
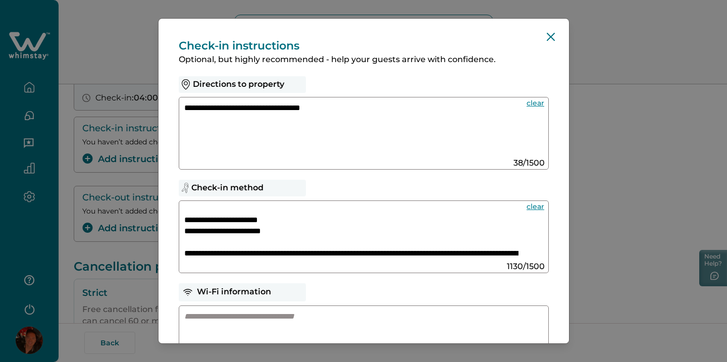
scroll to position [395, 0]
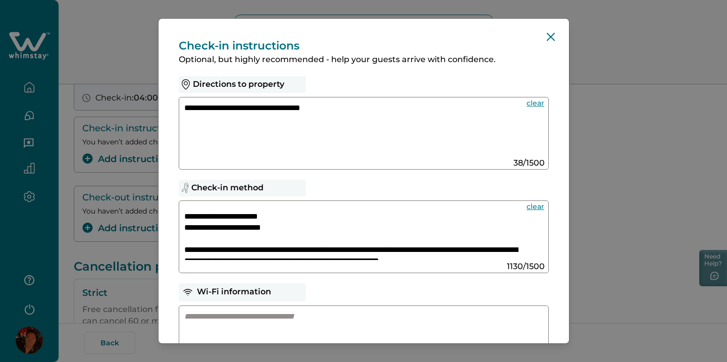
drag, startPoint x: 186, startPoint y: 224, endPoint x: 300, endPoint y: 239, distance: 115.1
click at [300, 241] on textarea at bounding box center [351, 233] width 334 height 54
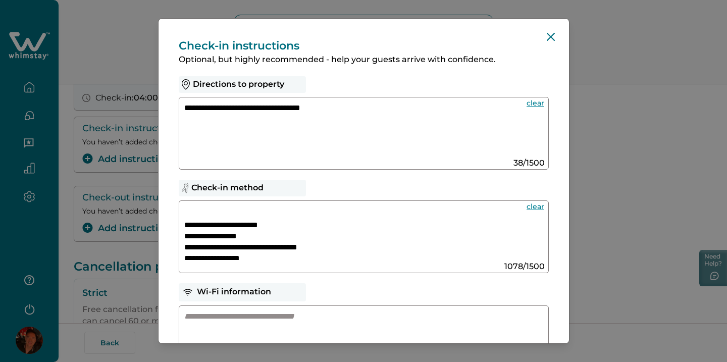
scroll to position [52, 0]
click at [257, 239] on textarea at bounding box center [351, 233] width 334 height 54
click at [218, 247] on textarea at bounding box center [351, 233] width 334 height 54
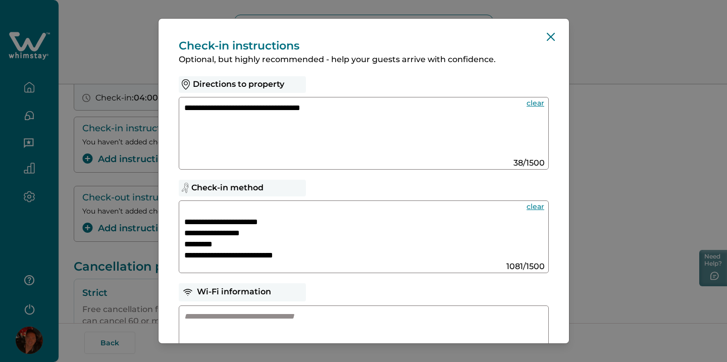
click at [280, 235] on textarea at bounding box center [351, 233] width 334 height 54
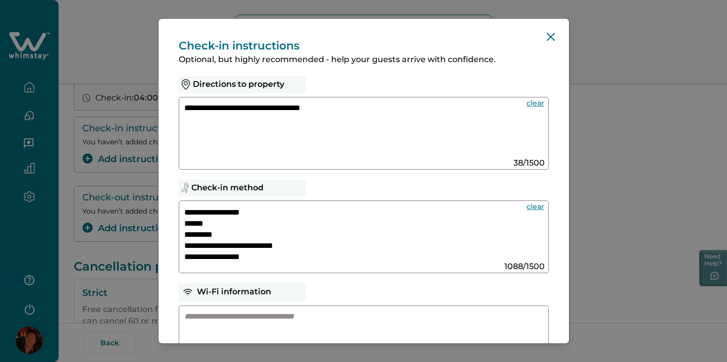
scroll to position [79, 0]
drag, startPoint x: 299, startPoint y: 243, endPoint x: 178, endPoint y: 240, distance: 121.2
click at [179, 240] on div at bounding box center [364, 236] width 370 height 73
click at [283, 246] on textarea at bounding box center [351, 233] width 334 height 54
drag, startPoint x: 286, startPoint y: 257, endPoint x: 226, endPoint y: 259, distance: 60.6
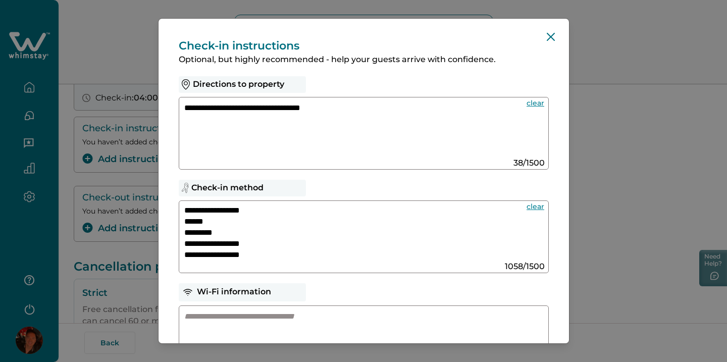
click at [226, 259] on textarea at bounding box center [351, 233] width 334 height 54
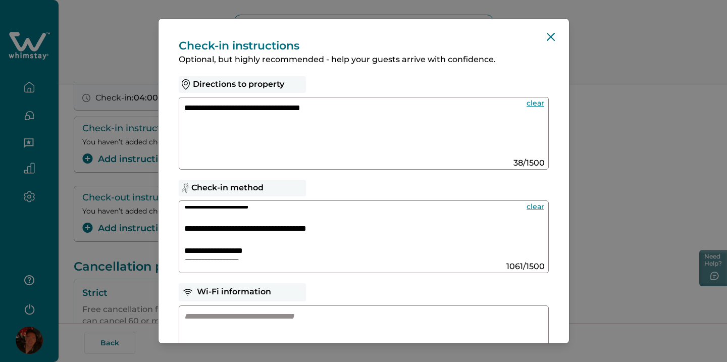
scroll to position [128, 0]
click at [361, 229] on textarea at bounding box center [351, 233] width 334 height 54
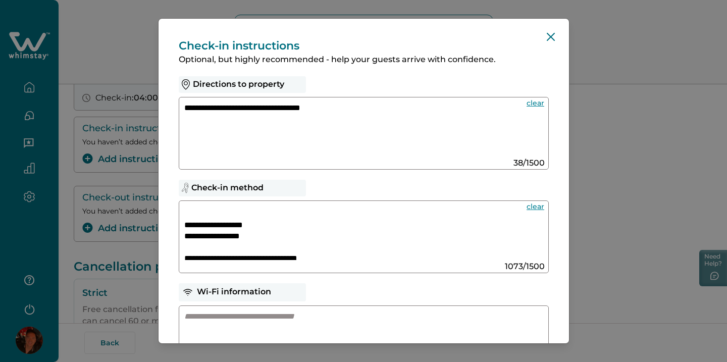
scroll to position [153, 0]
drag, startPoint x: 298, startPoint y: 236, endPoint x: 243, endPoint y: 236, distance: 55.0
click at [243, 236] on textarea at bounding box center [351, 233] width 334 height 54
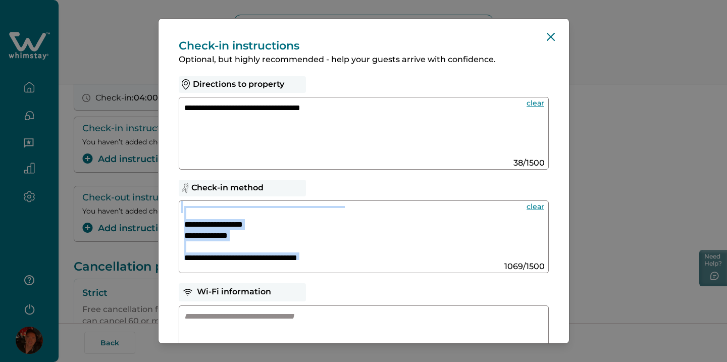
drag, startPoint x: 183, startPoint y: 224, endPoint x: 214, endPoint y: 224, distance: 30.8
click at [214, 224] on div at bounding box center [364, 236] width 370 height 73
click at [214, 223] on textarea at bounding box center [351, 233] width 334 height 54
drag, startPoint x: 185, startPoint y: 223, endPoint x: 249, endPoint y: 235, distance: 65.2
click at [249, 235] on textarea at bounding box center [351, 233] width 334 height 54
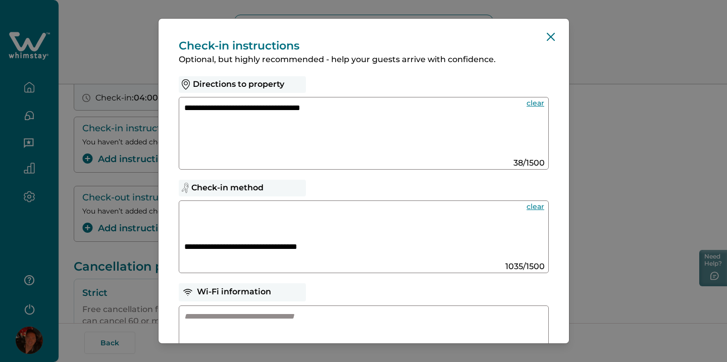
paste textarea
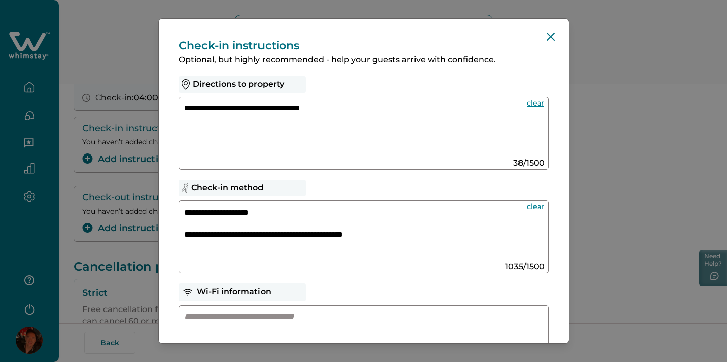
scroll to position [118, 0]
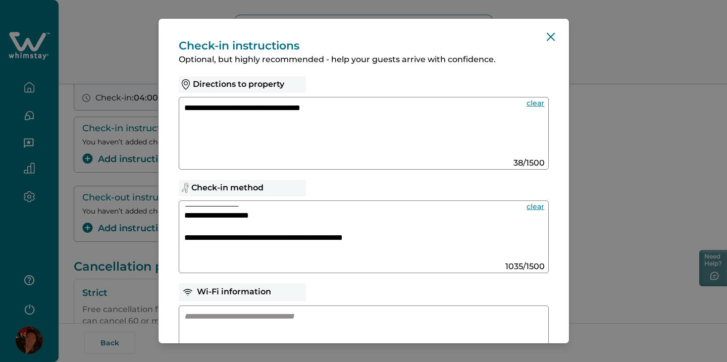
click at [260, 258] on textarea at bounding box center [351, 233] width 334 height 54
click at [256, 266] on div at bounding box center [364, 236] width 370 height 73
click at [255, 261] on div at bounding box center [364, 236] width 370 height 73
click at [230, 263] on div at bounding box center [364, 236] width 370 height 73
click at [215, 259] on textarea at bounding box center [351, 233] width 334 height 54
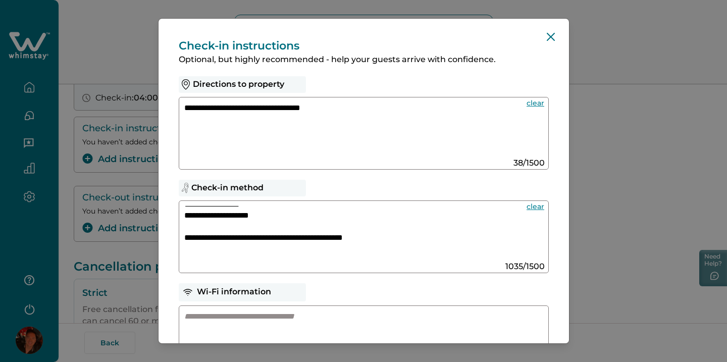
click at [391, 237] on textarea at bounding box center [351, 233] width 334 height 54
click at [383, 261] on div at bounding box center [364, 236] width 370 height 73
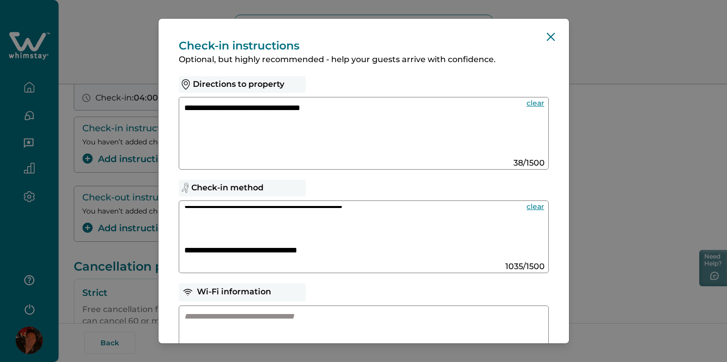
scroll to position [160, 0]
click at [184, 238] on textarea at bounding box center [351, 233] width 334 height 54
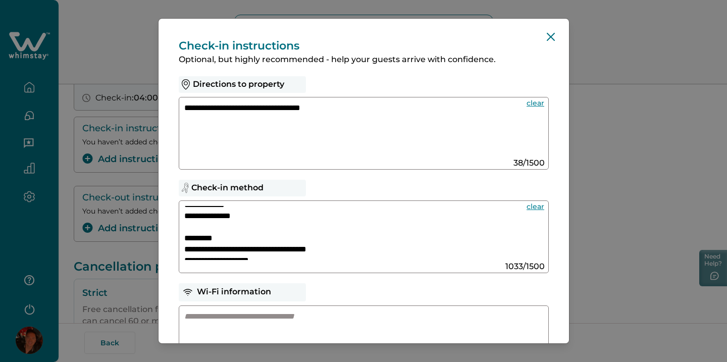
scroll to position [218, 0]
click at [345, 220] on textarea at bounding box center [351, 233] width 334 height 54
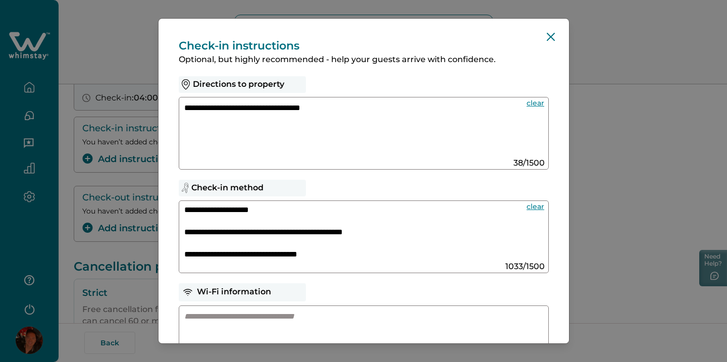
scroll to position [123, 0]
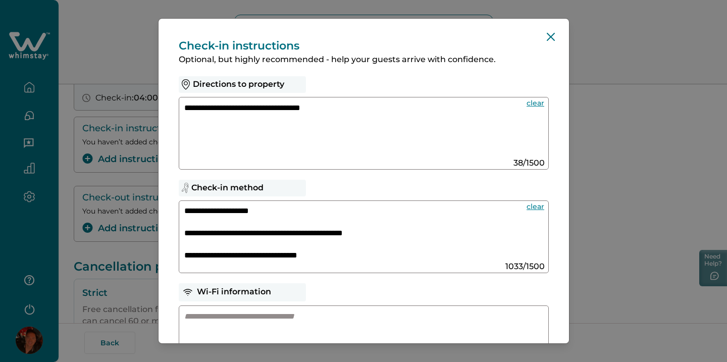
click at [383, 255] on textarea at bounding box center [351, 233] width 334 height 54
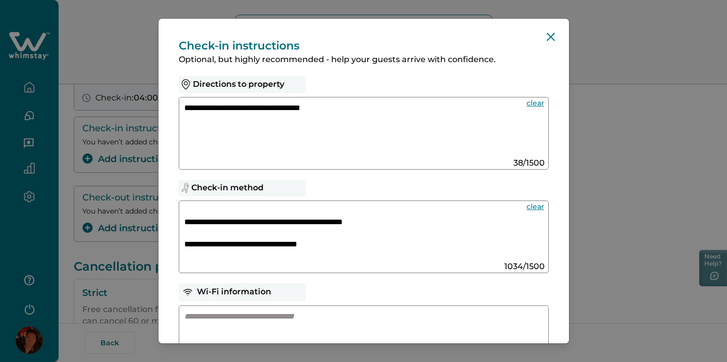
scroll to position [145, 0]
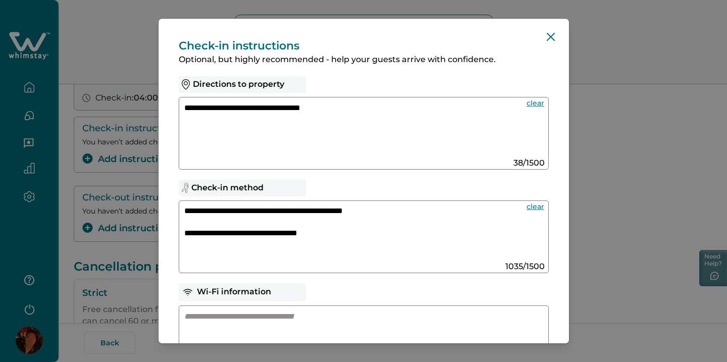
paste textarea
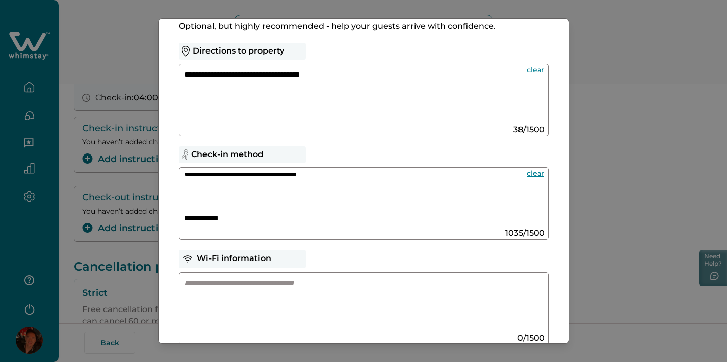
scroll to position [180, 0]
click at [281, 200] on textarea at bounding box center [351, 200] width 334 height 54
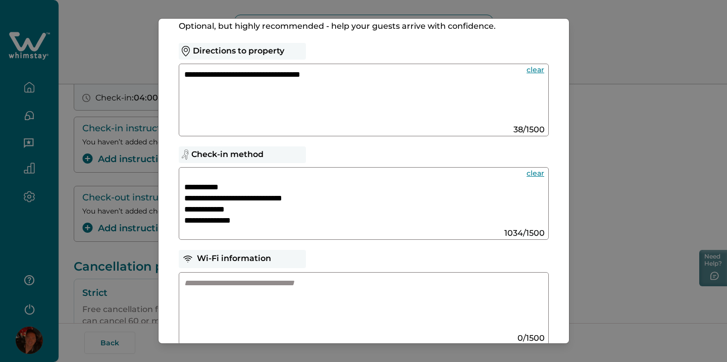
scroll to position [176, 0]
click at [271, 211] on textarea at bounding box center [351, 200] width 334 height 54
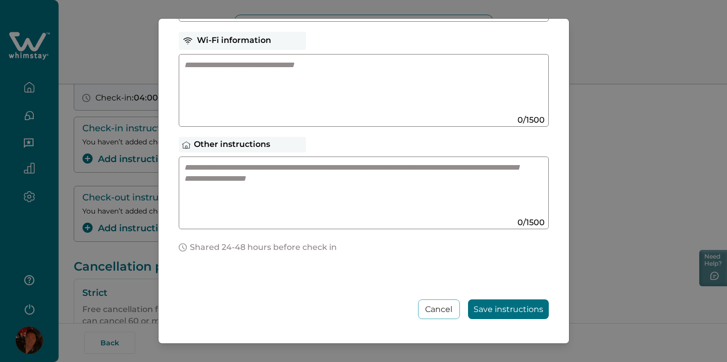
scroll to position [251, 0]
type textarea "**********"
click at [504, 308] on button "Save instructions" at bounding box center [508, 309] width 81 height 20
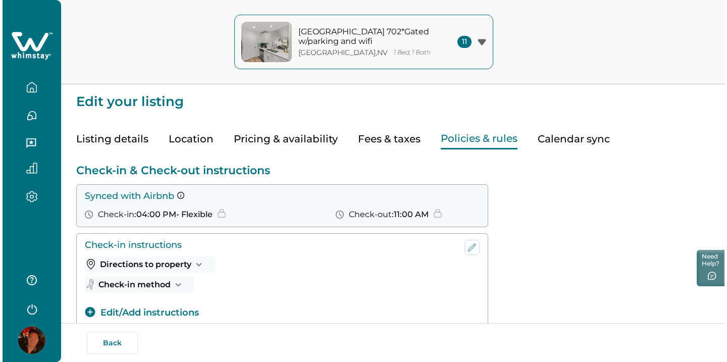
scroll to position [0, 0]
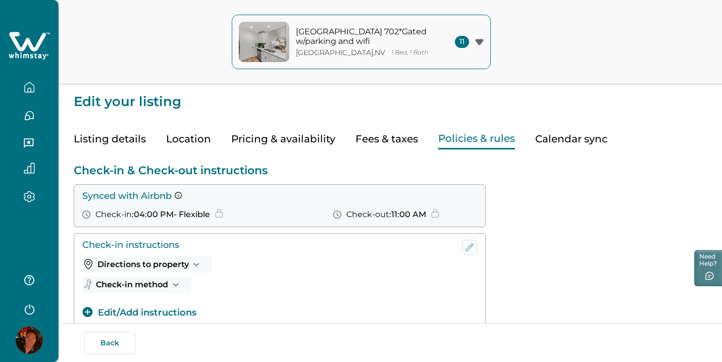
click at [175, 312] on button "Edit/Add instructions" at bounding box center [139, 313] width 114 height 14
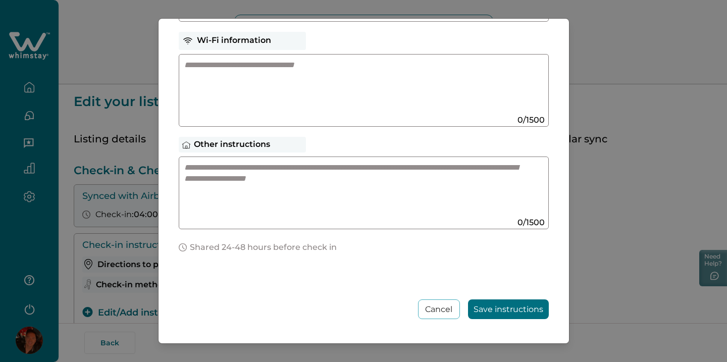
scroll to position [251, 0]
click at [347, 182] on textarea at bounding box center [353, 189] width 339 height 54
paste textarea "**********"
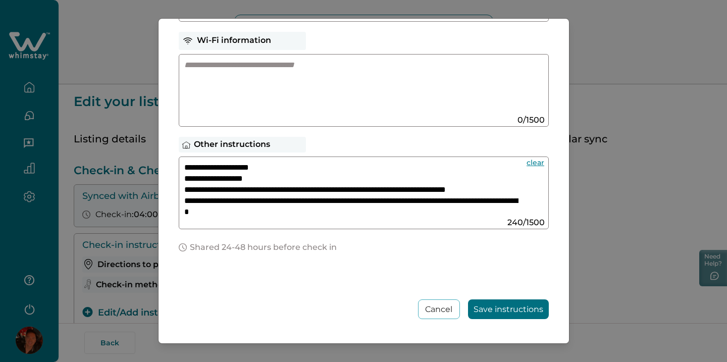
scroll to position [0, 0]
click at [277, 182] on textarea "**********" at bounding box center [351, 189] width 334 height 54
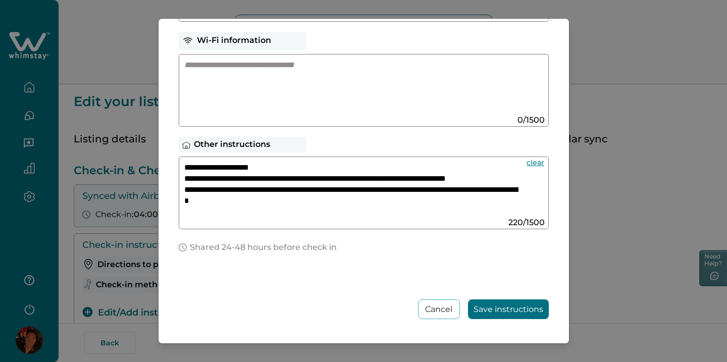
type textarea "**********"
click at [494, 308] on button "Save instructions" at bounding box center [508, 309] width 81 height 20
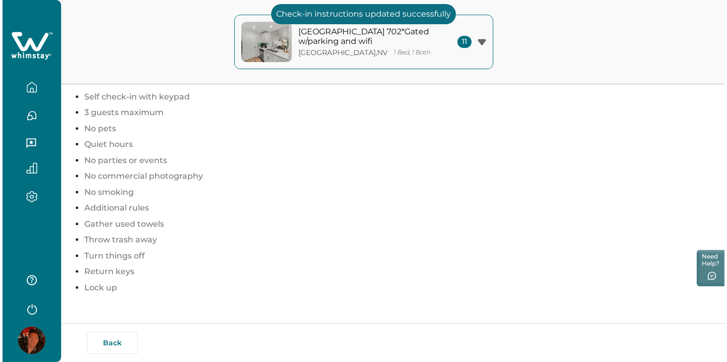
scroll to position [648, 0]
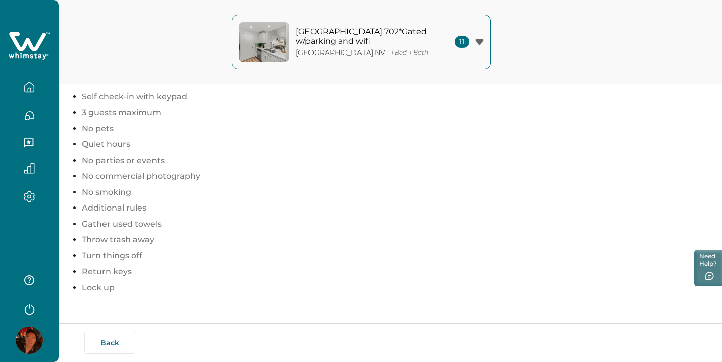
click at [475, 29] on button "[GEOGRAPHIC_DATA] 702*Gated w/parking and wifi [GEOGRAPHIC_DATA] , [GEOGRAPHIC_…" at bounding box center [361, 42] width 259 height 55
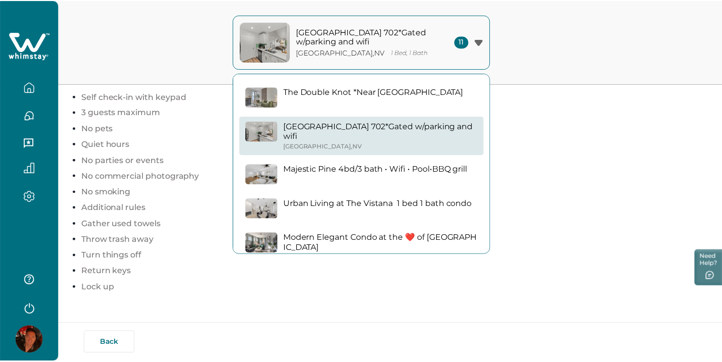
scroll to position [195, 0]
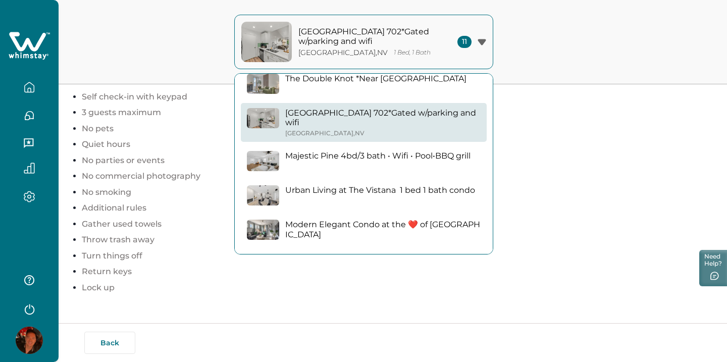
click at [36, 83] on button "button" at bounding box center [29, 87] width 42 height 20
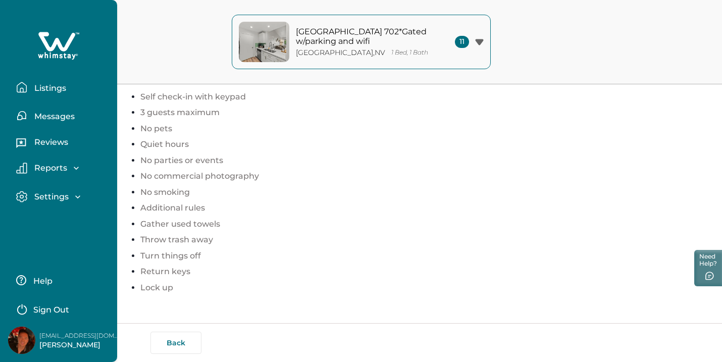
click at [36, 88] on p "Listings" at bounding box center [48, 88] width 35 height 10
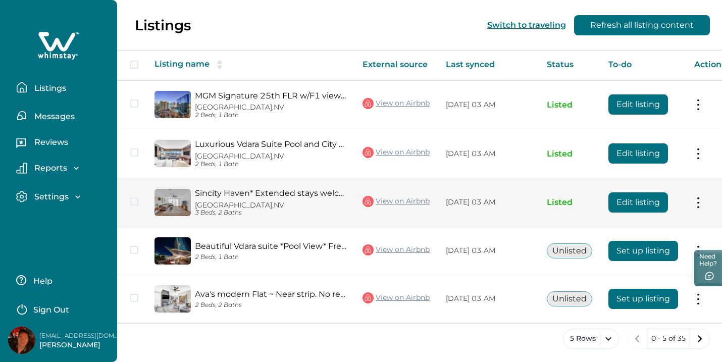
scroll to position [172, 0]
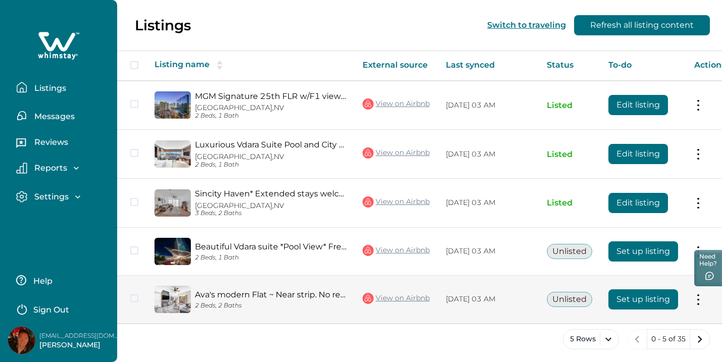
click at [619, 293] on button "Set up listing" at bounding box center [643, 299] width 70 height 20
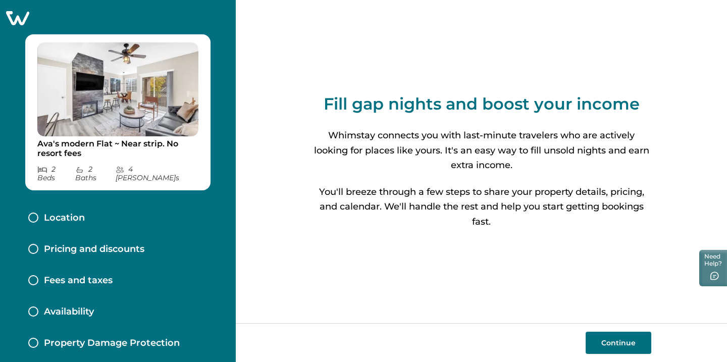
click at [596, 340] on button "Continue" at bounding box center [618, 343] width 66 height 22
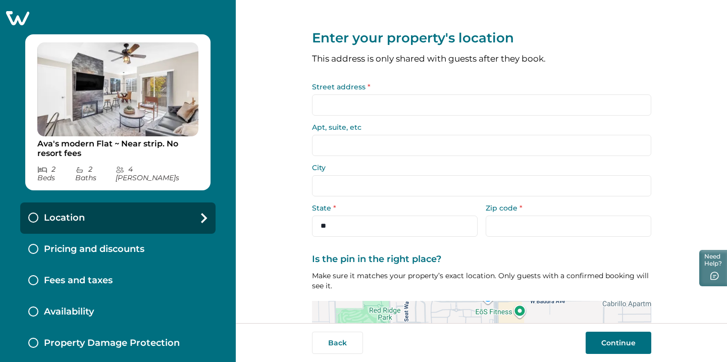
click at [502, 110] on input "Street address *" at bounding box center [481, 104] width 339 height 21
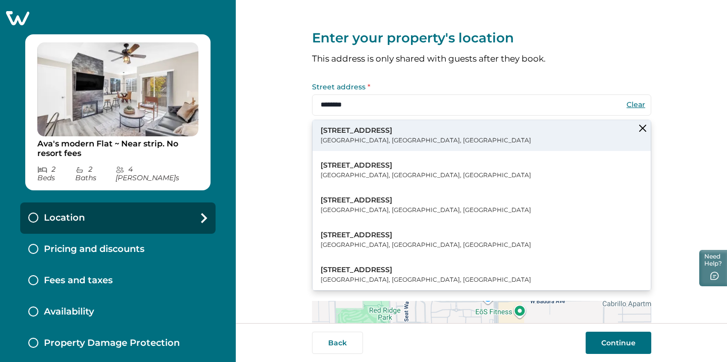
click at [473, 131] on button "[STREET_ADDRESS]" at bounding box center [481, 135] width 338 height 31
type input "**********"
type input "*********"
select select "**"
type input "*****"
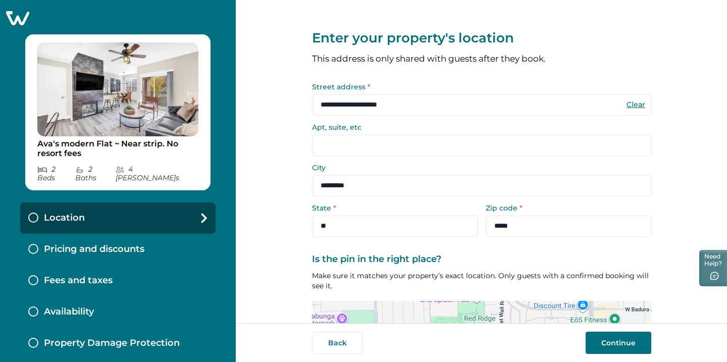
click at [591, 339] on button "Continue" at bounding box center [618, 343] width 66 height 22
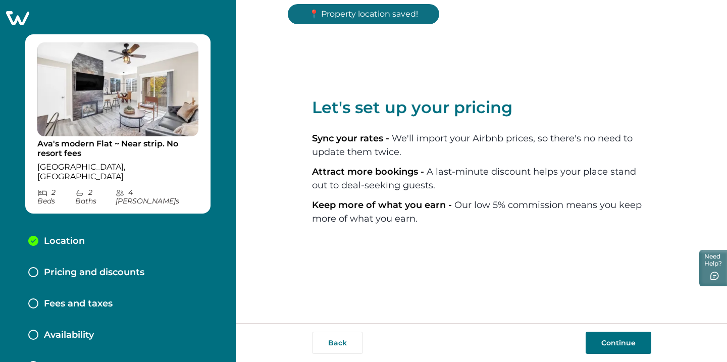
click at [611, 344] on button "Continue" at bounding box center [618, 343] width 66 height 22
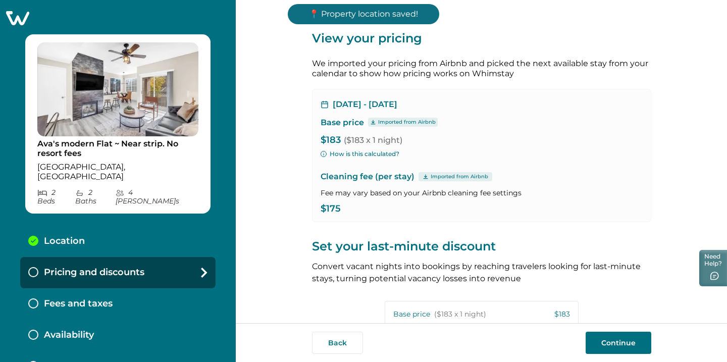
click at [611, 344] on button "Continue" at bounding box center [618, 343] width 66 height 22
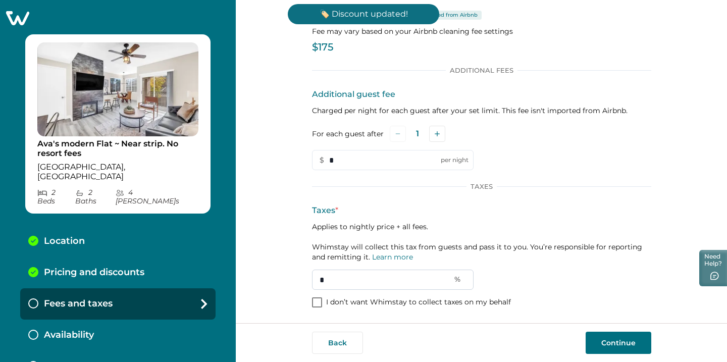
click at [413, 285] on input "*" at bounding box center [392, 280] width 161 height 20
type input "**"
click at [614, 346] on button "Continue" at bounding box center [618, 343] width 66 height 22
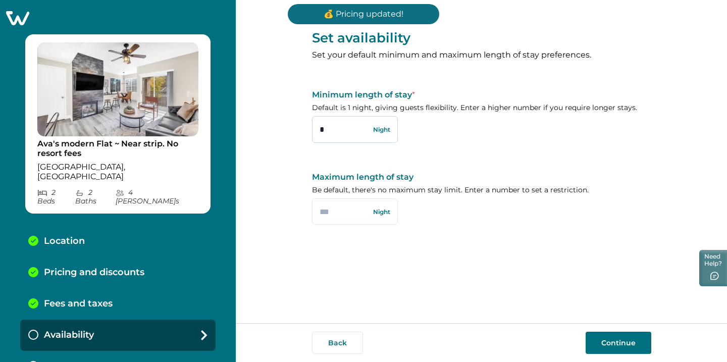
click at [337, 129] on input "*" at bounding box center [355, 129] width 86 height 26
type input "*"
click at [595, 333] on button "Continue" at bounding box center [618, 343] width 66 height 22
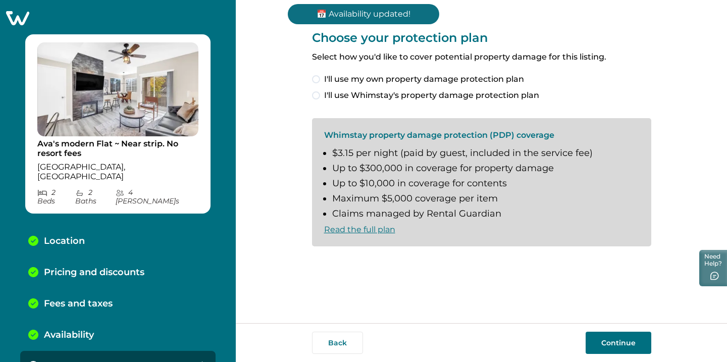
click at [317, 92] on span at bounding box center [316, 95] width 8 height 8
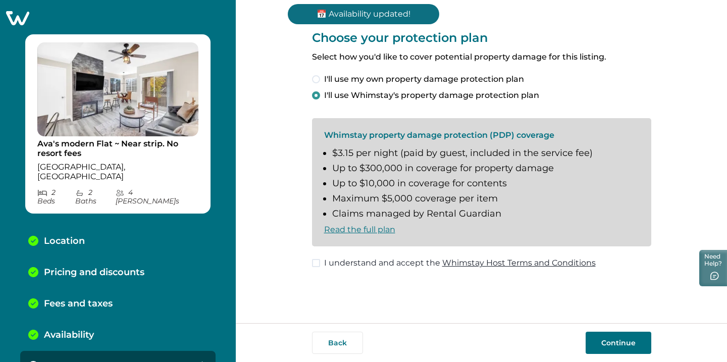
click at [604, 342] on button "Continue" at bounding box center [618, 343] width 66 height 22
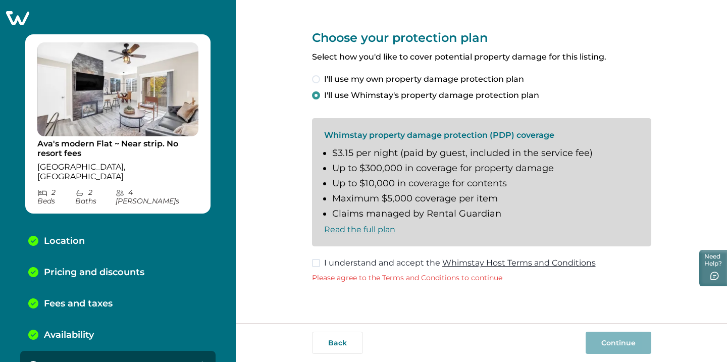
click at [313, 260] on span at bounding box center [316, 263] width 8 height 8
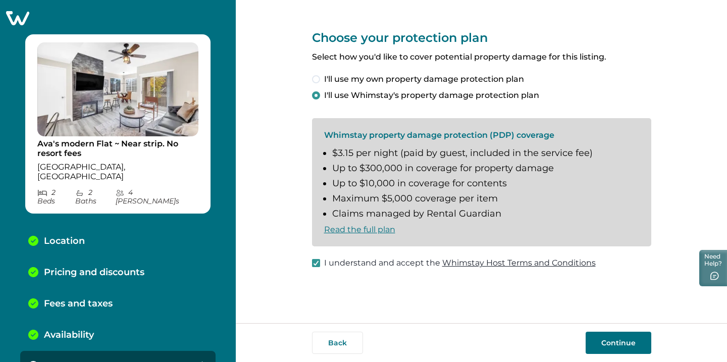
click at [628, 339] on button "Continue" at bounding box center [618, 343] width 66 height 22
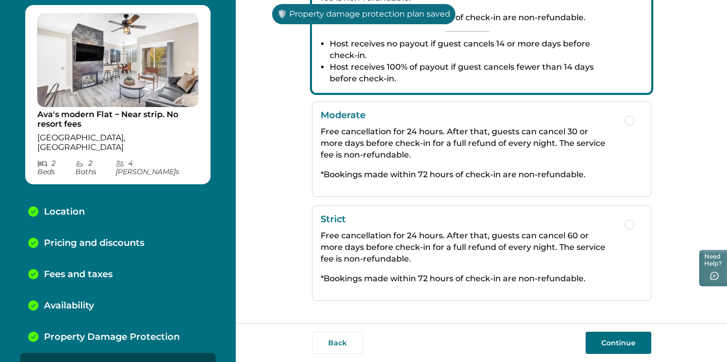
scroll to position [229, 0]
click at [632, 270] on button "Strict Free cancellation for 24 hours. After that, guests can cancel 60 or more…" at bounding box center [481, 253] width 339 height 96
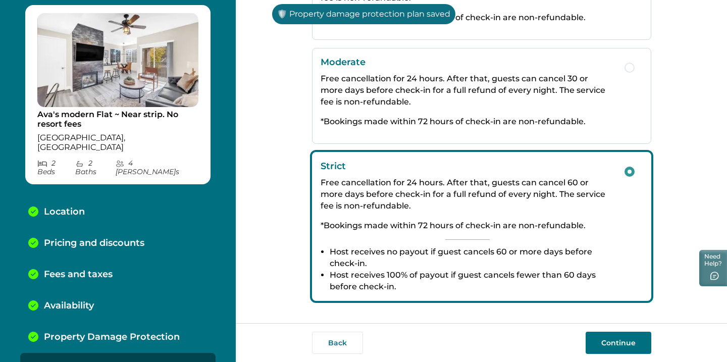
click at [613, 348] on button "Continue" at bounding box center [618, 343] width 66 height 22
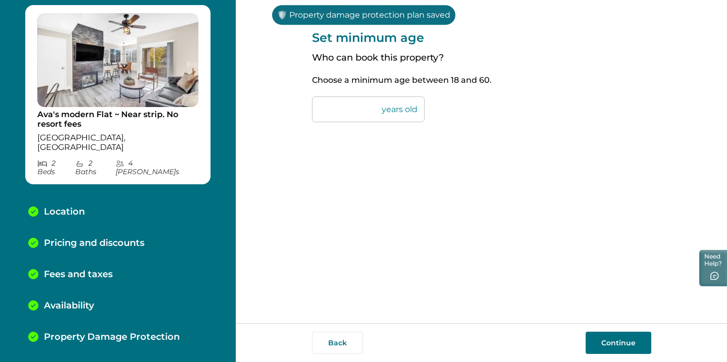
scroll to position [60, 0]
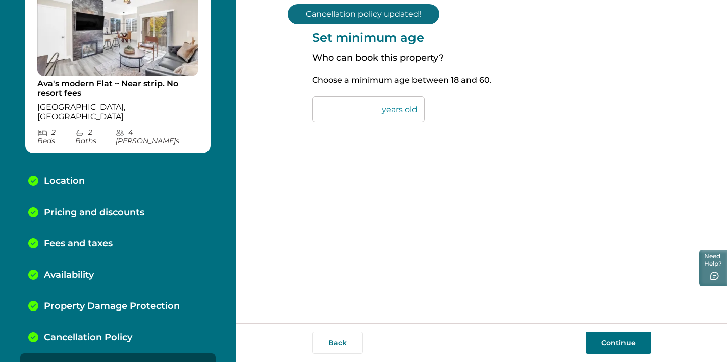
click at [348, 111] on input "**" at bounding box center [368, 109] width 113 height 26
type input "**"
click at [607, 335] on button "Continue" at bounding box center [618, 343] width 66 height 22
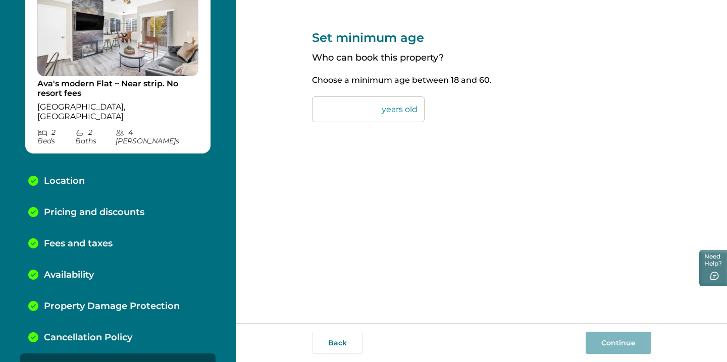
scroll to position [91, 0]
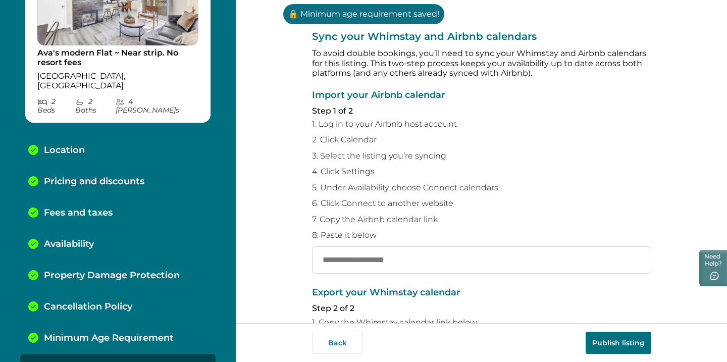
click at [546, 266] on input "text" at bounding box center [481, 259] width 339 height 27
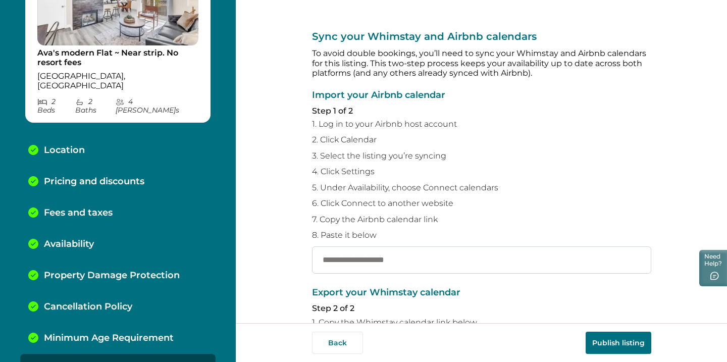
click at [372, 252] on input "text" at bounding box center [481, 259] width 339 height 27
paste input "**********"
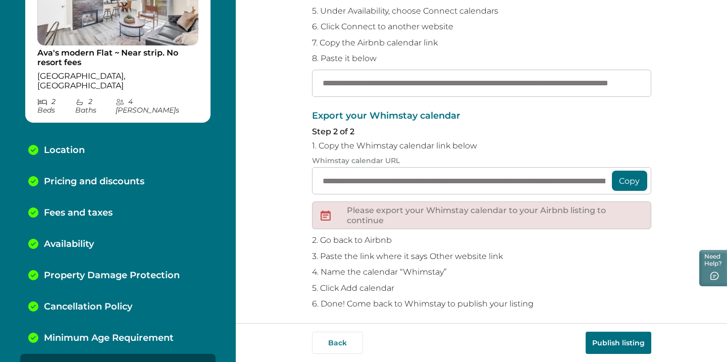
type input "**********"
click at [637, 176] on button "Copy" at bounding box center [629, 181] width 35 height 20
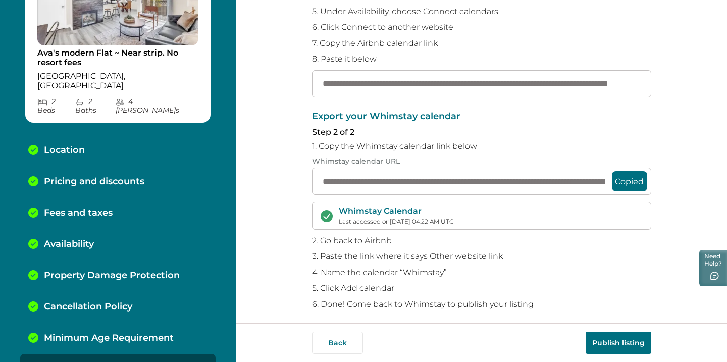
click at [595, 331] on div "Back Publish listing" at bounding box center [481, 342] width 491 height 39
click at [595, 338] on button "Publish listing" at bounding box center [618, 343] width 66 height 22
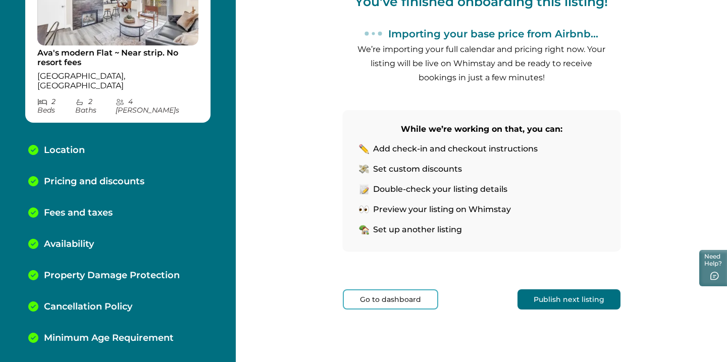
scroll to position [106, 0]
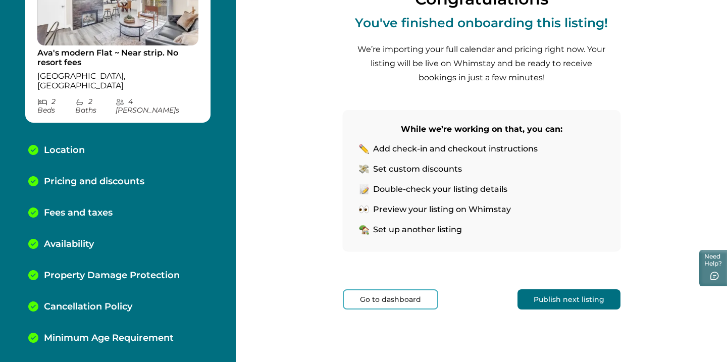
click at [597, 307] on button "Publish next listing" at bounding box center [568, 299] width 103 height 20
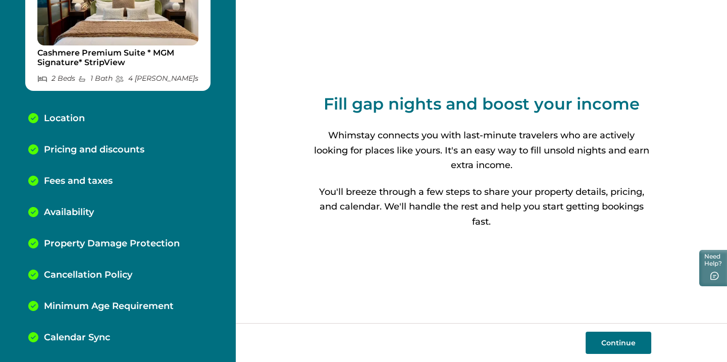
scroll to position [88, 0]
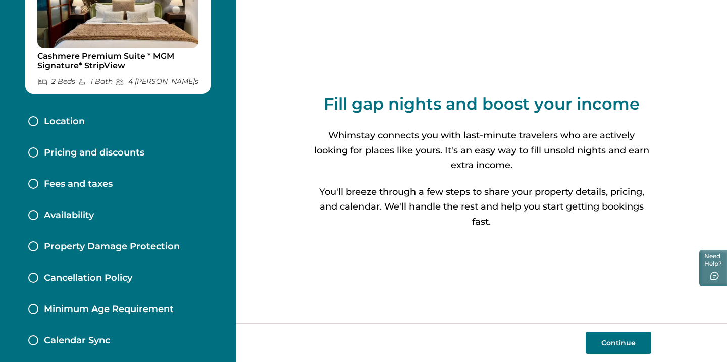
click at [611, 337] on button "Continue" at bounding box center [618, 343] width 66 height 22
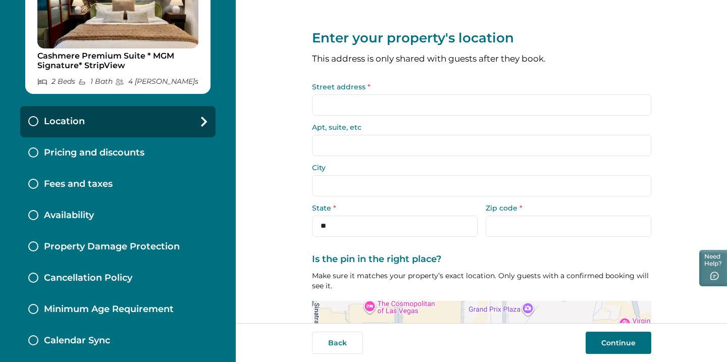
click at [565, 111] on input "Street address *" at bounding box center [481, 104] width 339 height 21
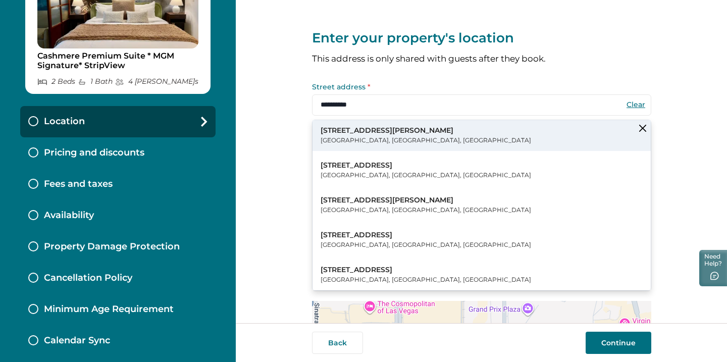
click at [567, 134] on button "[STREET_ADDRESS][PERSON_NAME]" at bounding box center [481, 135] width 338 height 31
type input "**********"
type input "*********"
select select "**"
type input "*****"
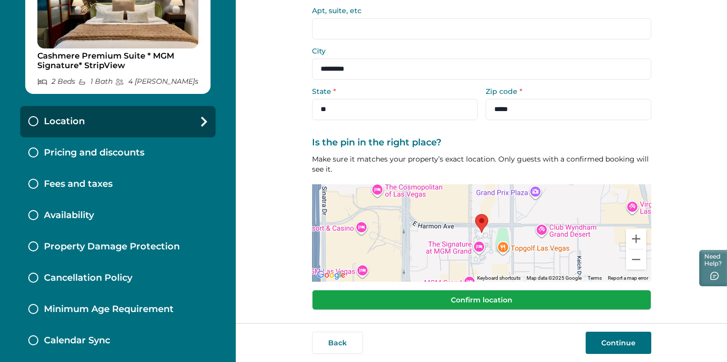
click at [504, 295] on button "Confirm location" at bounding box center [481, 300] width 339 height 20
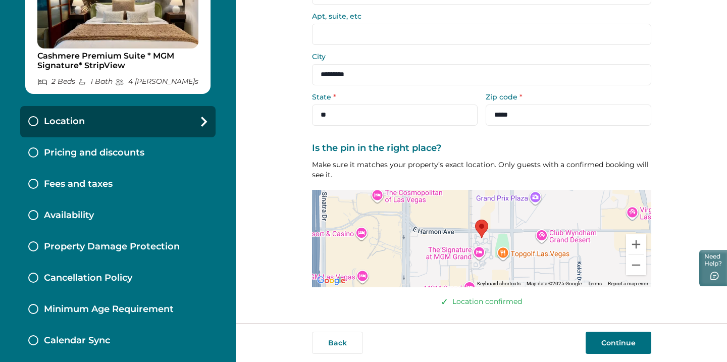
scroll to position [110, 0]
click at [617, 331] on div "Back Continue" at bounding box center [481, 342] width 491 height 39
click at [617, 343] on button "Continue" at bounding box center [618, 343] width 66 height 22
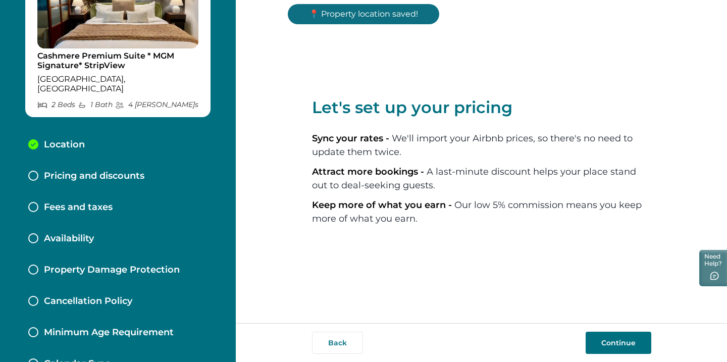
click at [616, 342] on button "Continue" at bounding box center [618, 343] width 66 height 22
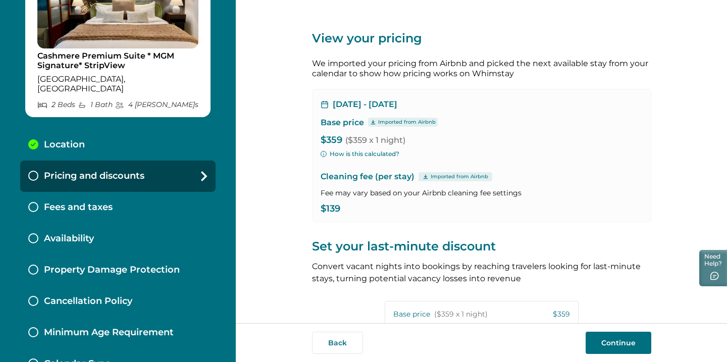
click at [616, 343] on button "Continue" at bounding box center [618, 343] width 66 height 22
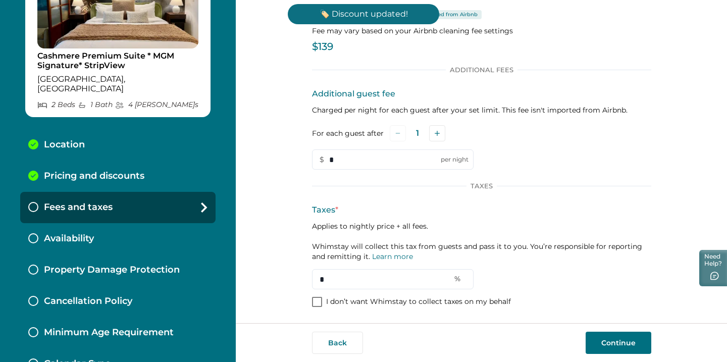
scroll to position [53, 0]
click at [419, 277] on input "*" at bounding box center [392, 280] width 161 height 20
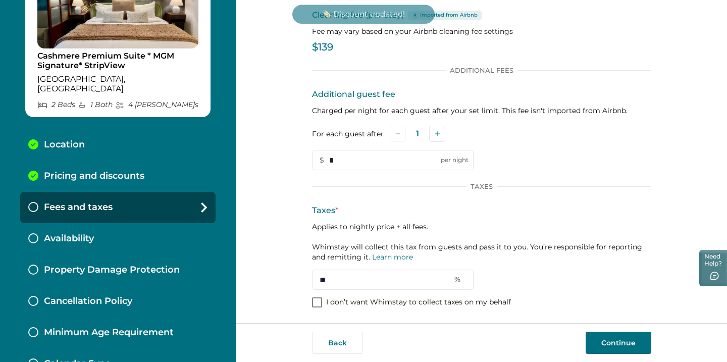
type input "**"
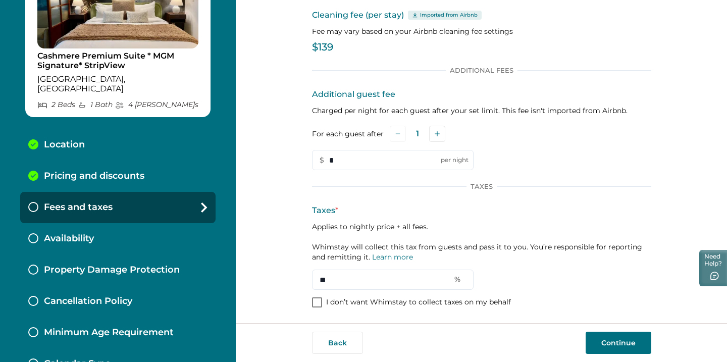
click at [512, 334] on div "Back Continue" at bounding box center [481, 343] width 339 height 22
click at [637, 332] on button "Continue" at bounding box center [618, 343] width 66 height 22
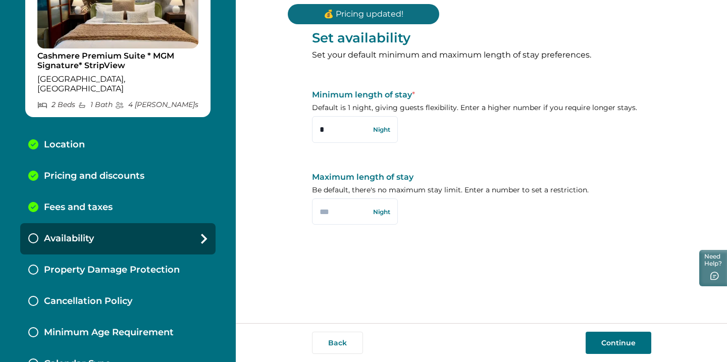
click at [636, 332] on button "Continue" at bounding box center [618, 343] width 66 height 22
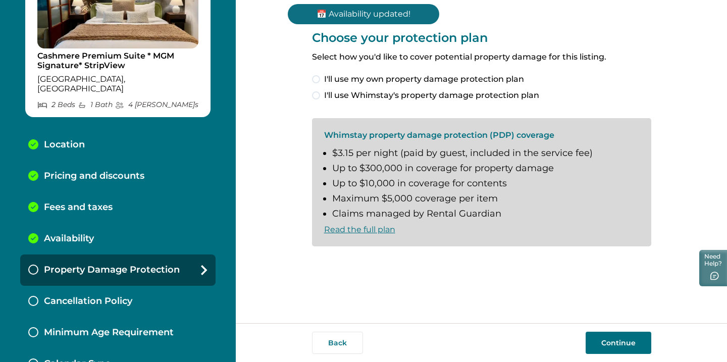
click at [318, 92] on span at bounding box center [316, 95] width 8 height 8
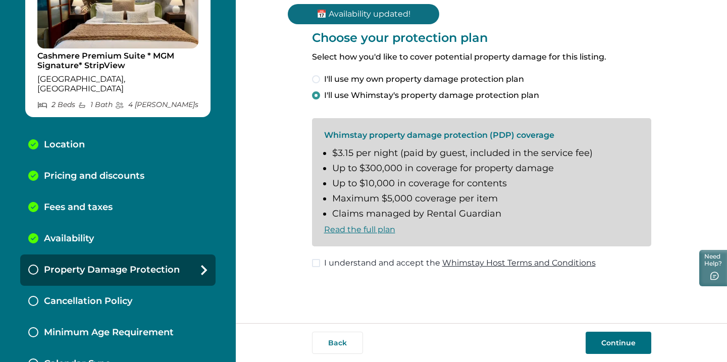
click at [638, 340] on button "Continue" at bounding box center [618, 343] width 66 height 22
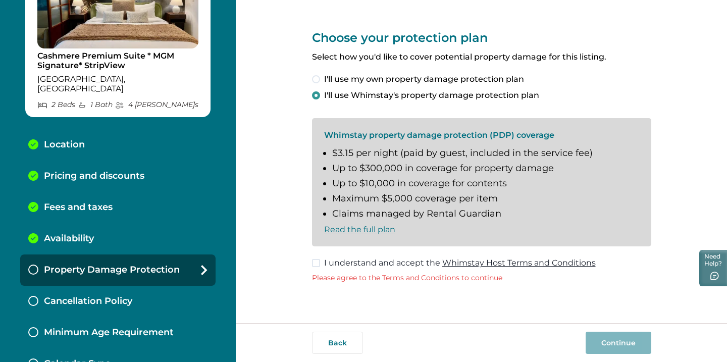
click at [314, 261] on span at bounding box center [316, 263] width 8 height 8
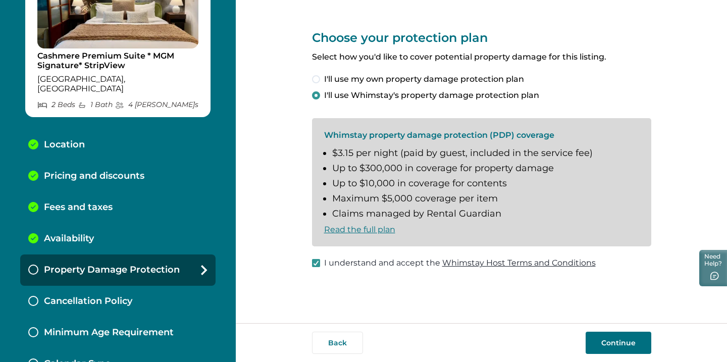
click at [618, 345] on button "Continue" at bounding box center [618, 343] width 66 height 22
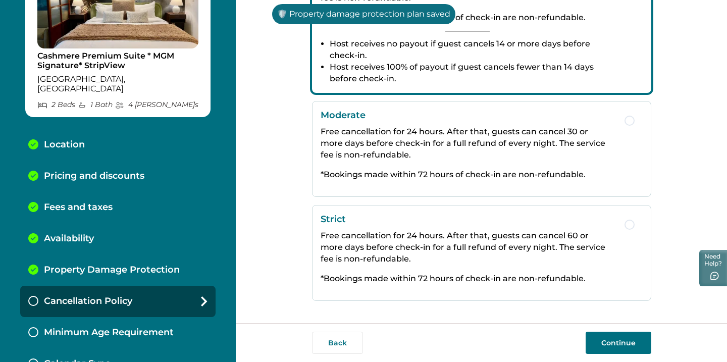
click at [599, 209] on button "Strict Free cancellation for 24 hours. After that, guests can cancel 60 or more…" at bounding box center [481, 253] width 339 height 96
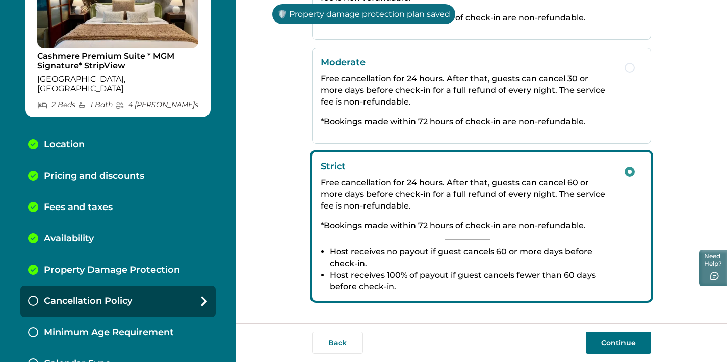
click at [621, 341] on button "Continue" at bounding box center [618, 343] width 66 height 22
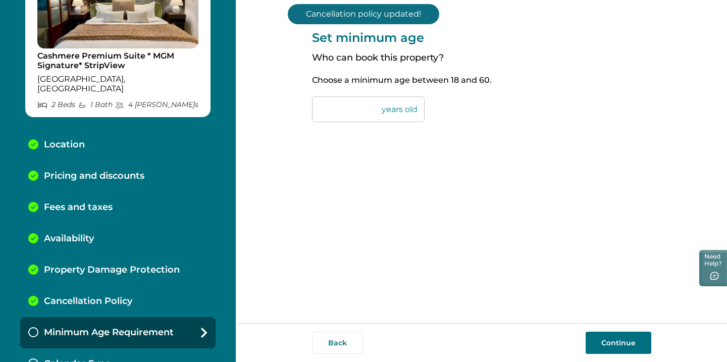
click at [337, 116] on input "**" at bounding box center [368, 109] width 113 height 26
type input "**"
click at [611, 341] on button "Continue" at bounding box center [618, 343] width 66 height 22
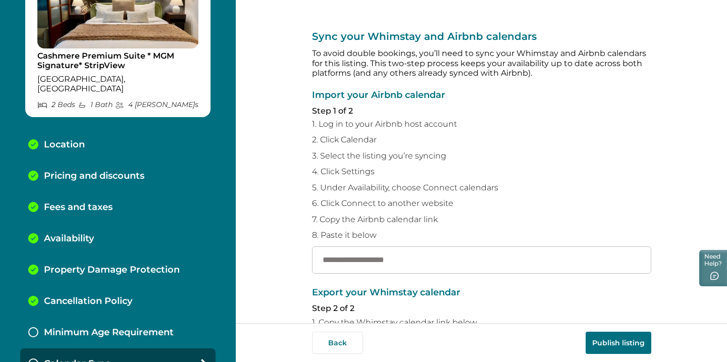
scroll to position [91, 0]
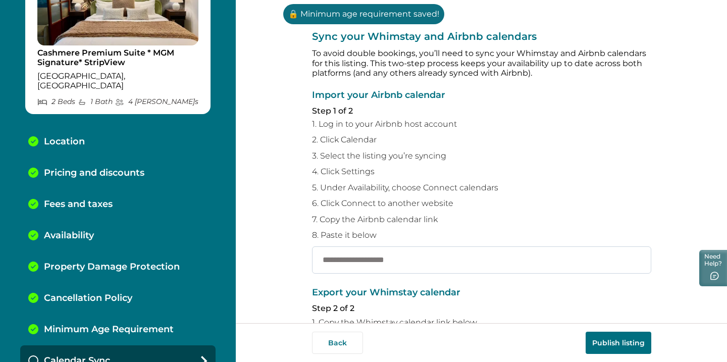
click at [585, 252] on input "text" at bounding box center [481, 259] width 339 height 27
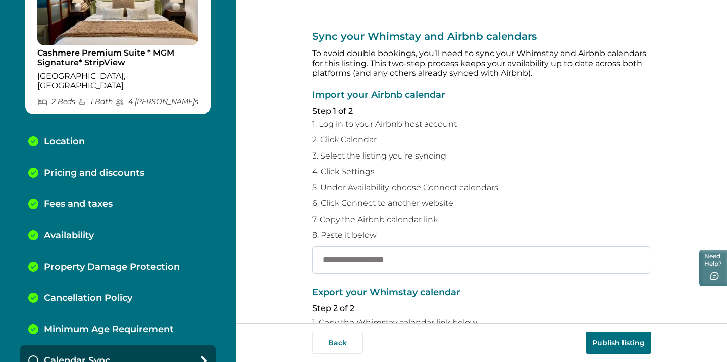
click at [438, 256] on input "text" at bounding box center [481, 259] width 339 height 27
paste input "**********"
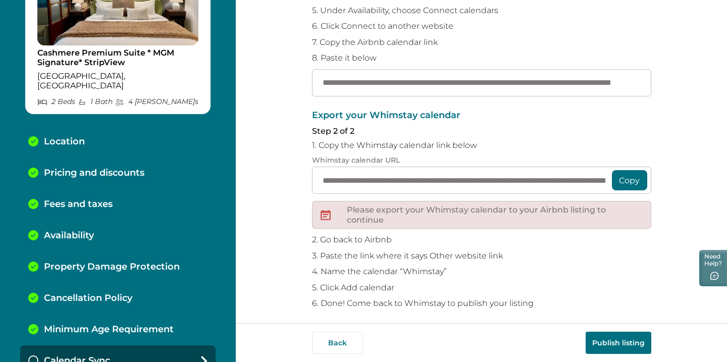
scroll to position [177, 0]
type input "**********"
click at [620, 176] on button "Copy" at bounding box center [629, 181] width 35 height 20
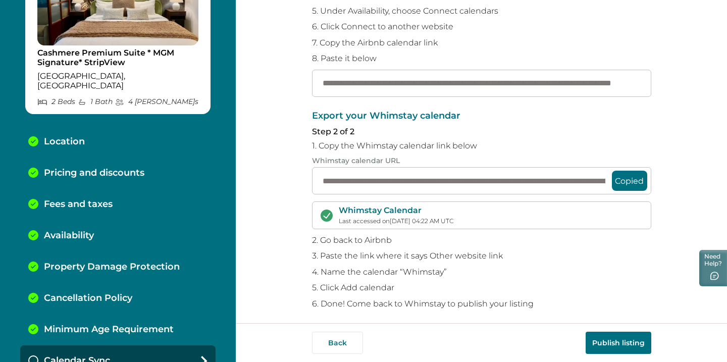
scroll to position [176, 0]
click at [599, 349] on button "Publish listing" at bounding box center [618, 343] width 66 height 22
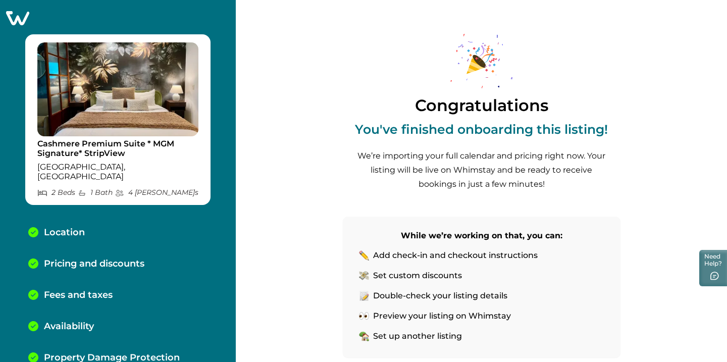
click at [26, 15] on icon at bounding box center [17, 18] width 25 height 16
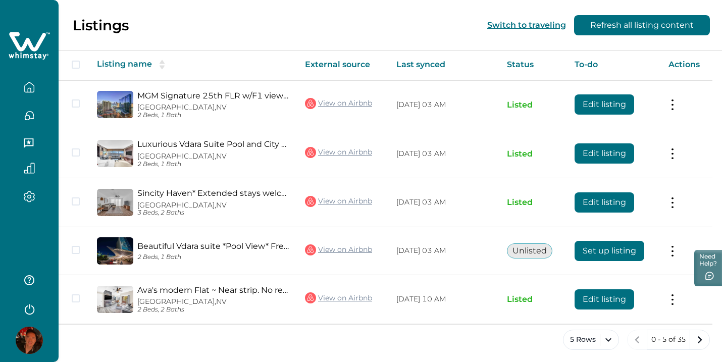
scroll to position [172, 0]
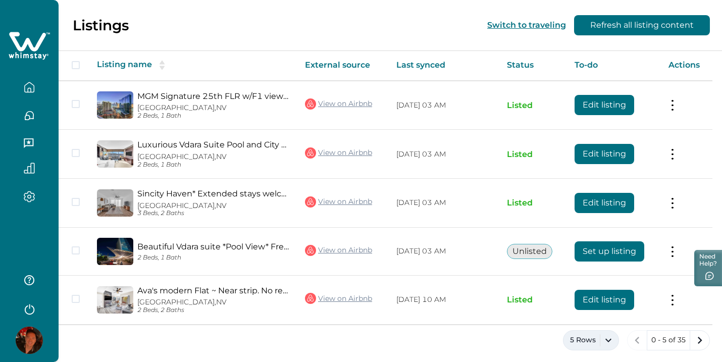
click at [612, 332] on button "5 Rows" at bounding box center [591, 340] width 56 height 20
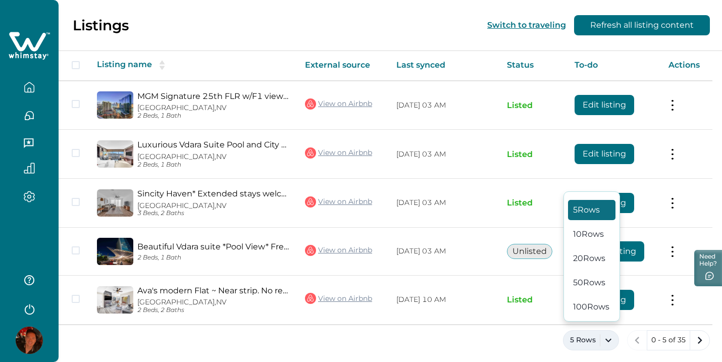
click at [532, 339] on div "5 Rows 0 - 5 of 35" at bounding box center [390, 348] width 663 height 36
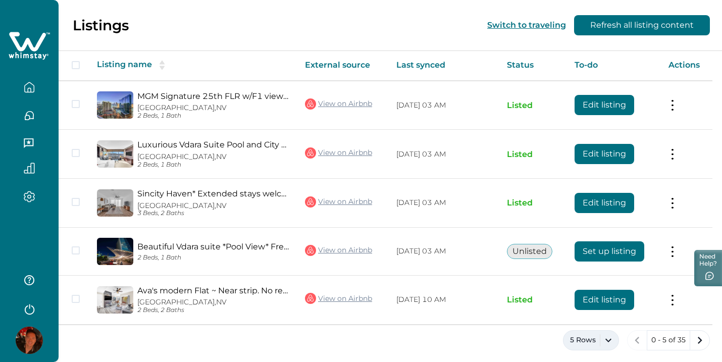
click at [606, 336] on button "5 Rows" at bounding box center [591, 340] width 56 height 20
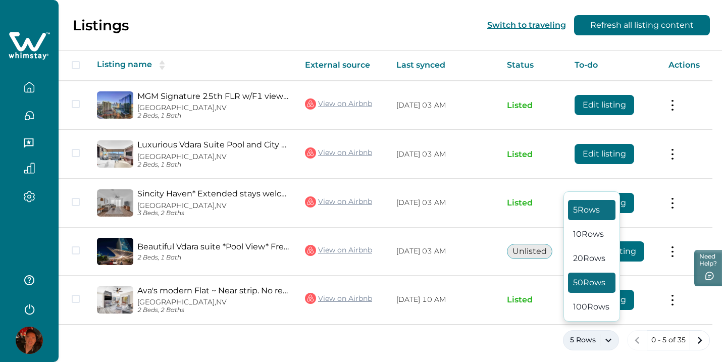
click at [601, 277] on button "50 Rows" at bounding box center [591, 283] width 47 height 20
